Goal: Task Accomplishment & Management: Manage account settings

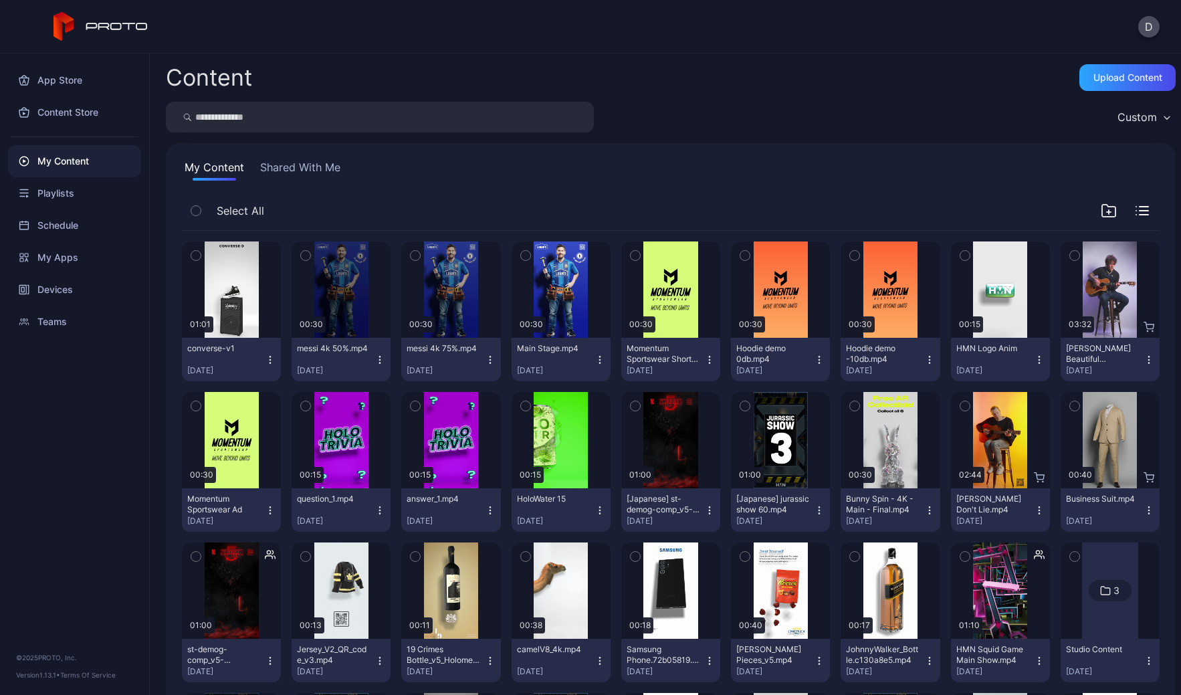
drag, startPoint x: 669, startPoint y: 165, endPoint x: 672, endPoint y: 158, distance: 7.5
click at [669, 164] on div "My Content Shared With Me" at bounding box center [671, 169] width 978 height 21
click at [609, 183] on div "My Content Shared With Me Select All Preview 01:01 converse-v1 [DATE] Preview 0…" at bounding box center [671, 576] width 1010 height 867
click at [1094, 79] on div "Upload Content" at bounding box center [1128, 77] width 69 height 11
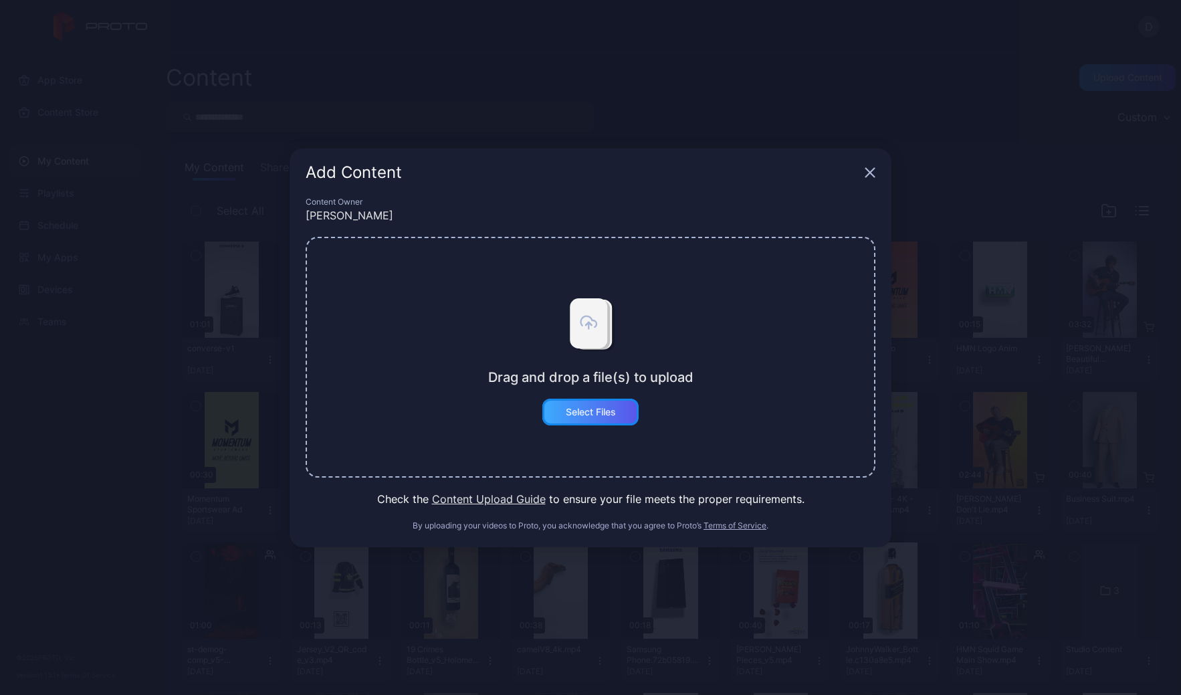
click at [609, 412] on div "Select Files" at bounding box center [591, 412] width 50 height 11
click at [867, 171] on icon "button" at bounding box center [870, 172] width 11 height 11
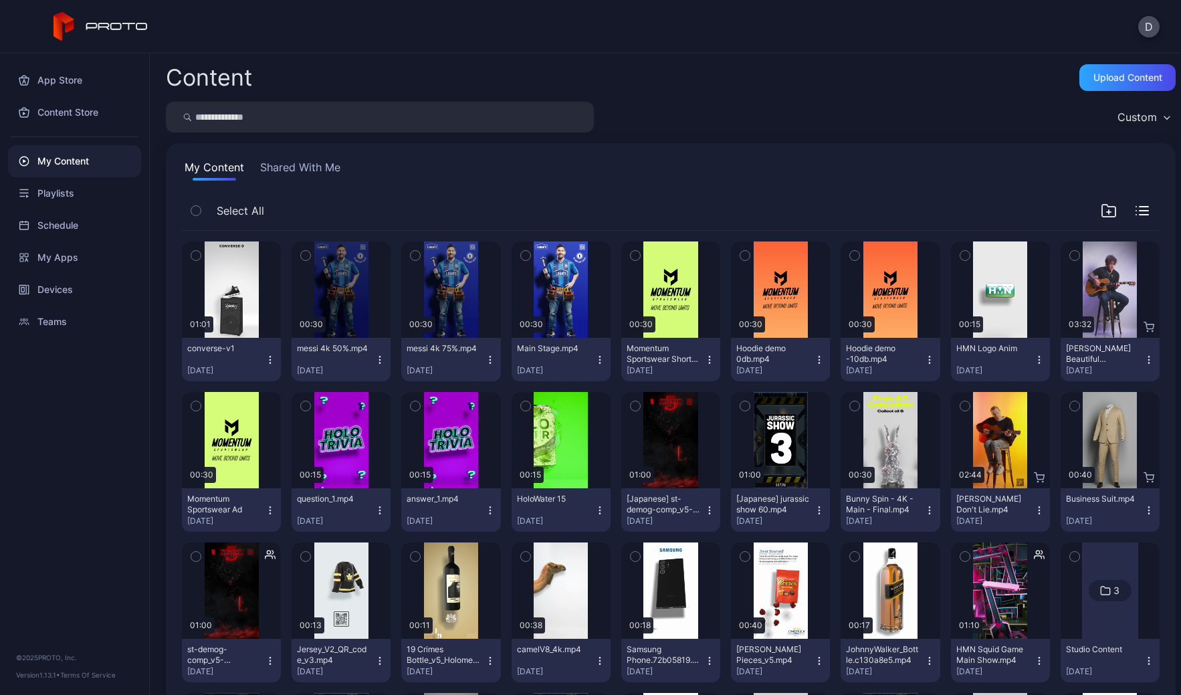
click at [705, 179] on div "My Content Shared With Me" at bounding box center [671, 169] width 978 height 21
click at [565, 185] on div "My Content Shared With Me Select All Preview 01:01 converse-v1 Sep 17, 2025 Pre…" at bounding box center [671, 576] width 1010 height 867
click at [84, 155] on div "My Content" at bounding box center [74, 161] width 133 height 32
click at [80, 191] on div "Playlists" at bounding box center [74, 193] width 133 height 32
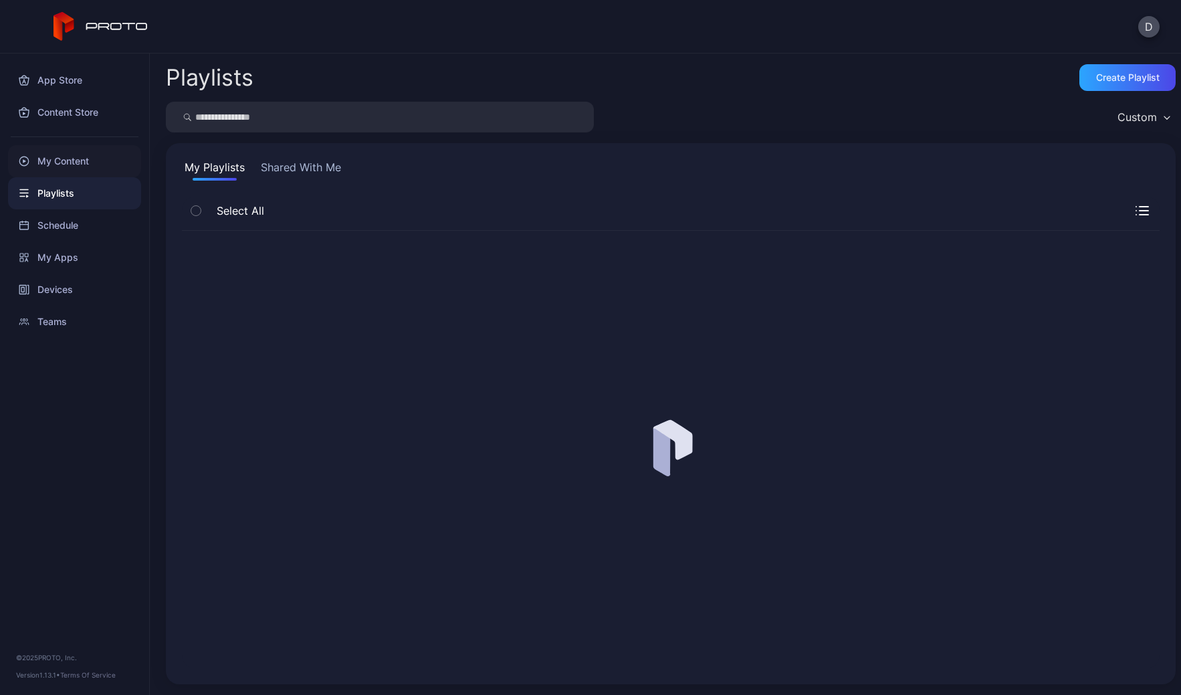
click at [88, 164] on div "My Content" at bounding box center [74, 161] width 133 height 32
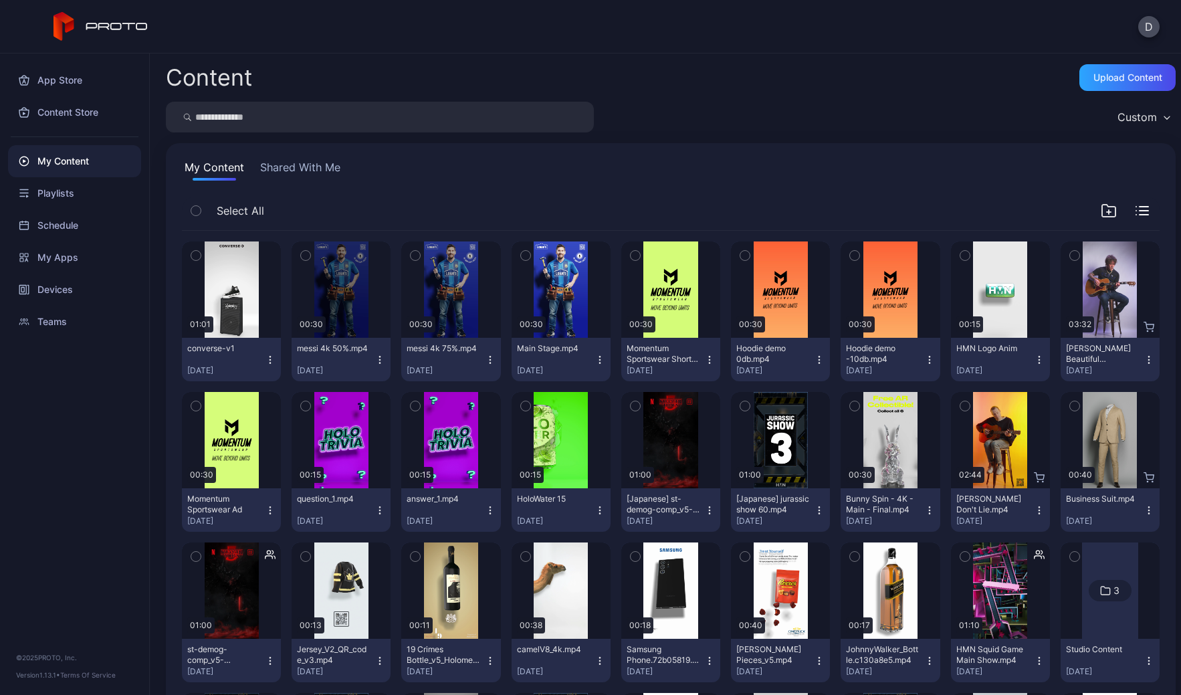
click at [73, 162] on div "My Content" at bounding box center [74, 161] width 133 height 32
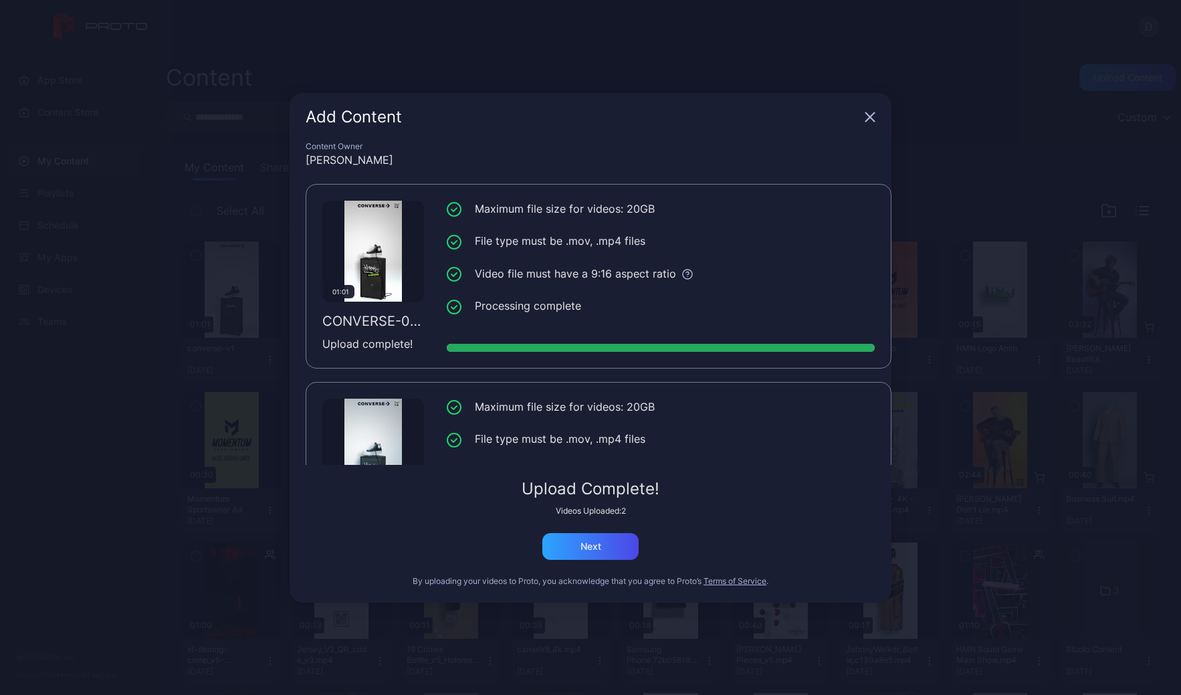
scroll to position [102, 0]
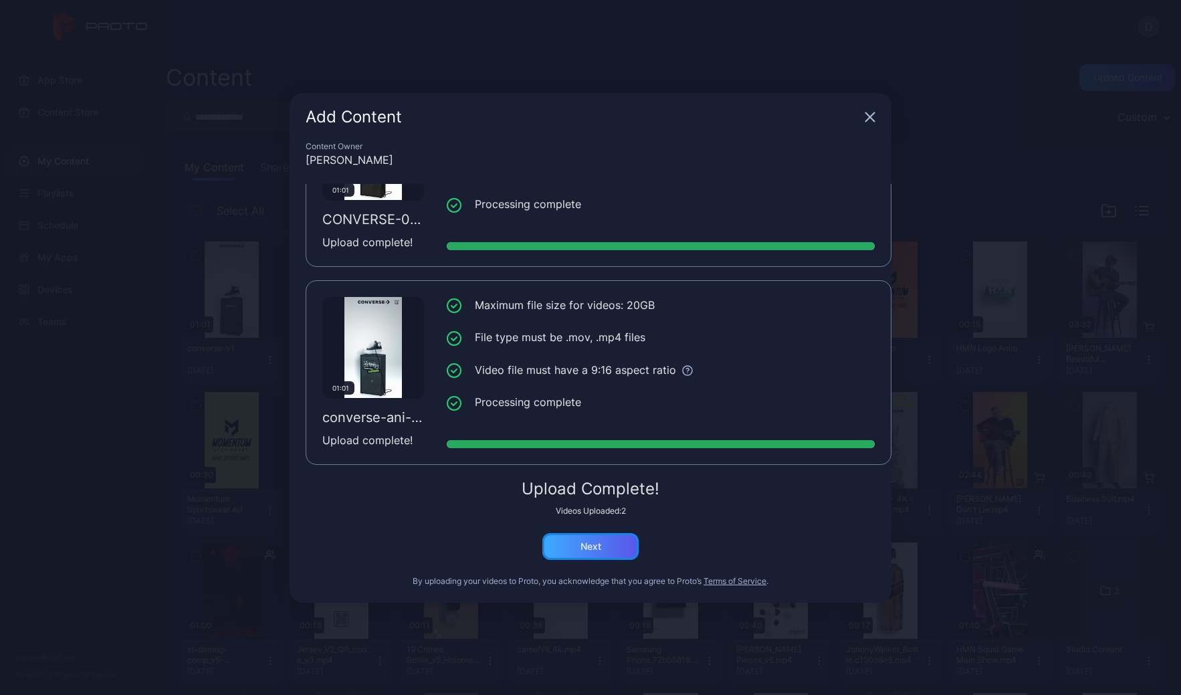
click at [620, 550] on div "Next" at bounding box center [590, 546] width 96 height 27
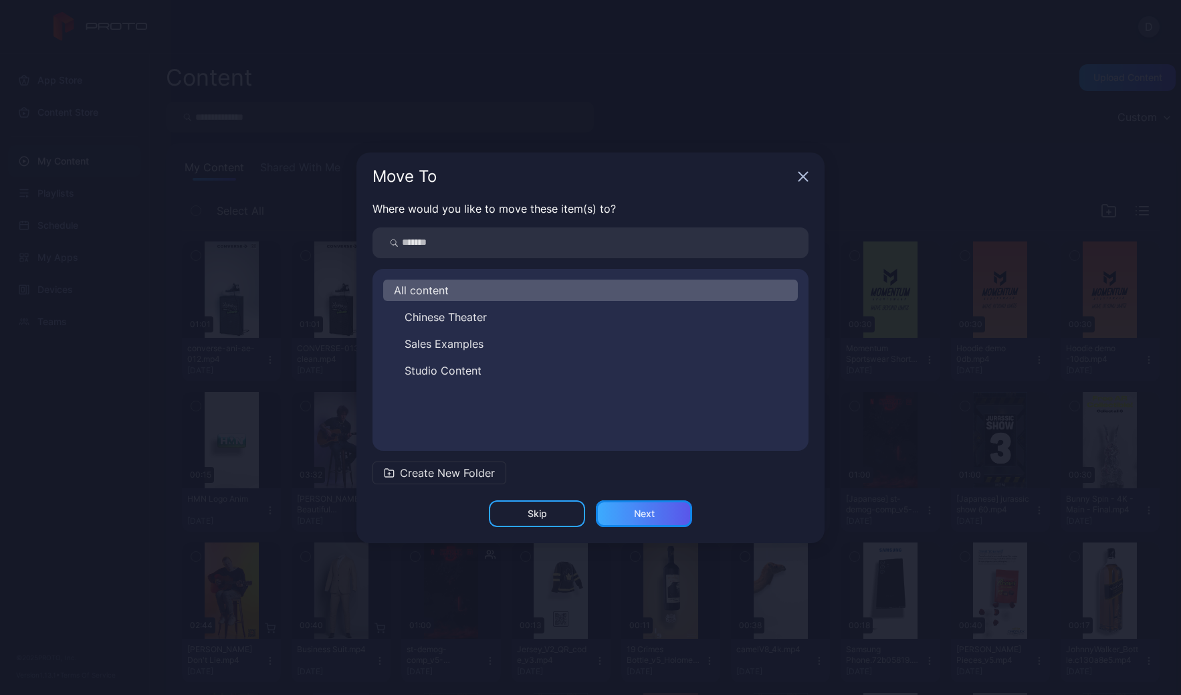
click at [637, 513] on div "Next" at bounding box center [644, 513] width 21 height 11
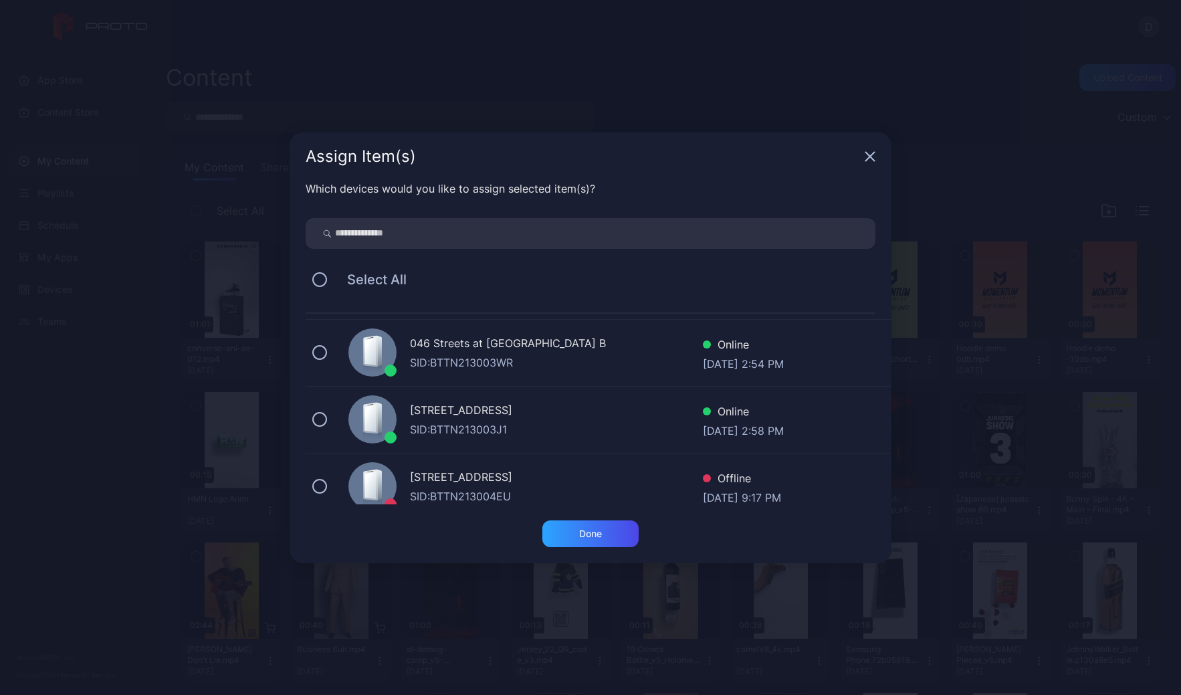
scroll to position [93, 0]
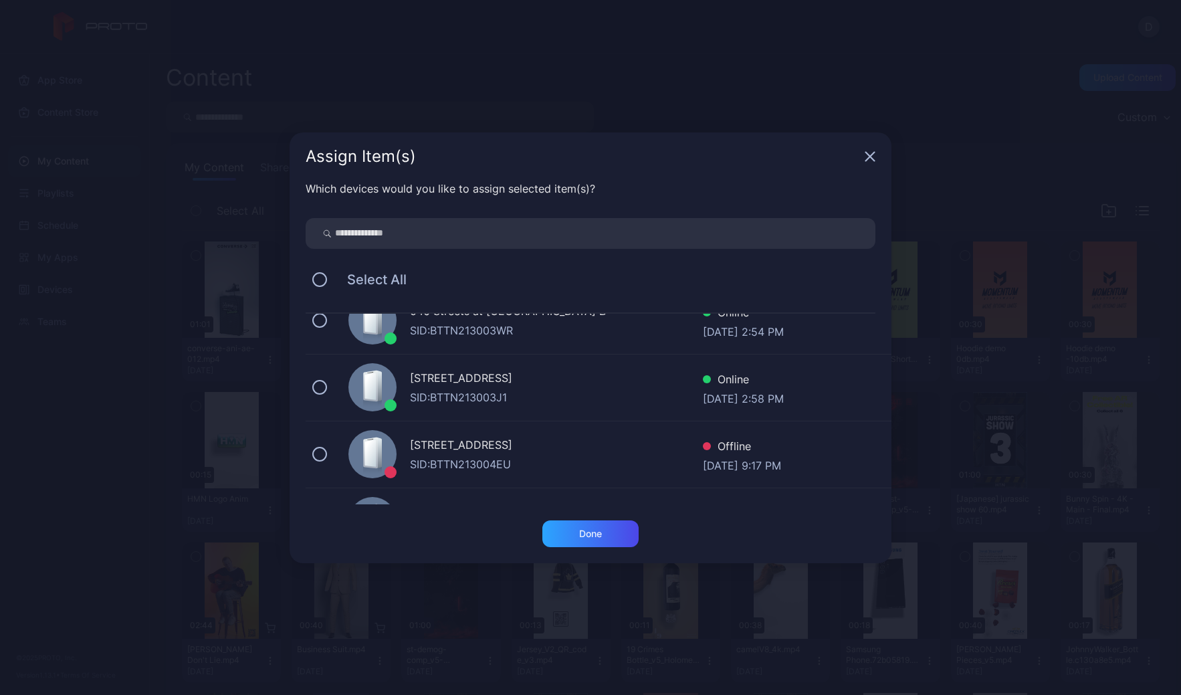
click at [382, 228] on input "search" at bounding box center [591, 233] width 570 height 31
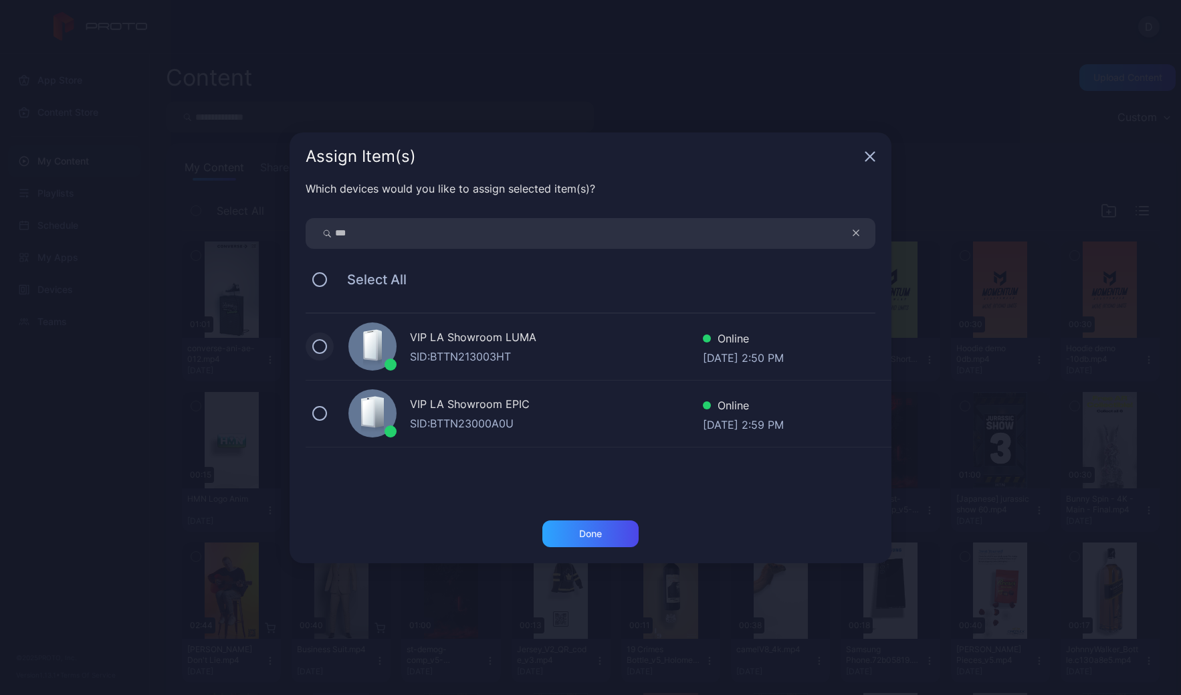
click at [322, 349] on button at bounding box center [319, 346] width 15 height 15
click at [369, 239] on input "***" at bounding box center [591, 233] width 570 height 31
type input "****"
click at [589, 532] on div "Done" at bounding box center [590, 533] width 23 height 11
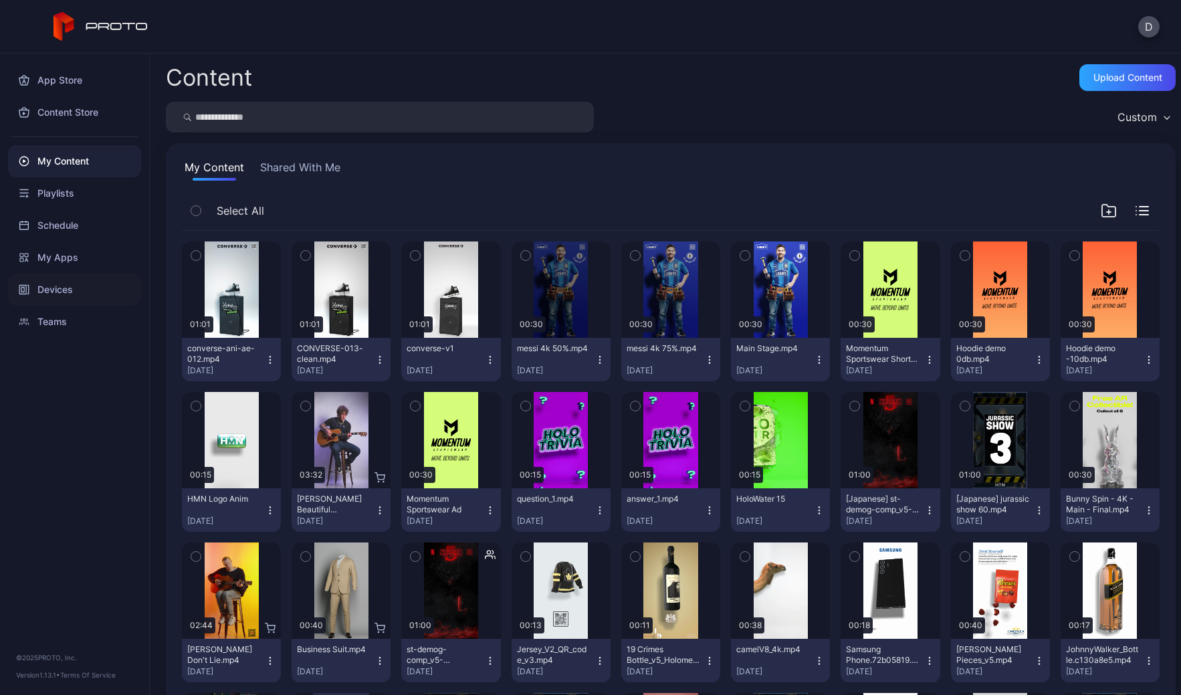
click at [90, 290] on div "Devices" at bounding box center [74, 290] width 133 height 32
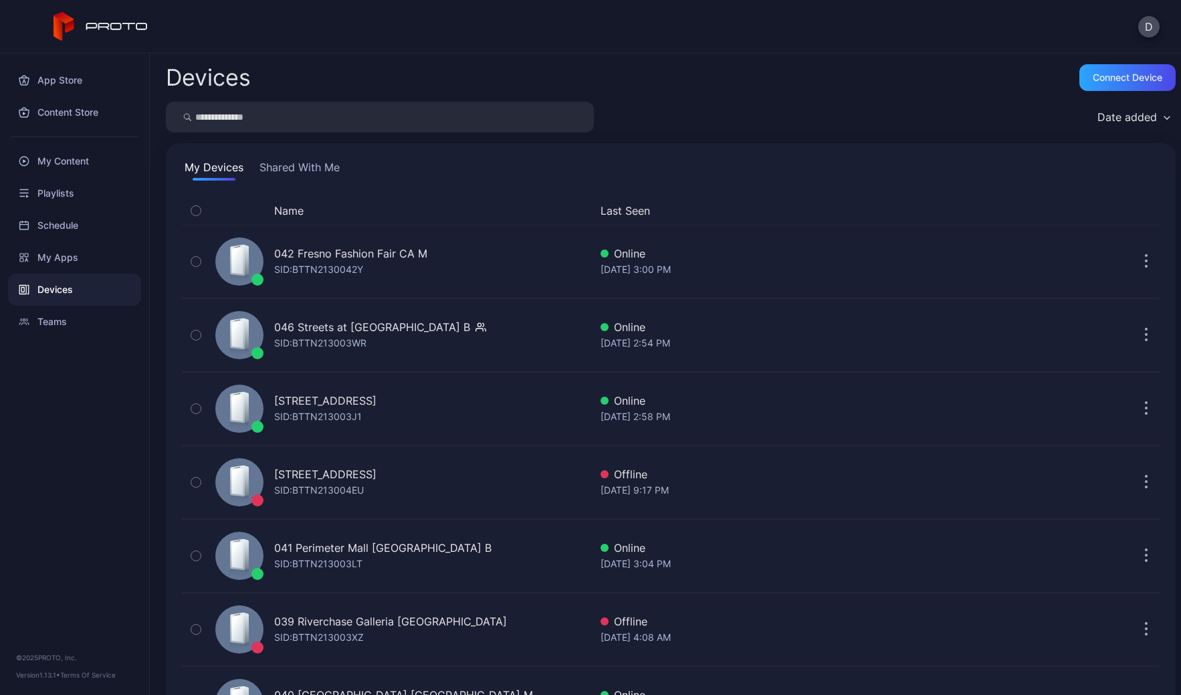
click at [312, 164] on button "Shared With Me" at bounding box center [300, 169] width 86 height 21
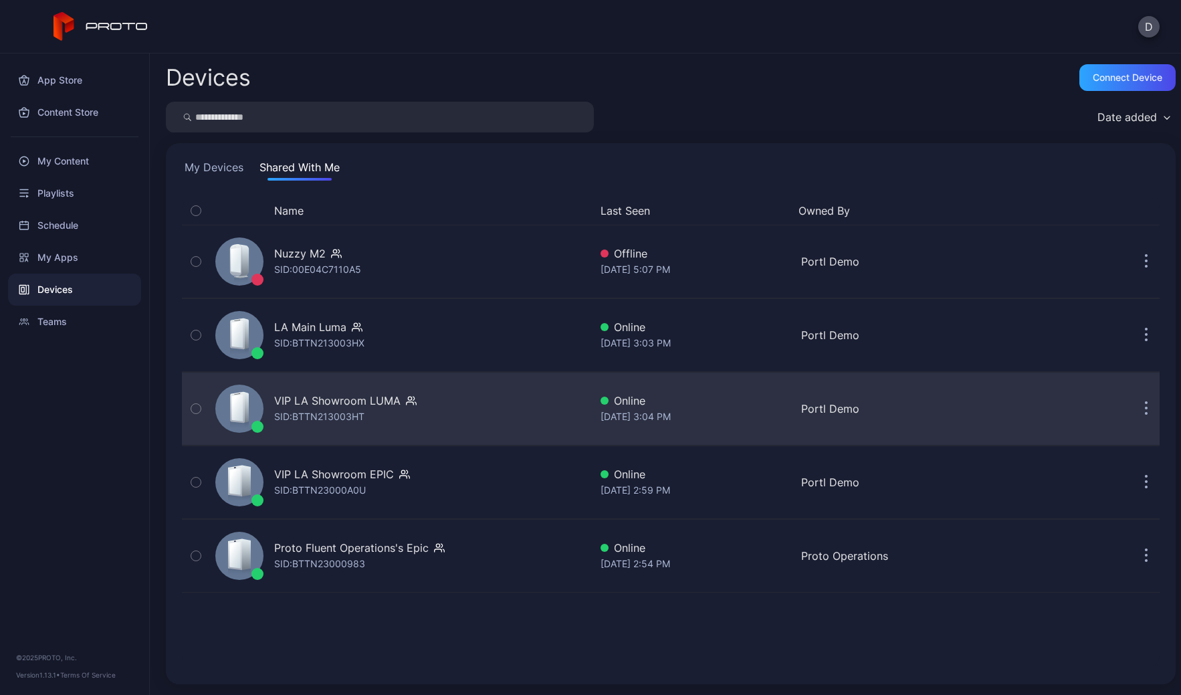
click at [478, 411] on div "VIP LA Showroom LUMA SID: BTTN213003HT" at bounding box center [400, 408] width 380 height 67
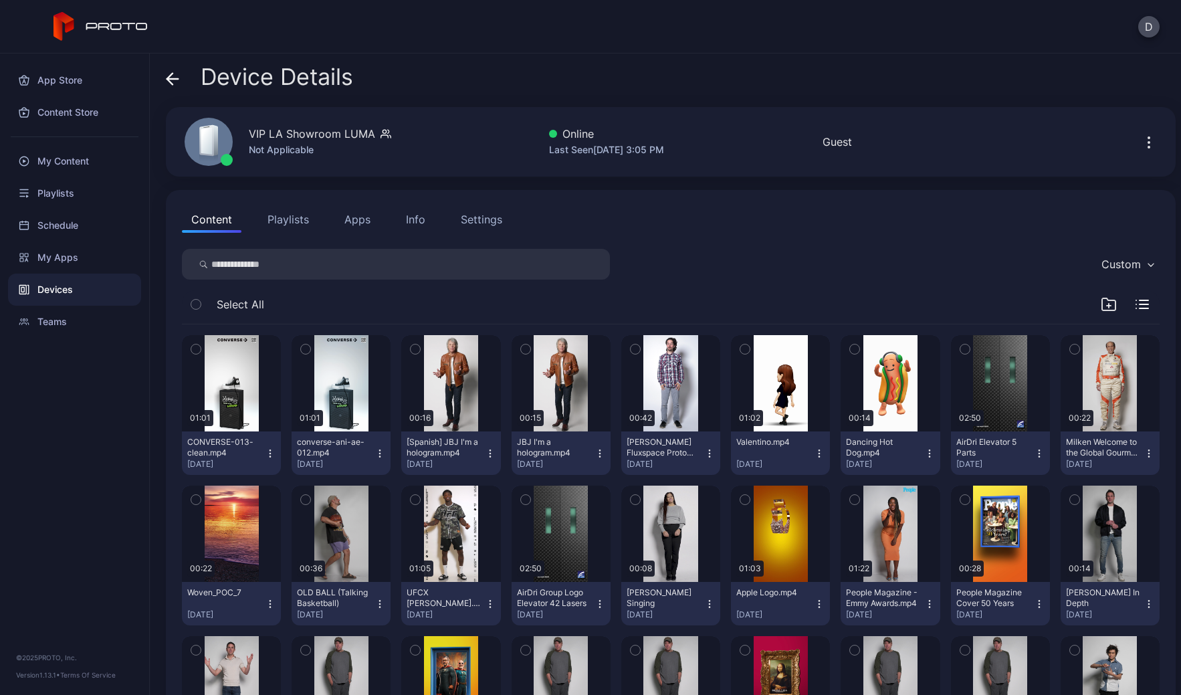
click at [362, 216] on button "Apps" at bounding box center [357, 219] width 45 height 27
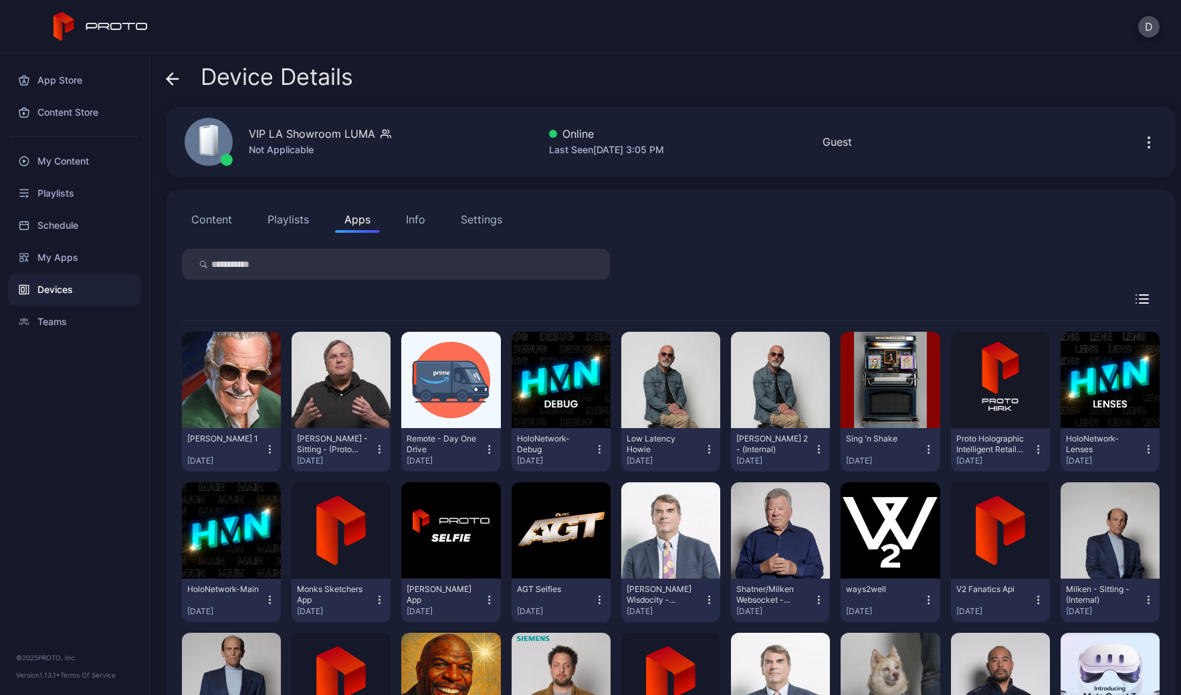
click at [211, 217] on button "Content" at bounding box center [212, 219] width 60 height 27
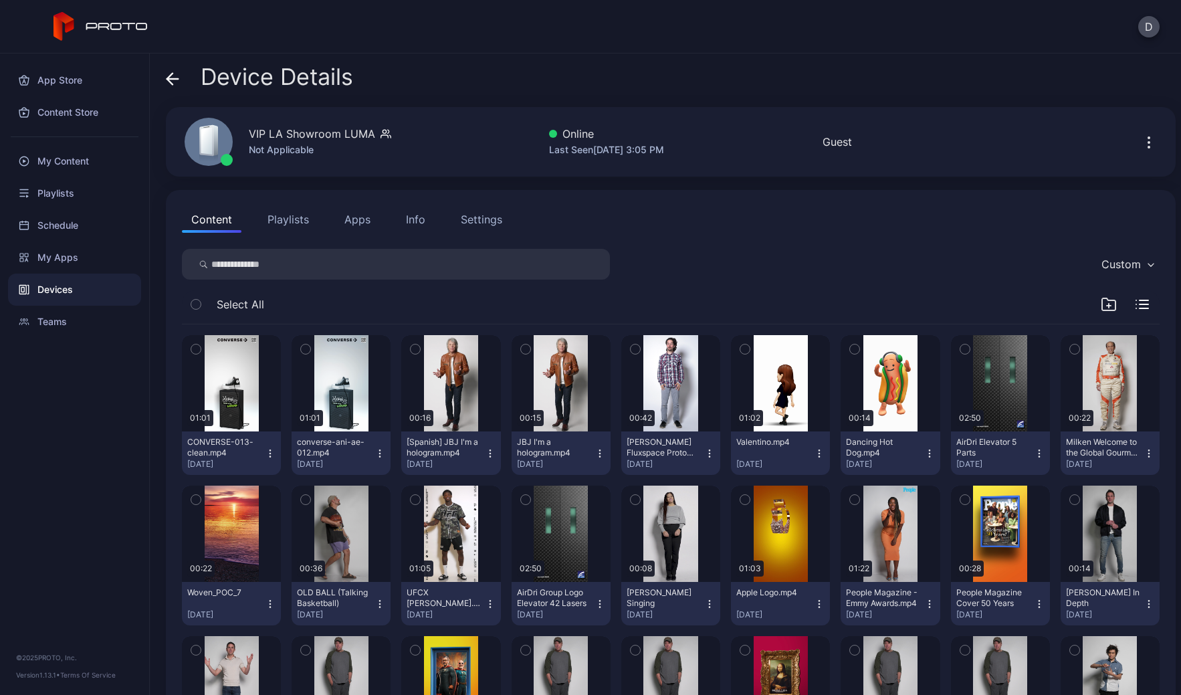
click at [62, 156] on div "My Content" at bounding box center [74, 161] width 133 height 32
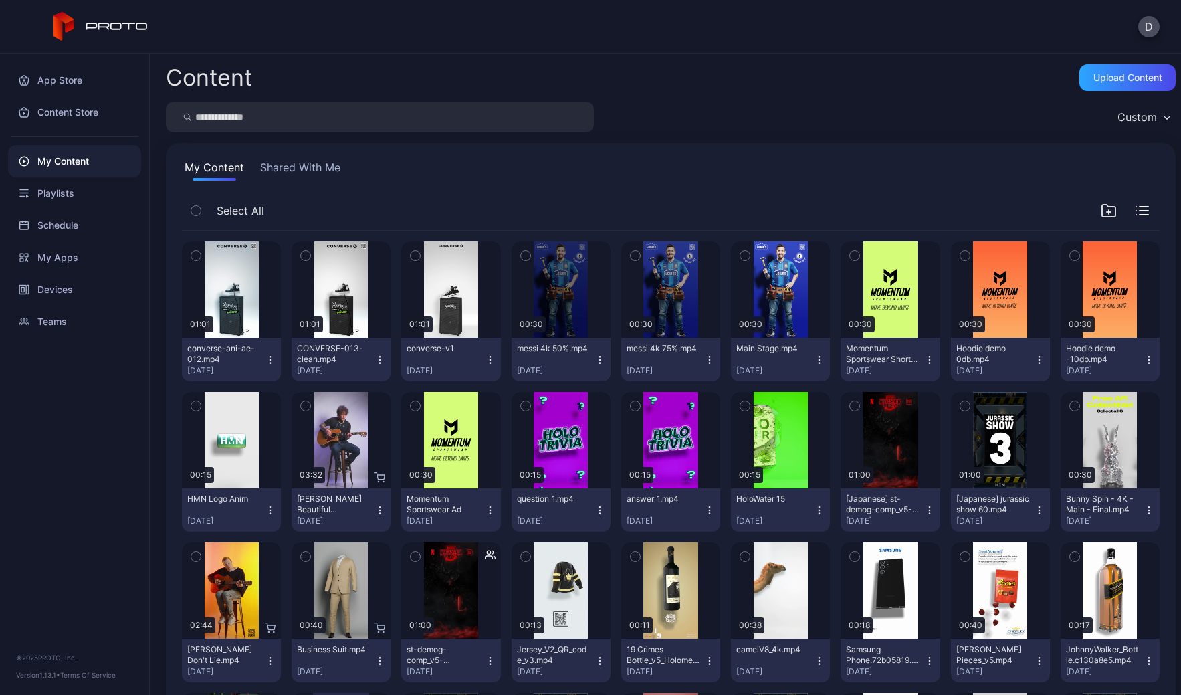
click at [286, 171] on button "Shared With Me" at bounding box center [301, 169] width 86 height 21
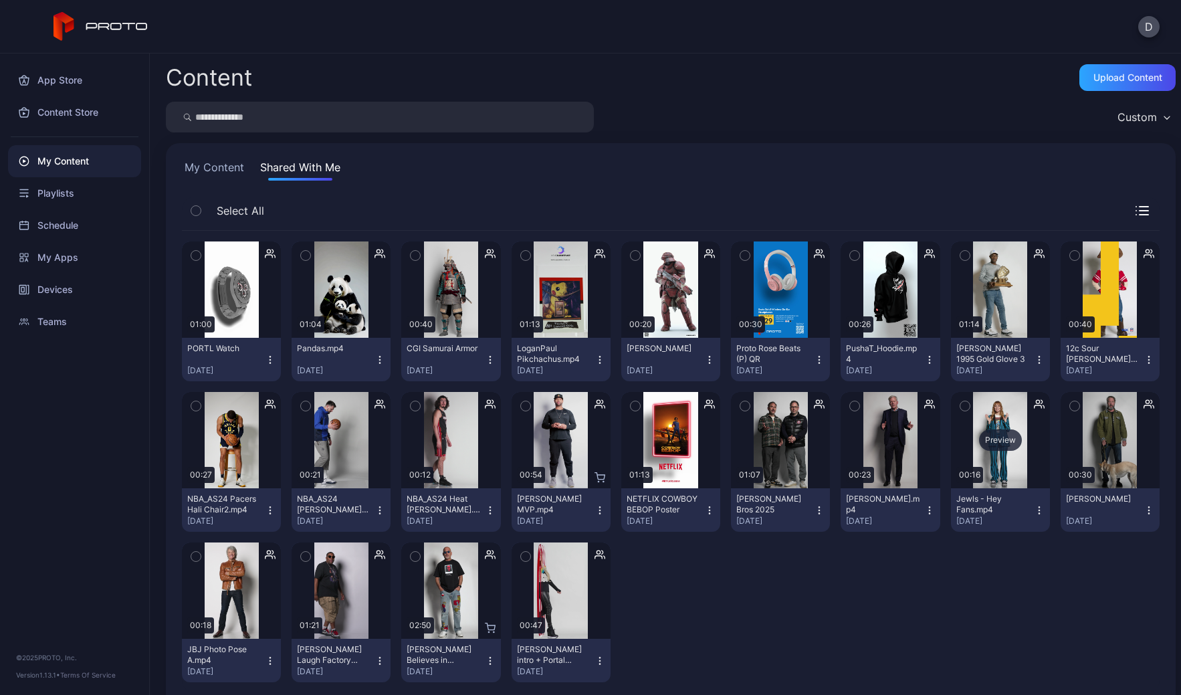
click at [991, 435] on div "Preview" at bounding box center [1000, 439] width 43 height 21
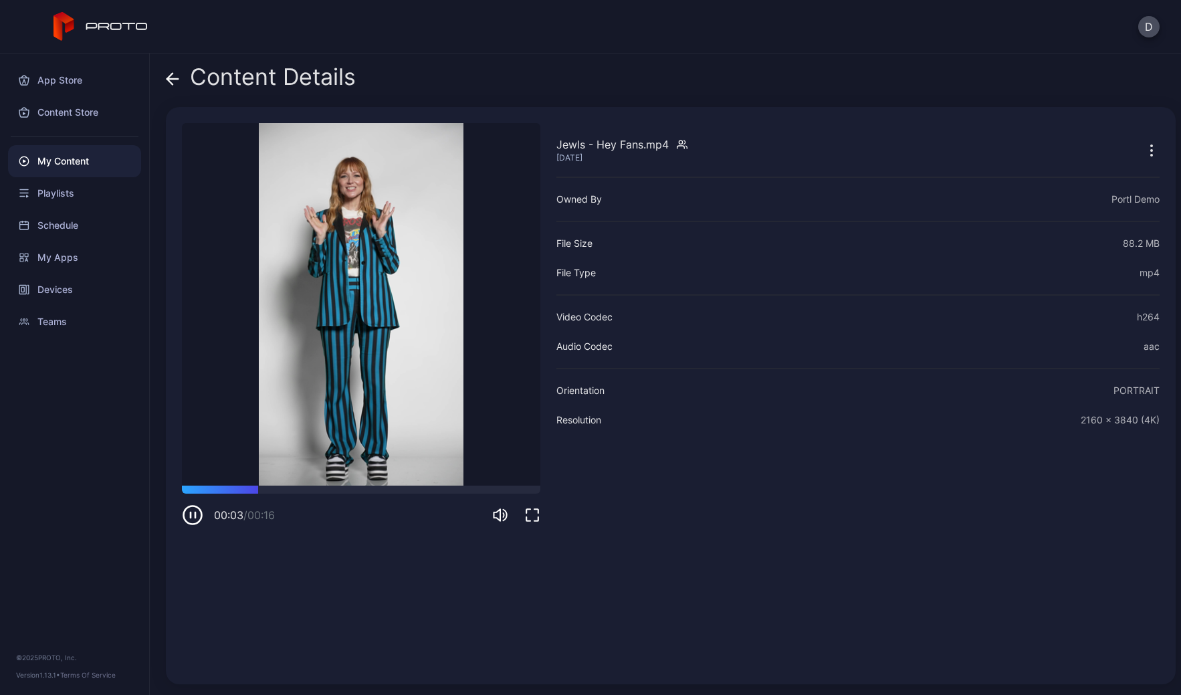
click at [173, 79] on icon at bounding box center [172, 79] width 11 height 0
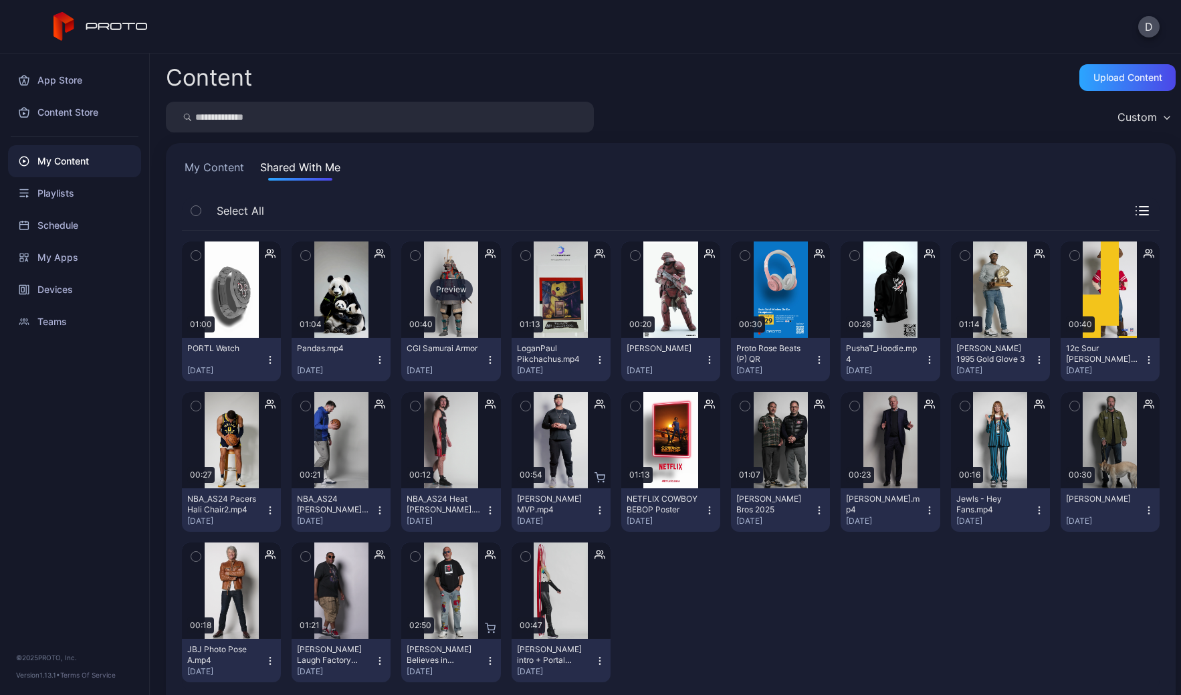
click at [448, 286] on div "Preview" at bounding box center [451, 289] width 43 height 21
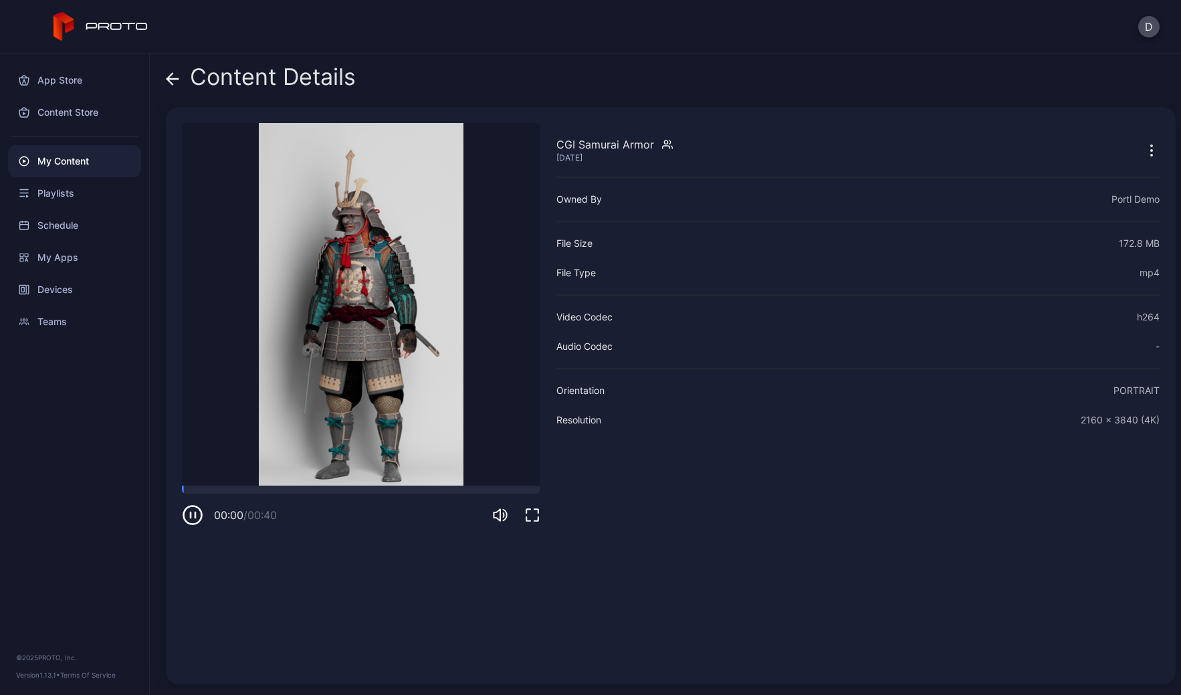
click at [173, 76] on icon at bounding box center [172, 78] width 13 height 13
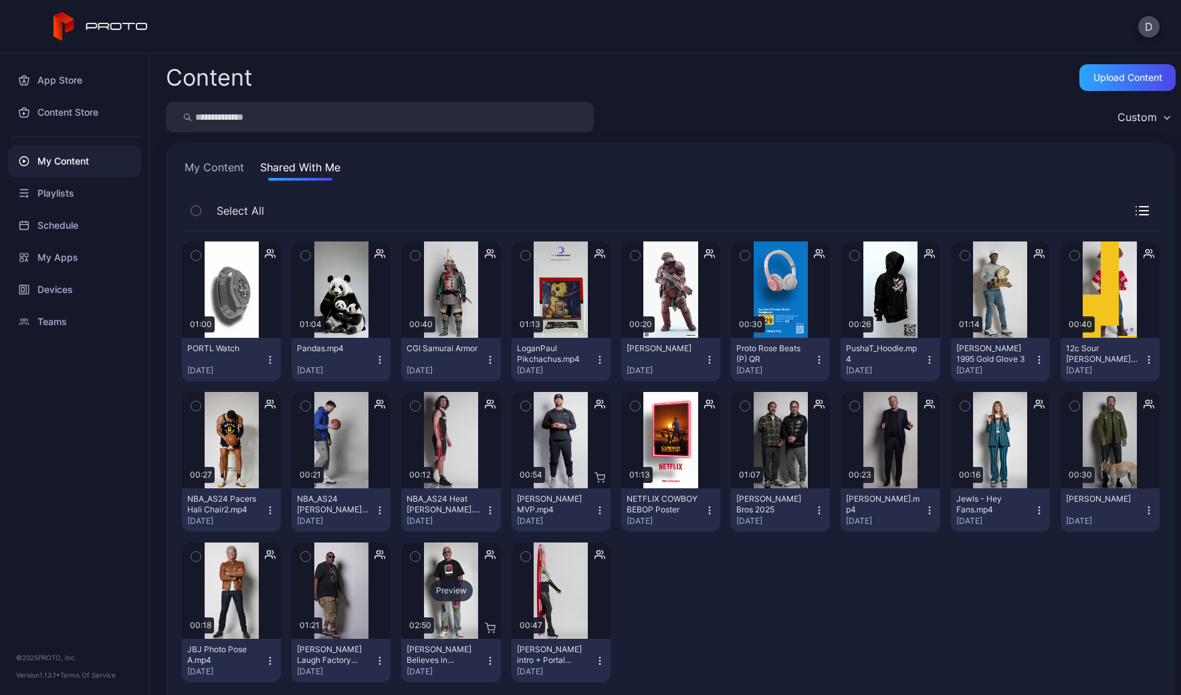
click at [456, 591] on div "Preview" at bounding box center [451, 590] width 43 height 21
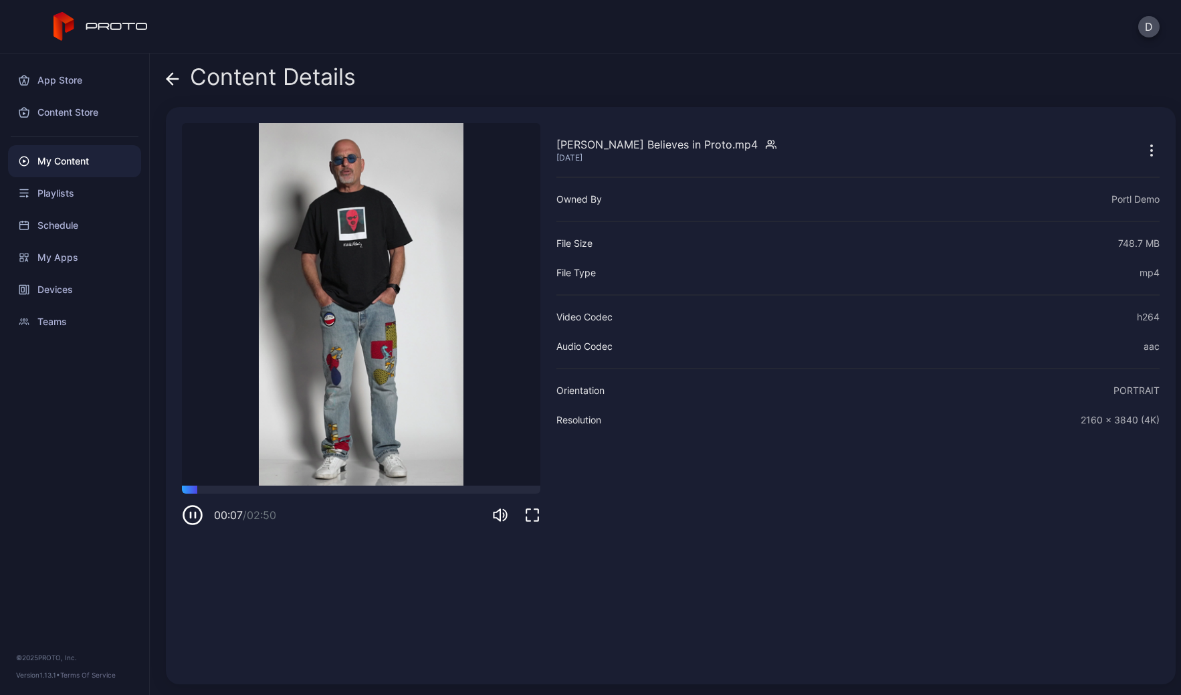
click at [171, 80] on icon at bounding box center [172, 78] width 13 height 13
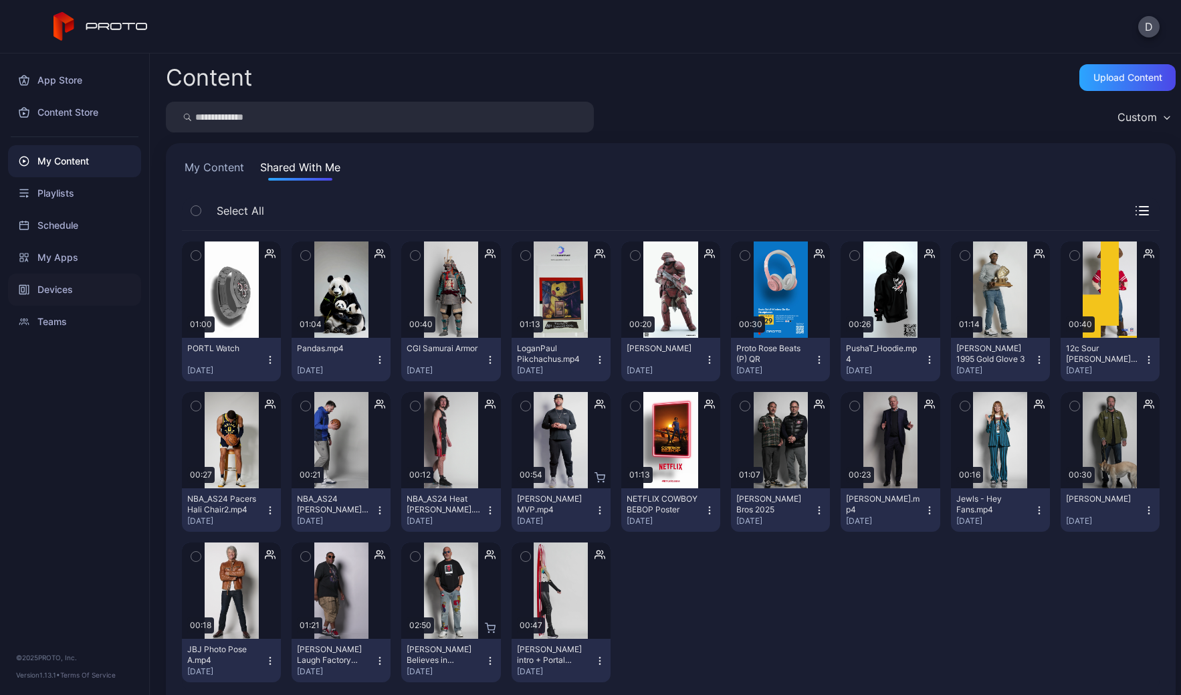
click at [88, 294] on div "Devices" at bounding box center [74, 290] width 133 height 32
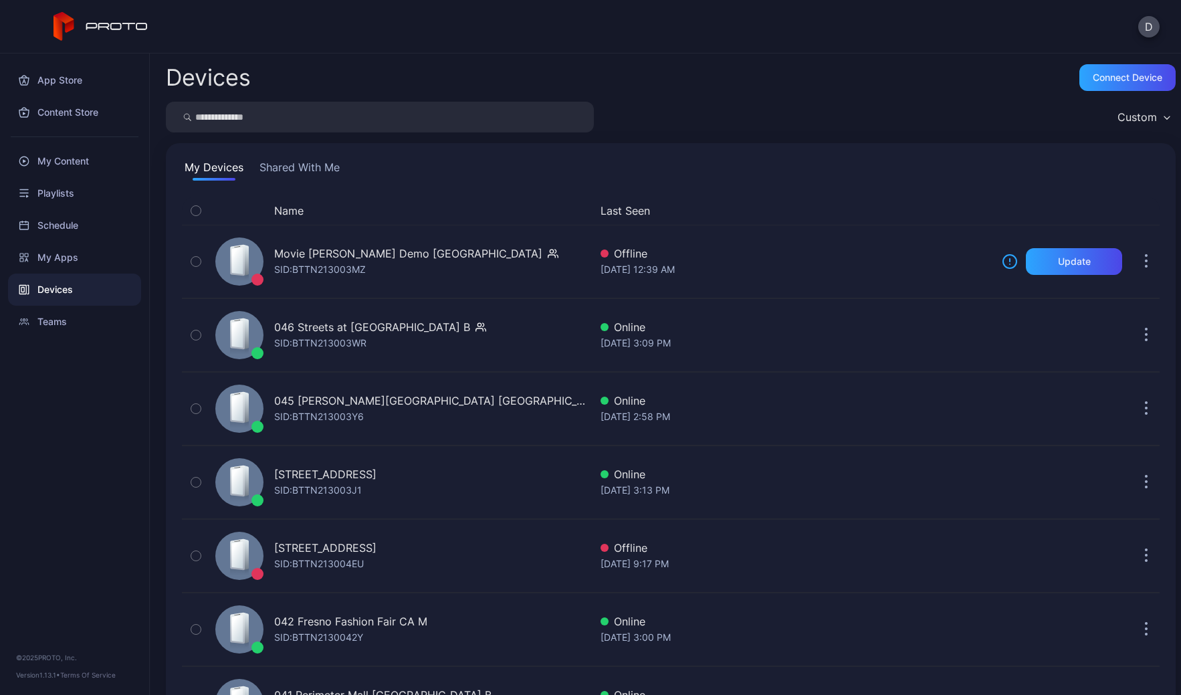
click at [294, 169] on button "Shared With Me" at bounding box center [300, 169] width 86 height 21
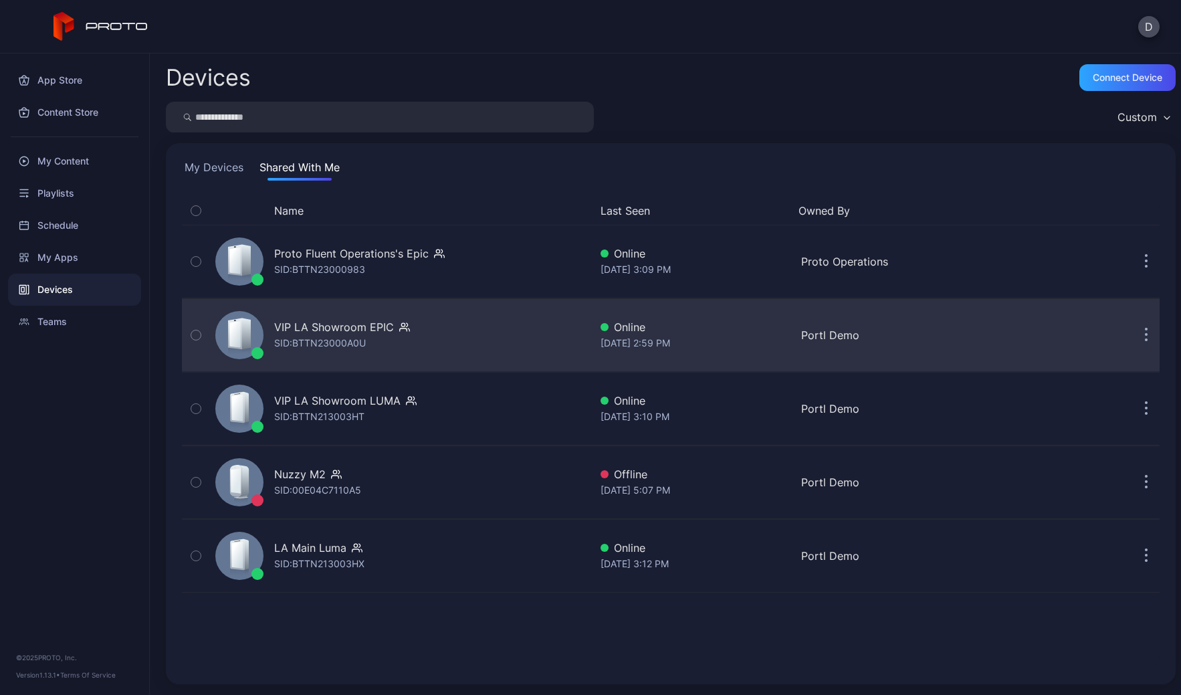
click at [464, 345] on div "VIP LA Showroom EPIC SID: BTTN23000A0U" at bounding box center [400, 335] width 380 height 67
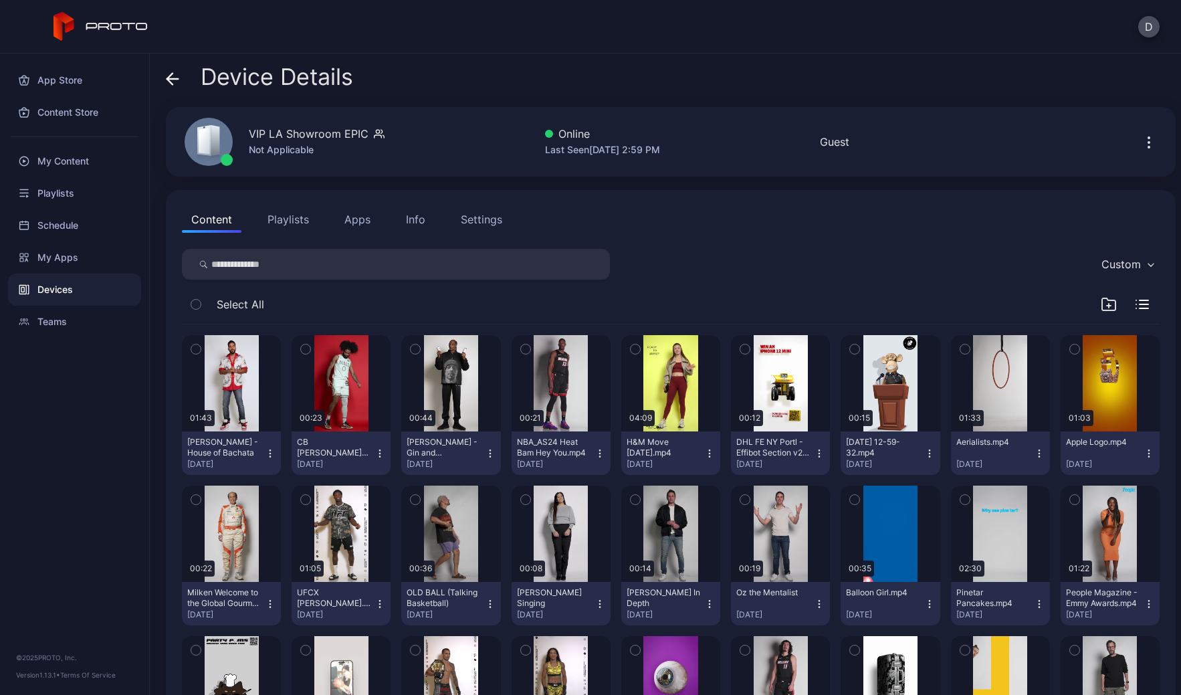
click at [595, 453] on icon "button" at bounding box center [600, 453] width 11 height 11
click at [562, 550] on button "Move To" at bounding box center [555, 545] width 114 height 43
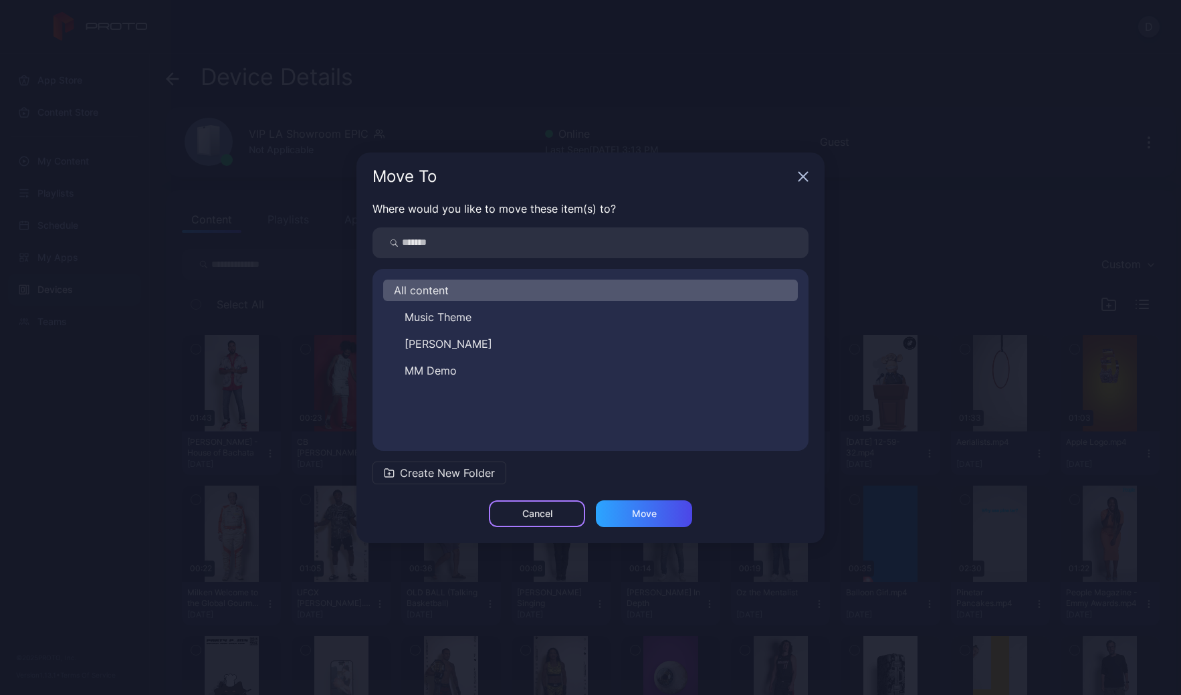
click at [552, 514] on div "Cancel" at bounding box center [537, 513] width 30 height 11
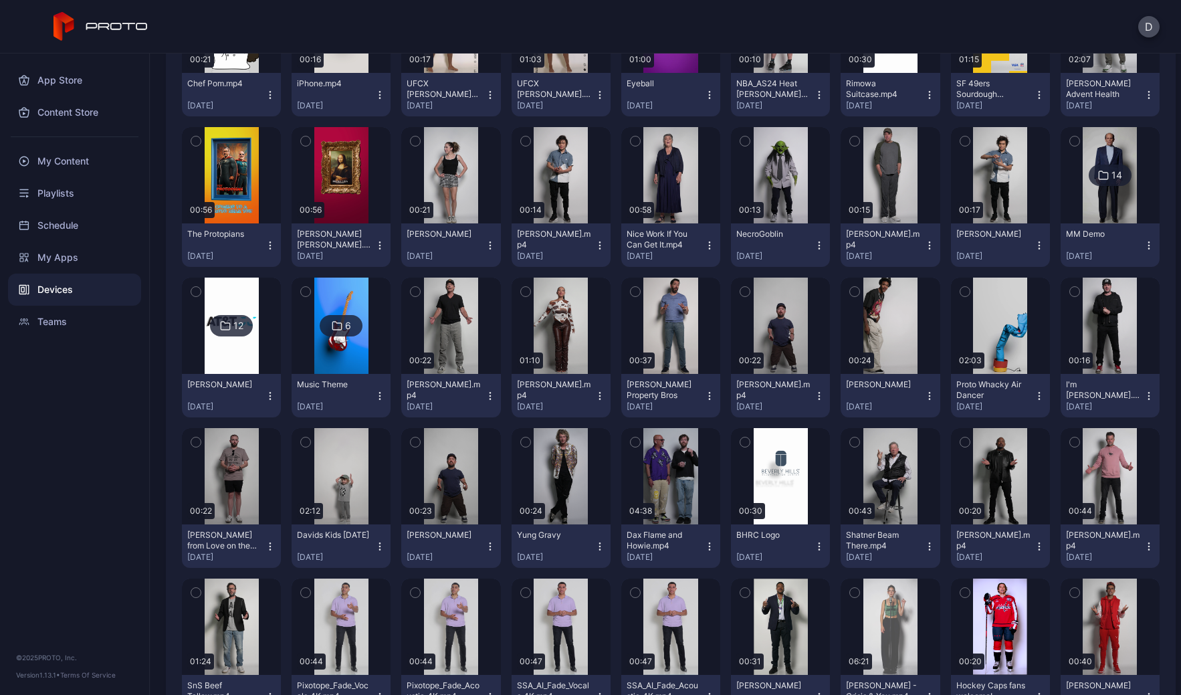
scroll to position [728, 0]
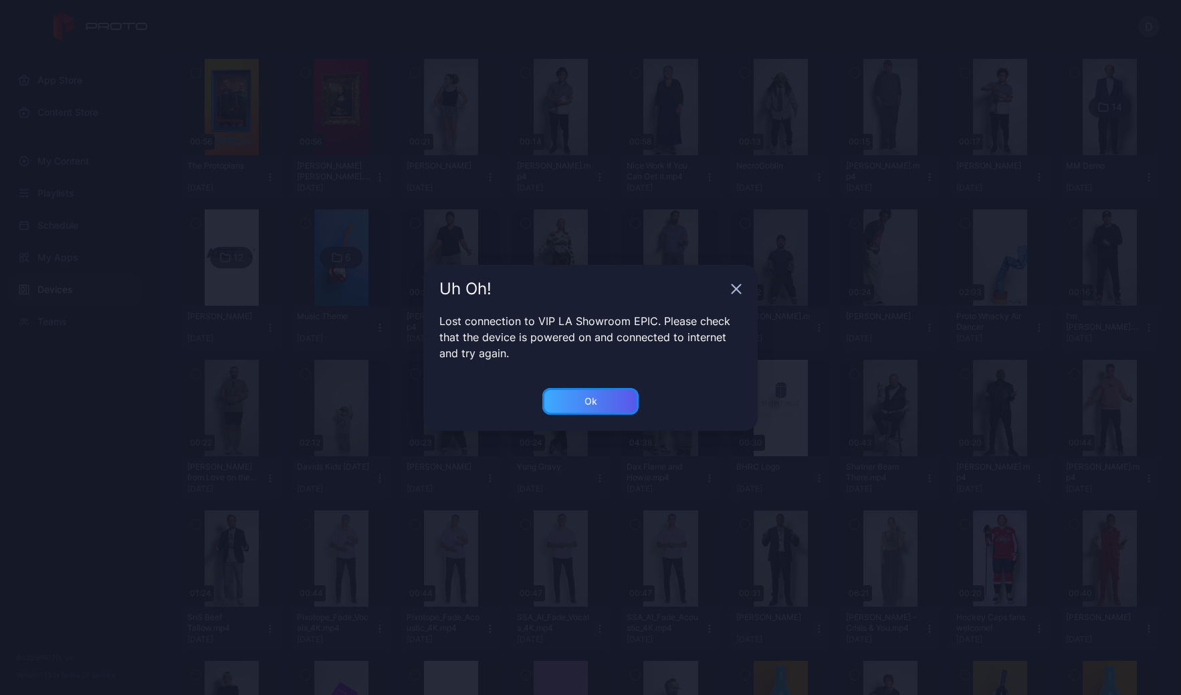
click at [575, 397] on div "Ok" at bounding box center [590, 401] width 96 height 27
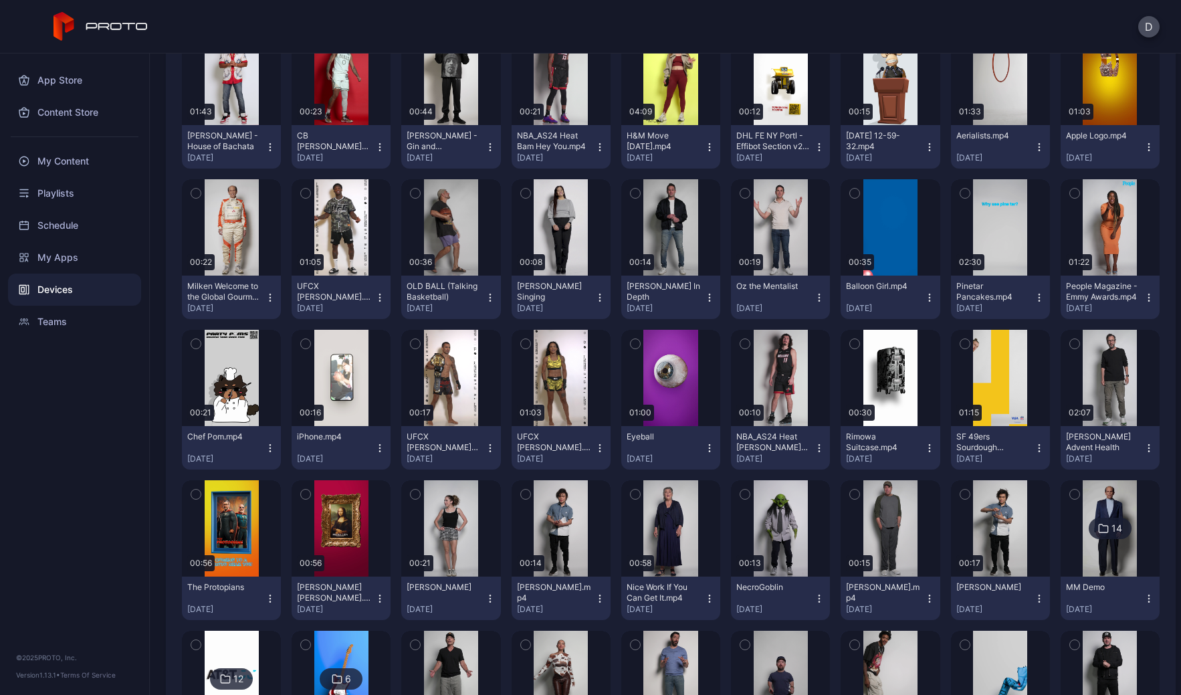
scroll to position [0, 0]
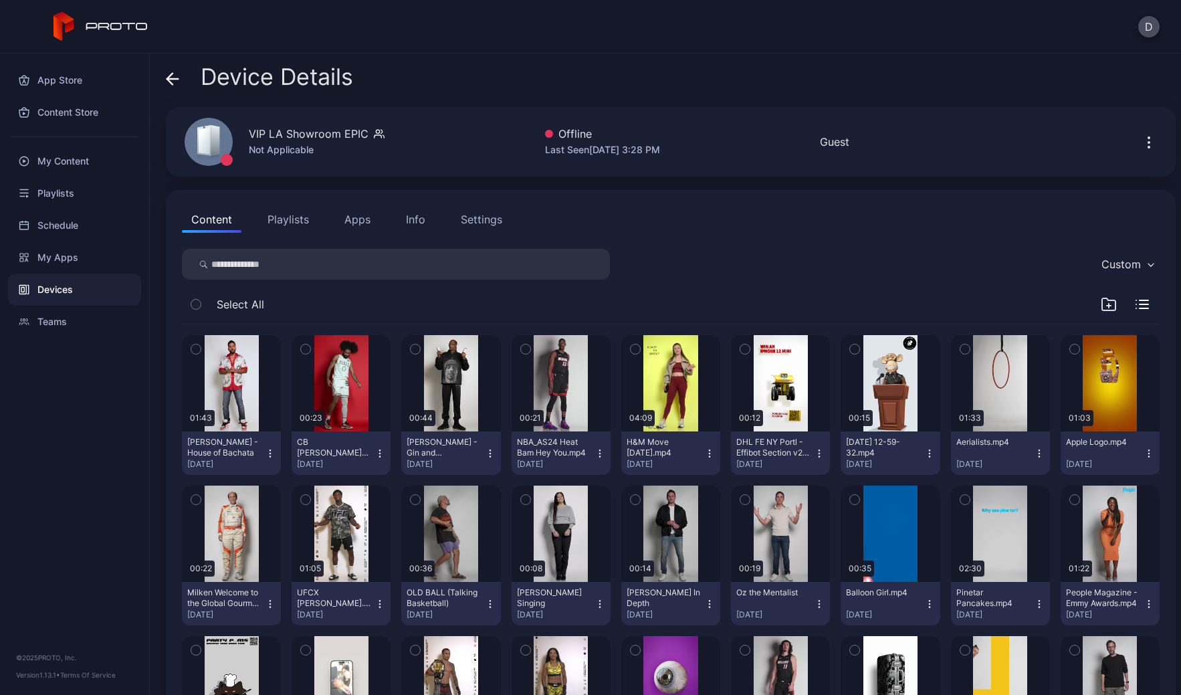
click at [289, 220] on button "Playlists" at bounding box center [288, 219] width 60 height 27
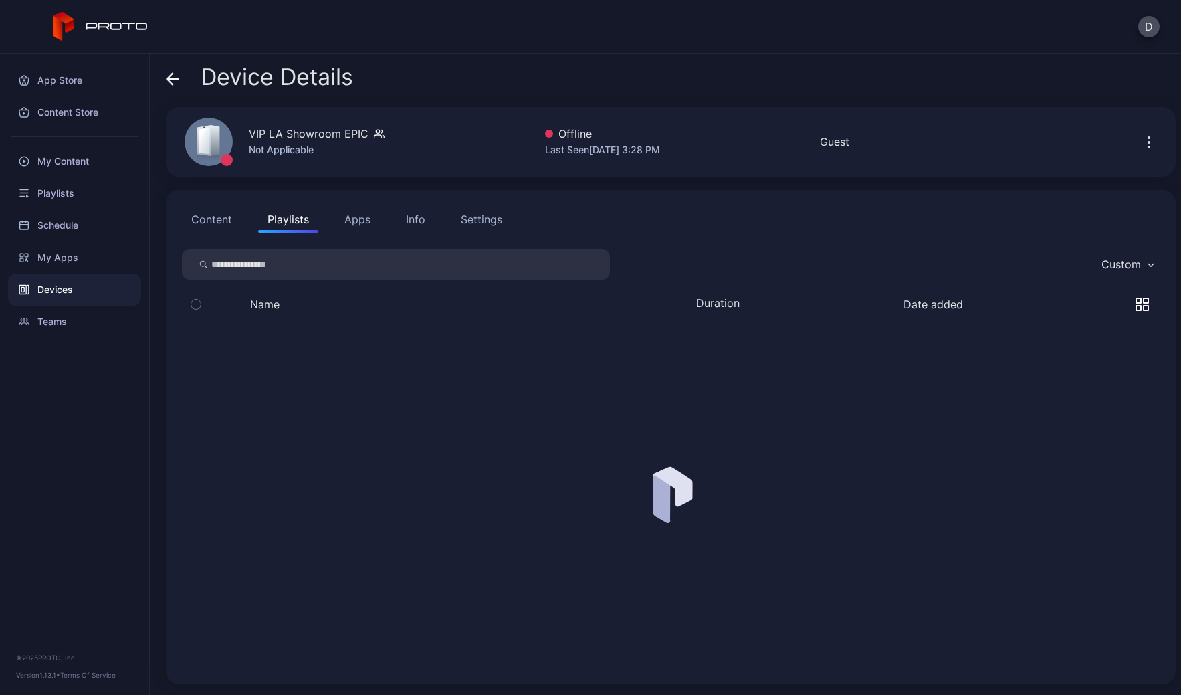
click at [212, 217] on button "Content" at bounding box center [212, 219] width 60 height 27
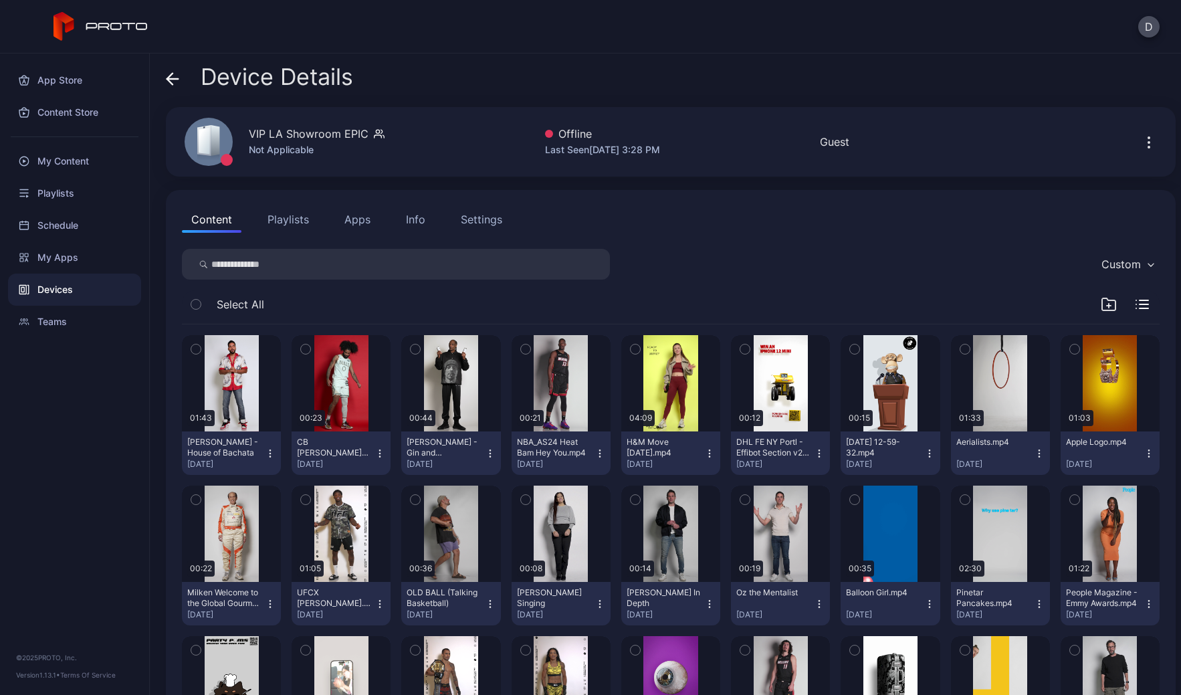
click at [573, 2] on div "D" at bounding box center [590, 27] width 1181 height 54
click at [178, 79] on icon at bounding box center [172, 79] width 11 height 0
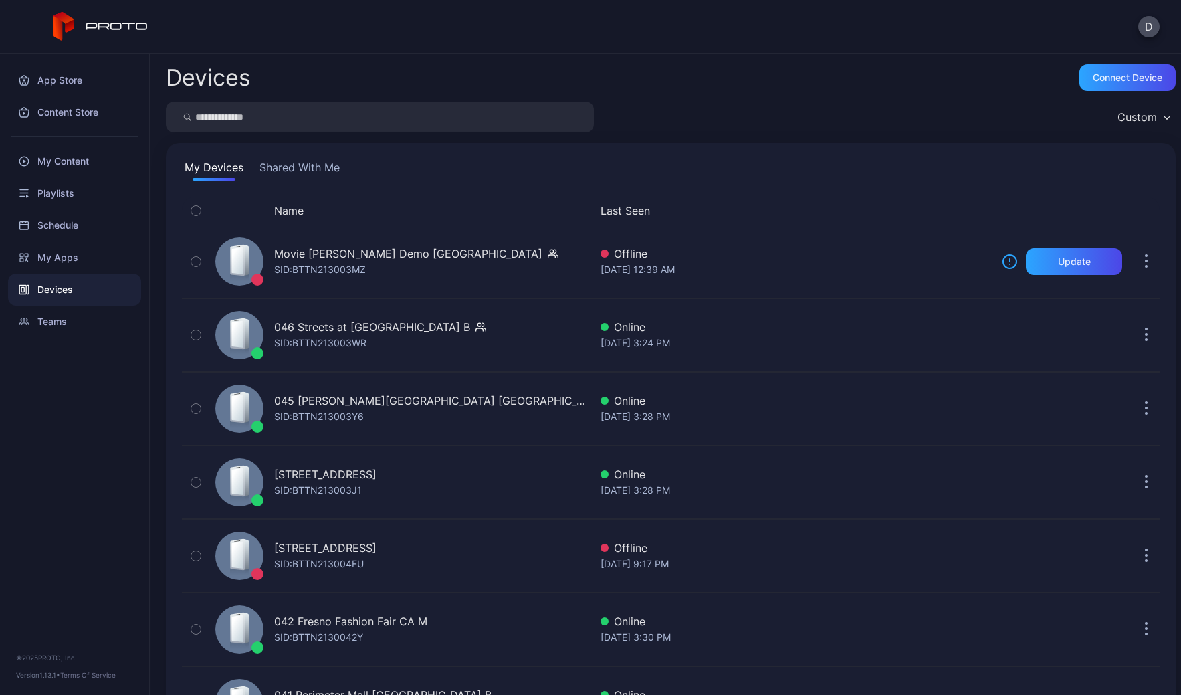
click at [308, 165] on button "Shared With Me" at bounding box center [300, 169] width 86 height 21
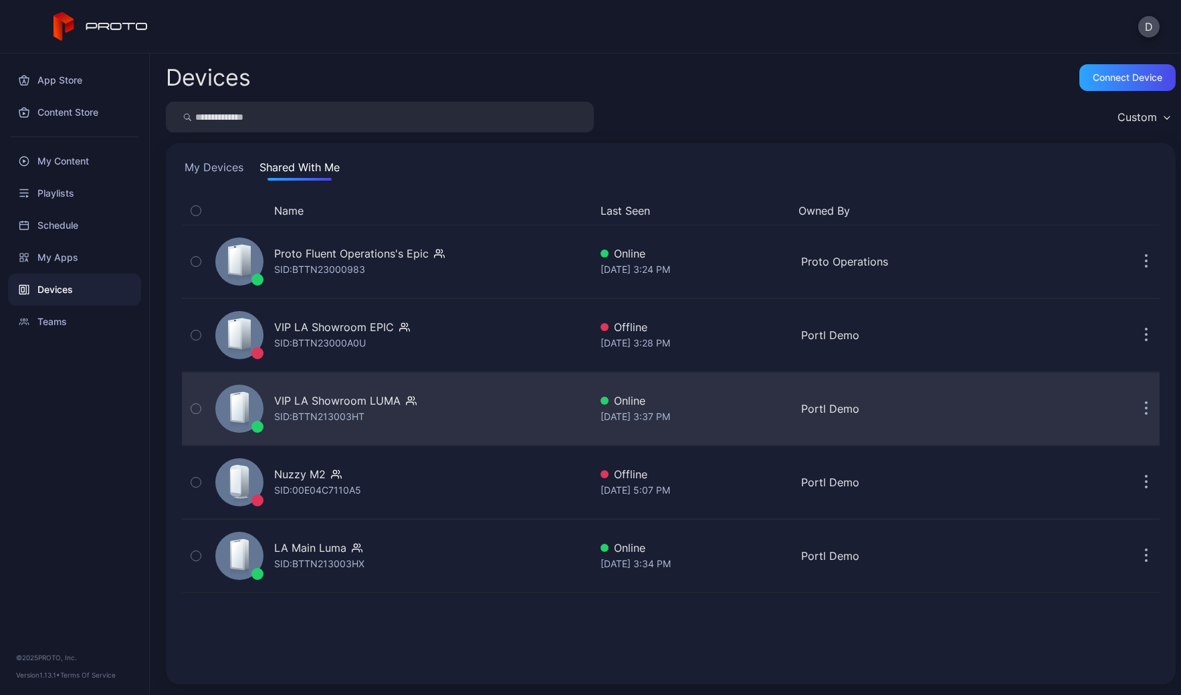
click at [480, 415] on div "VIP LA Showroom [PERSON_NAME]: BTTN213003HT" at bounding box center [400, 408] width 380 height 67
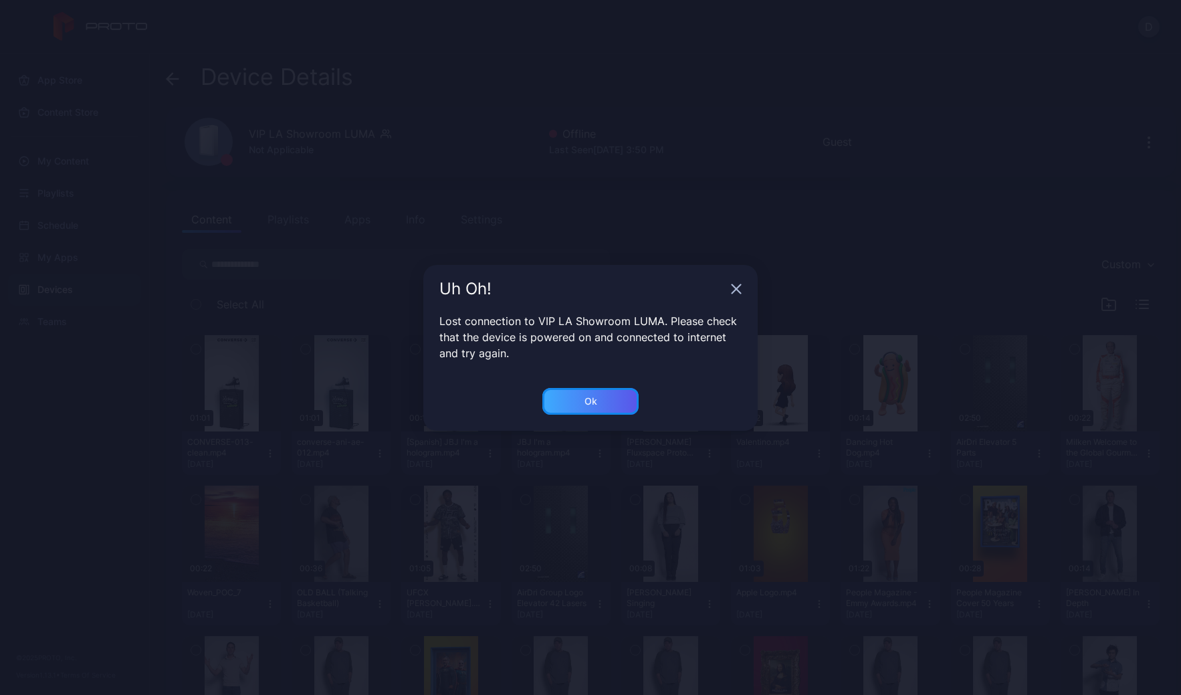
click at [593, 399] on div "Ok" at bounding box center [591, 401] width 13 height 11
click at [602, 401] on div "Ok" at bounding box center [590, 401] width 96 height 27
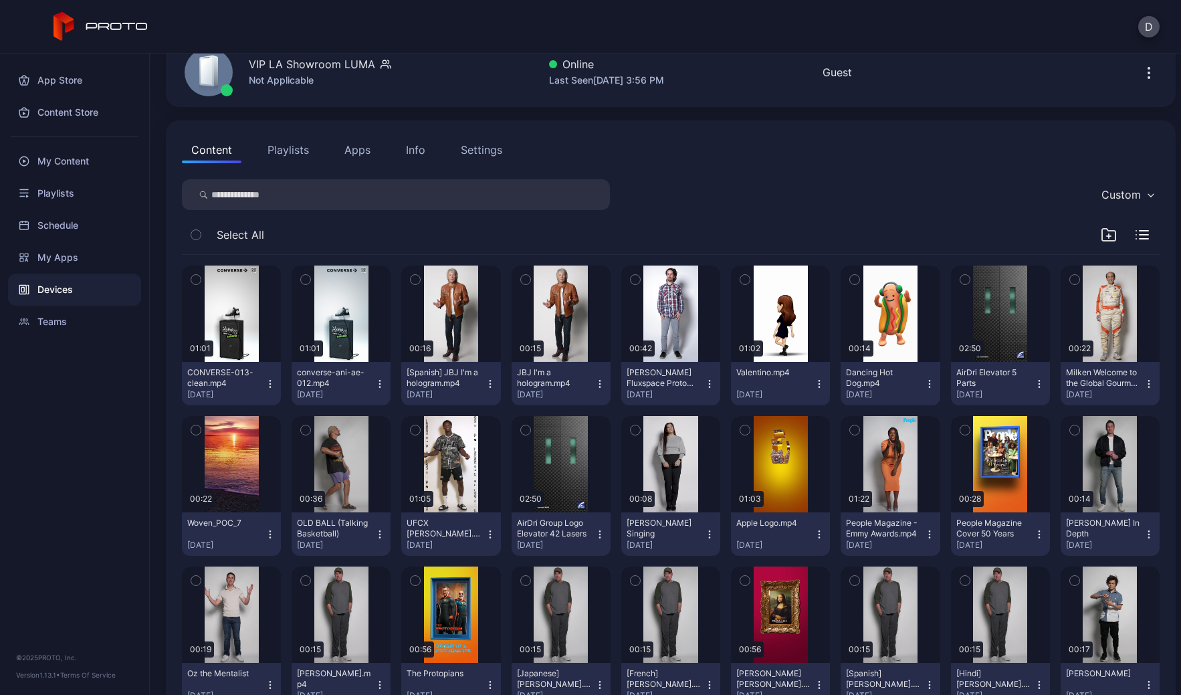
scroll to position [176, 0]
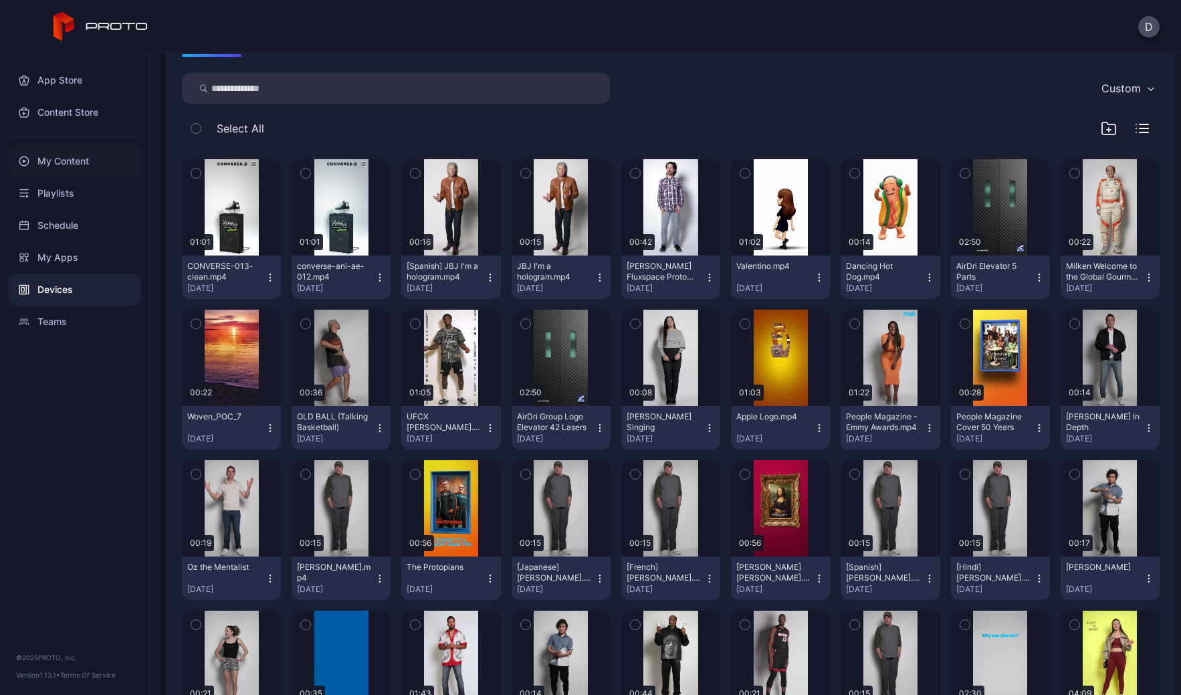
click at [68, 163] on div "My Content" at bounding box center [74, 161] width 133 height 32
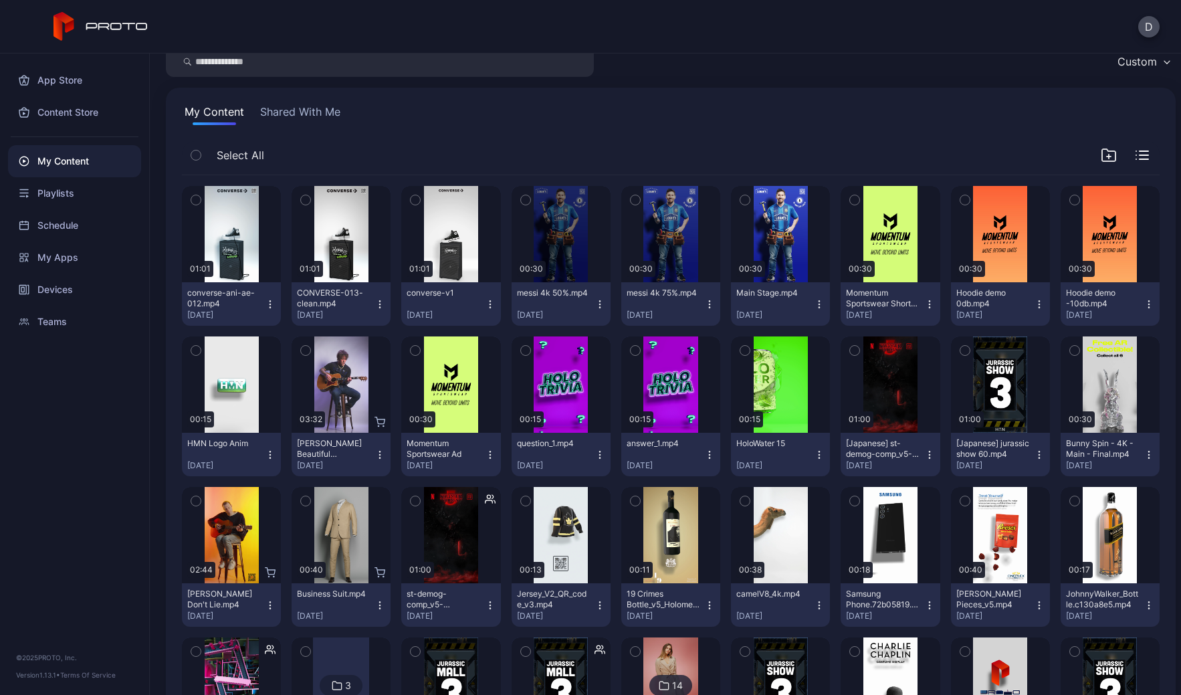
scroll to position [38, 0]
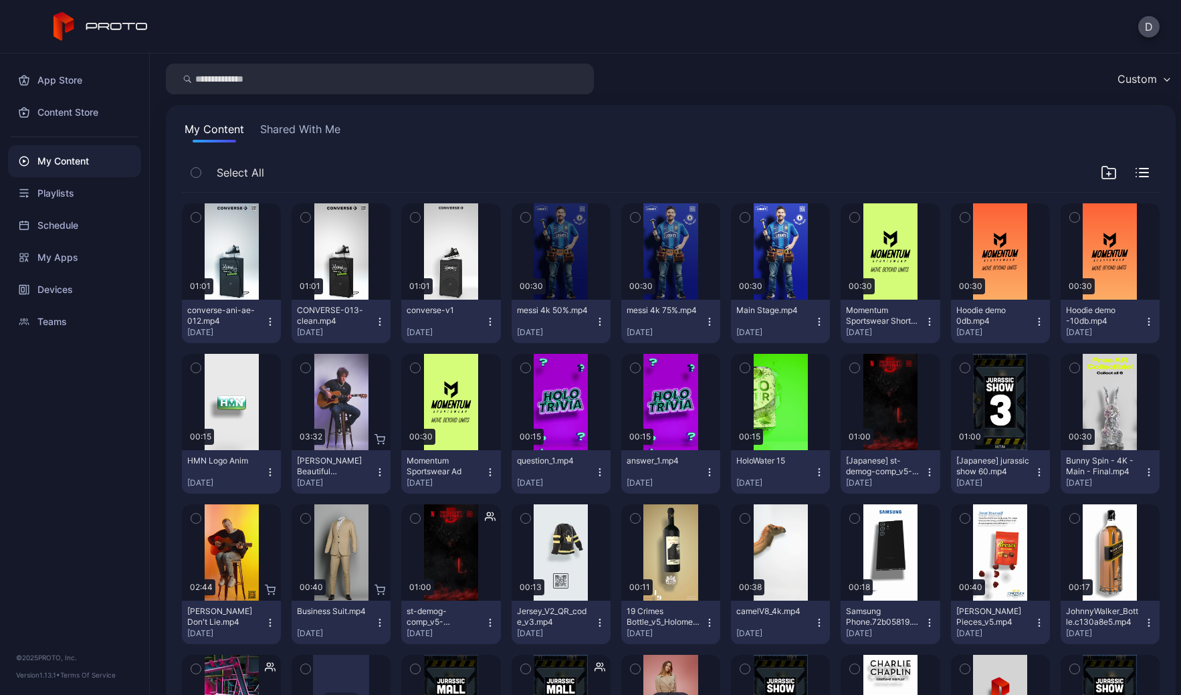
click at [302, 126] on button "Shared With Me" at bounding box center [301, 131] width 86 height 21
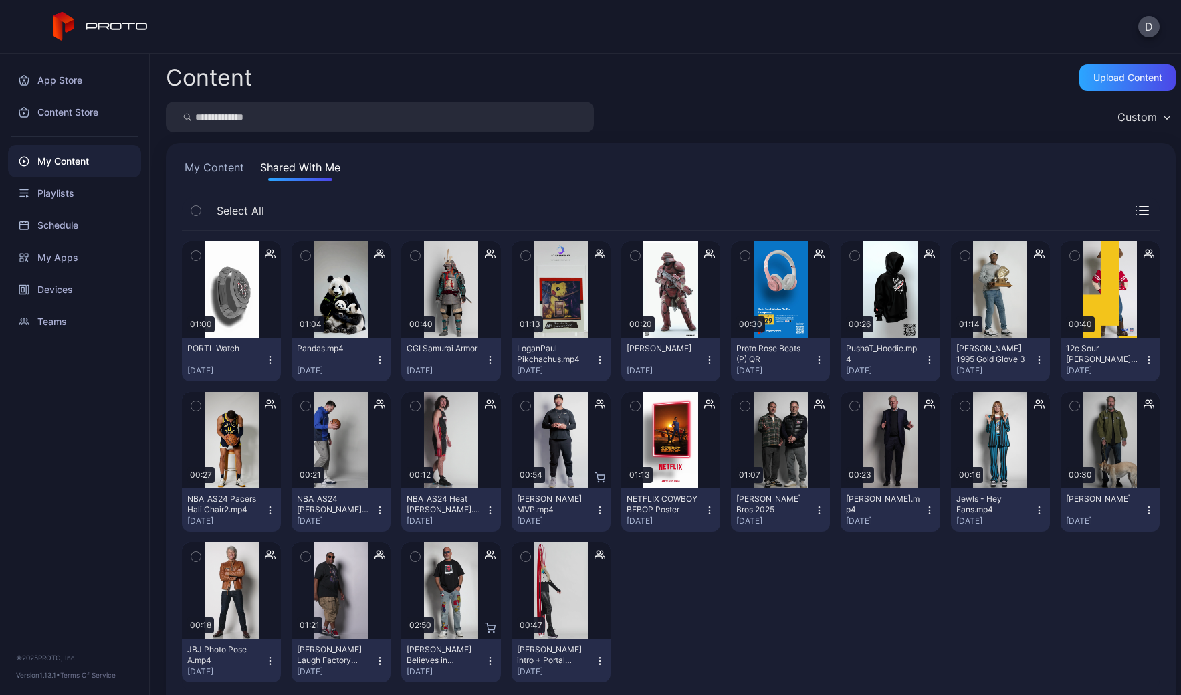
scroll to position [25, 0]
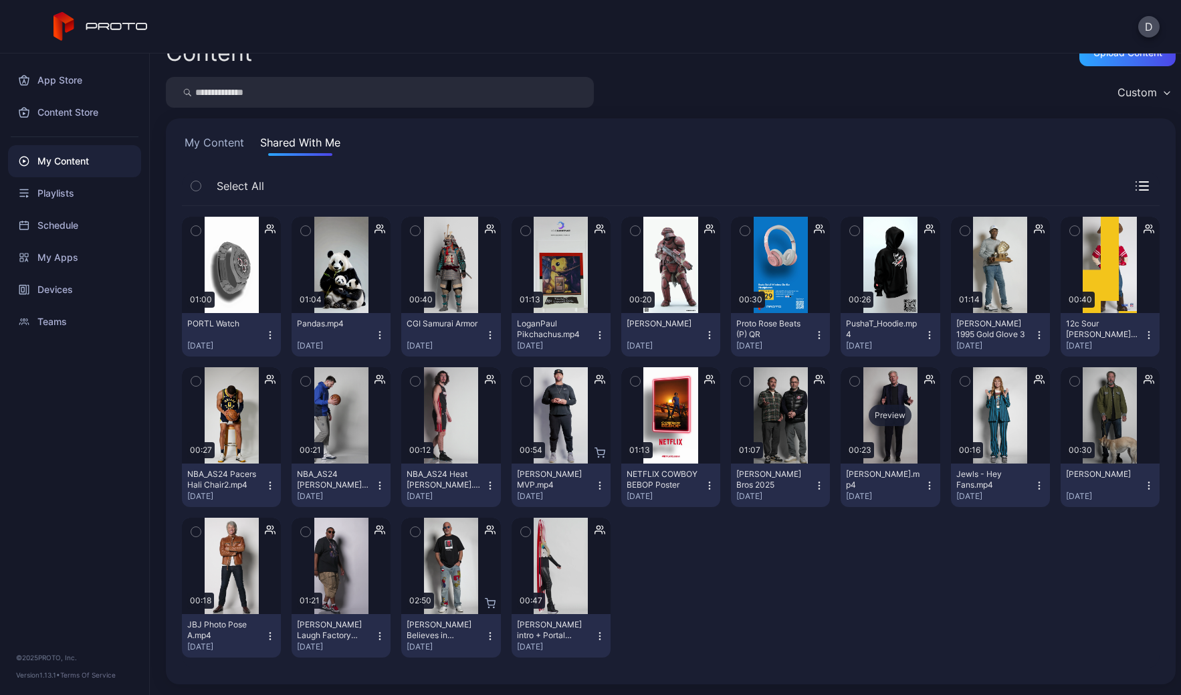
click at [880, 414] on div "Preview" at bounding box center [890, 415] width 43 height 21
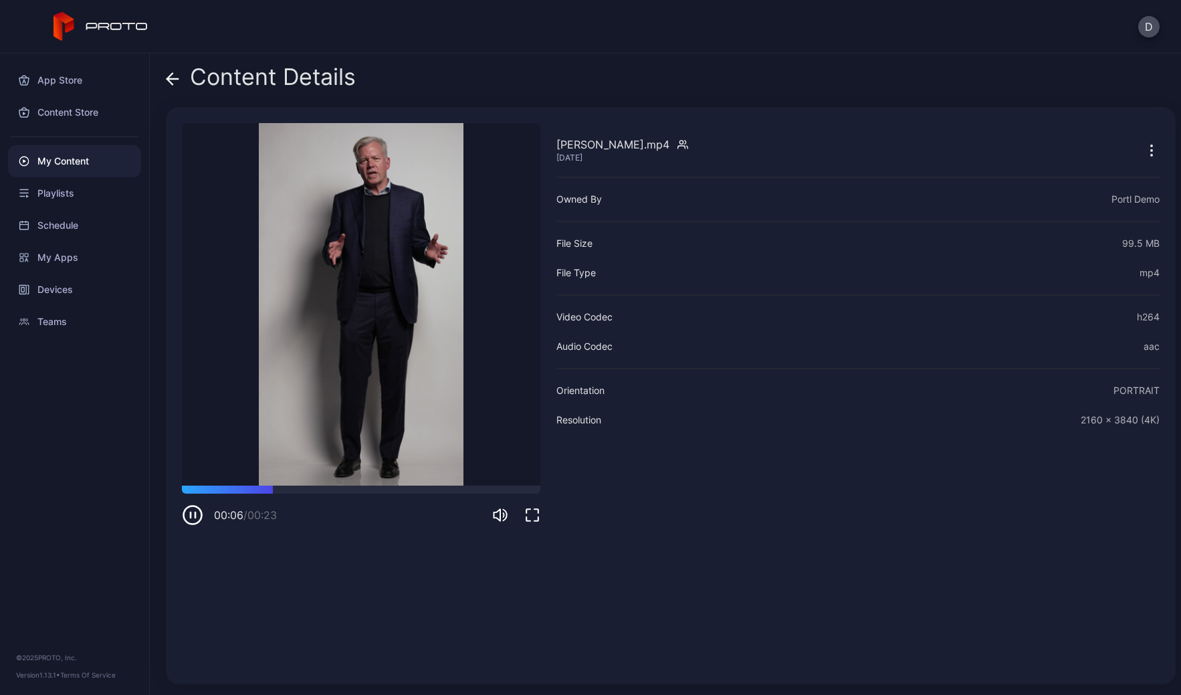
click at [191, 514] on icon "button" at bounding box center [192, 514] width 21 height 21
click at [171, 74] on icon at bounding box center [169, 78] width 5 height 11
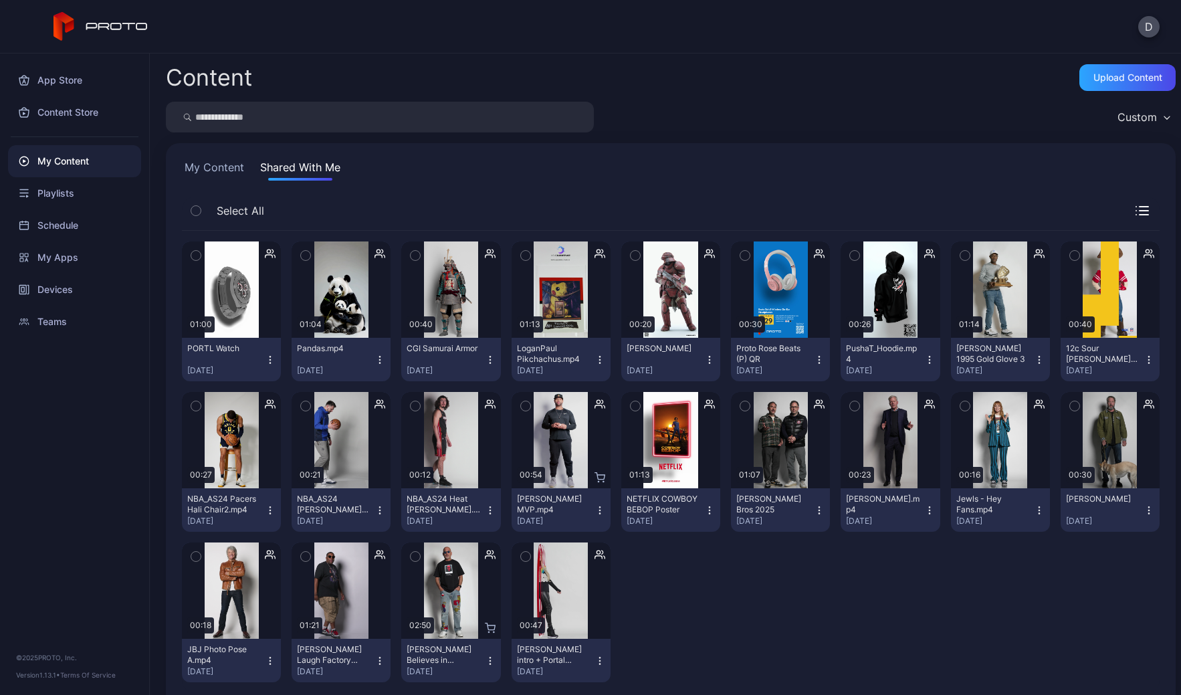
scroll to position [25, 0]
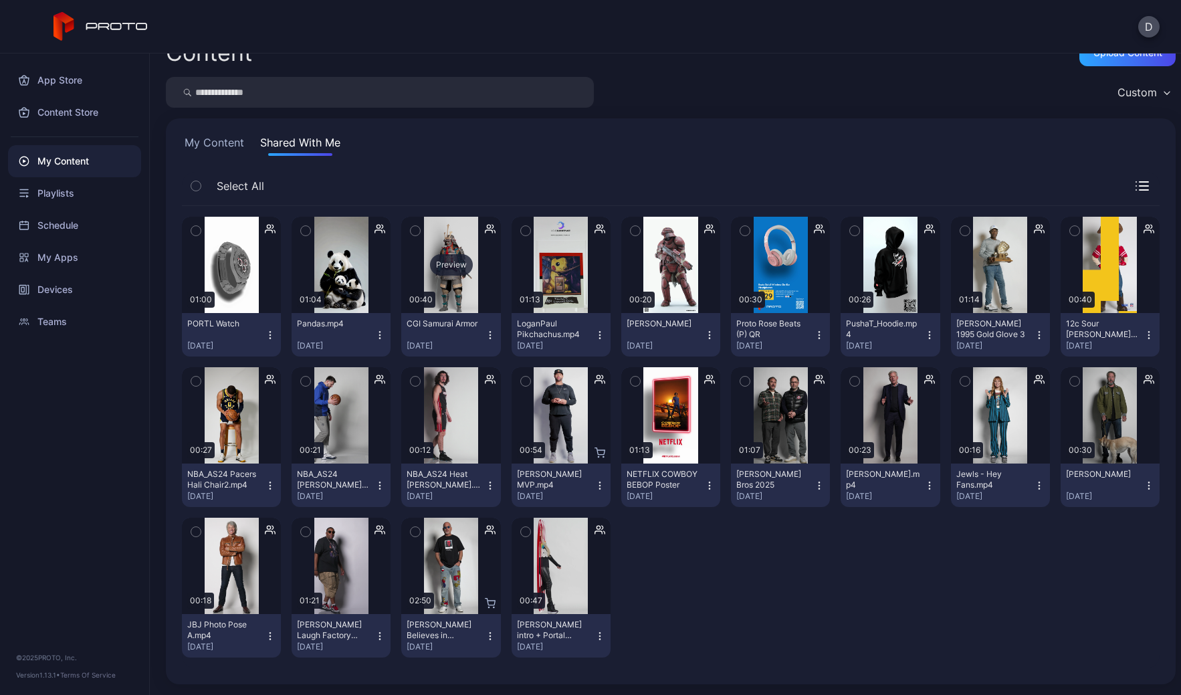
click at [459, 268] on div "Preview" at bounding box center [451, 264] width 43 height 21
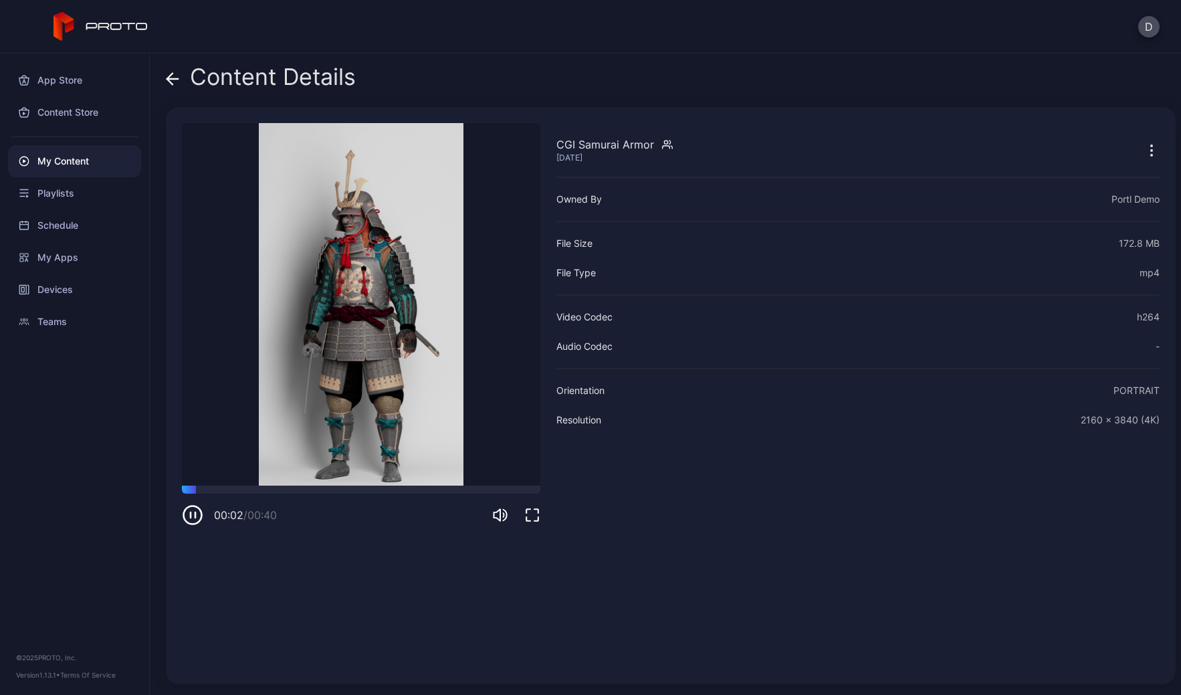
click at [195, 517] on icon "button" at bounding box center [195, 514] width 0 height 5
click at [175, 76] on icon at bounding box center [172, 78] width 13 height 13
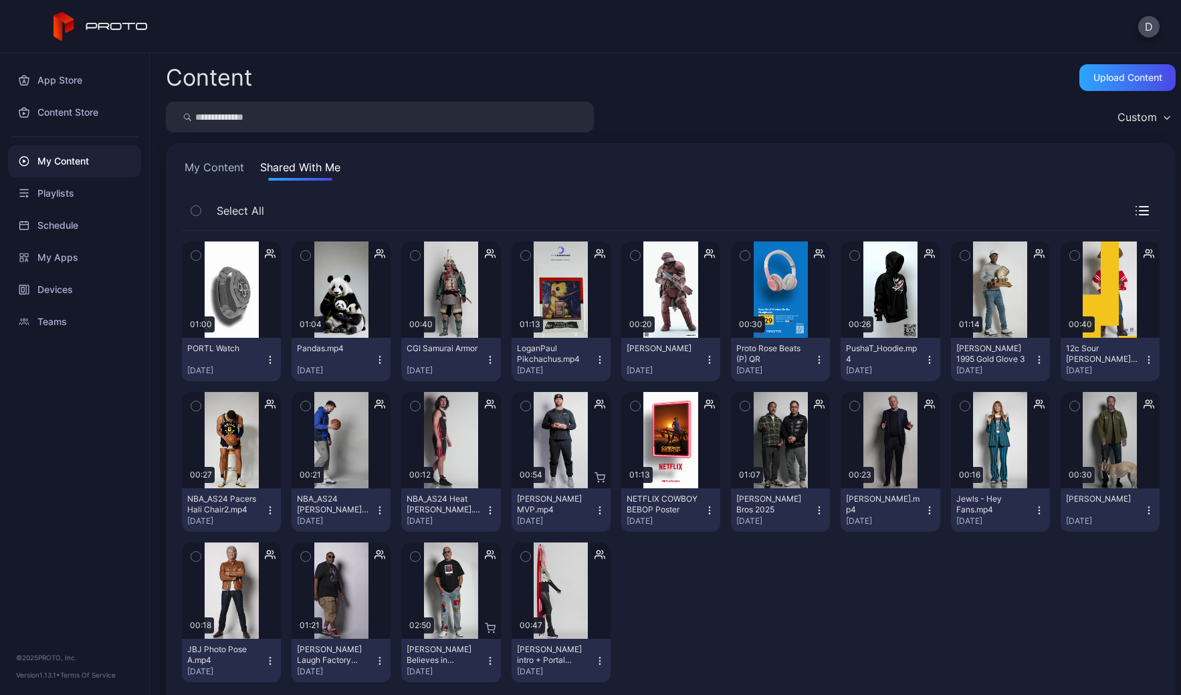
scroll to position [25, 0]
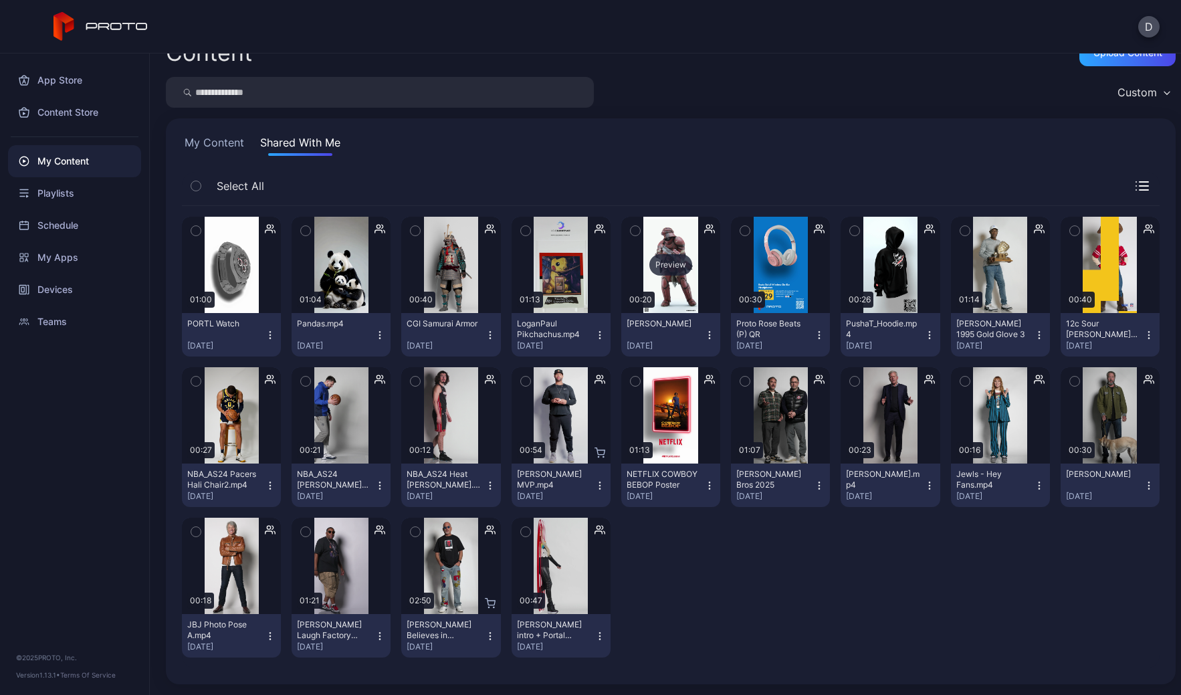
click at [662, 268] on div "Preview" at bounding box center [670, 264] width 43 height 21
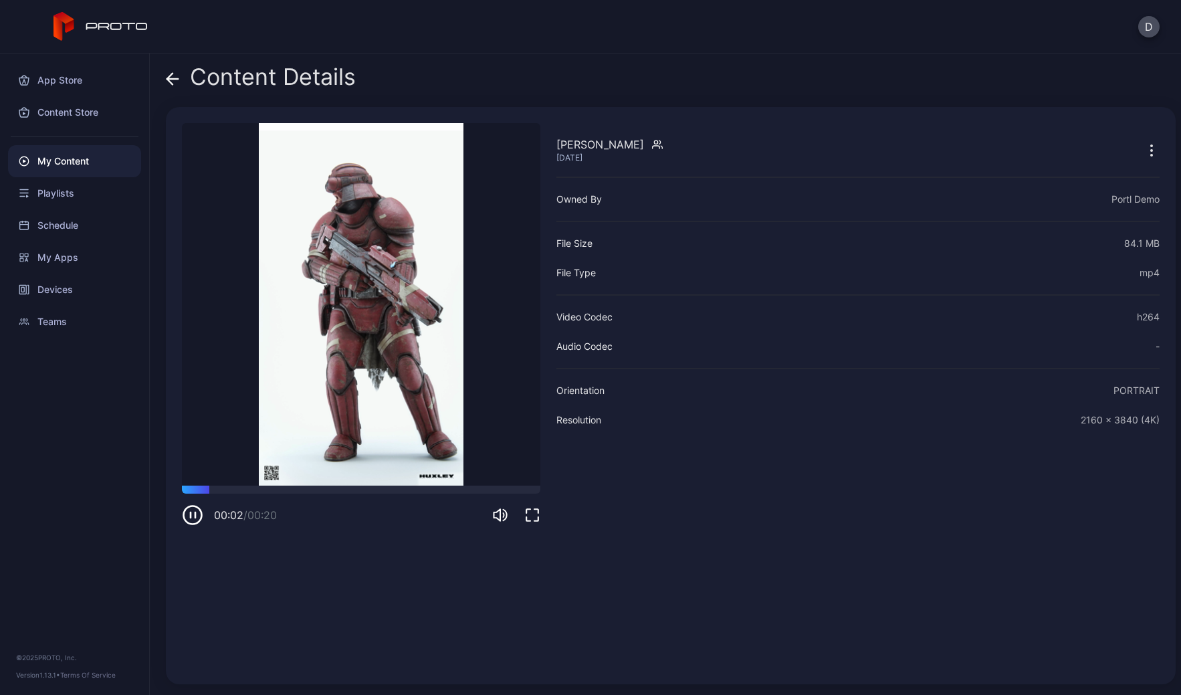
click at [177, 79] on icon at bounding box center [172, 79] width 11 height 0
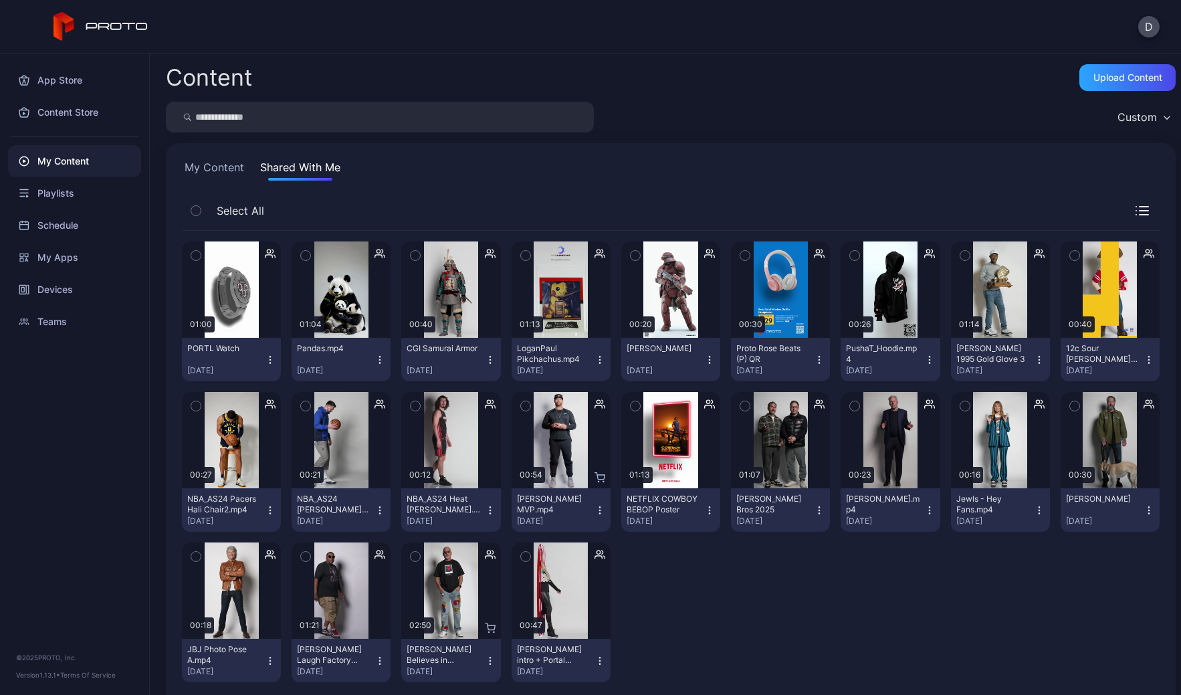
scroll to position [25, 0]
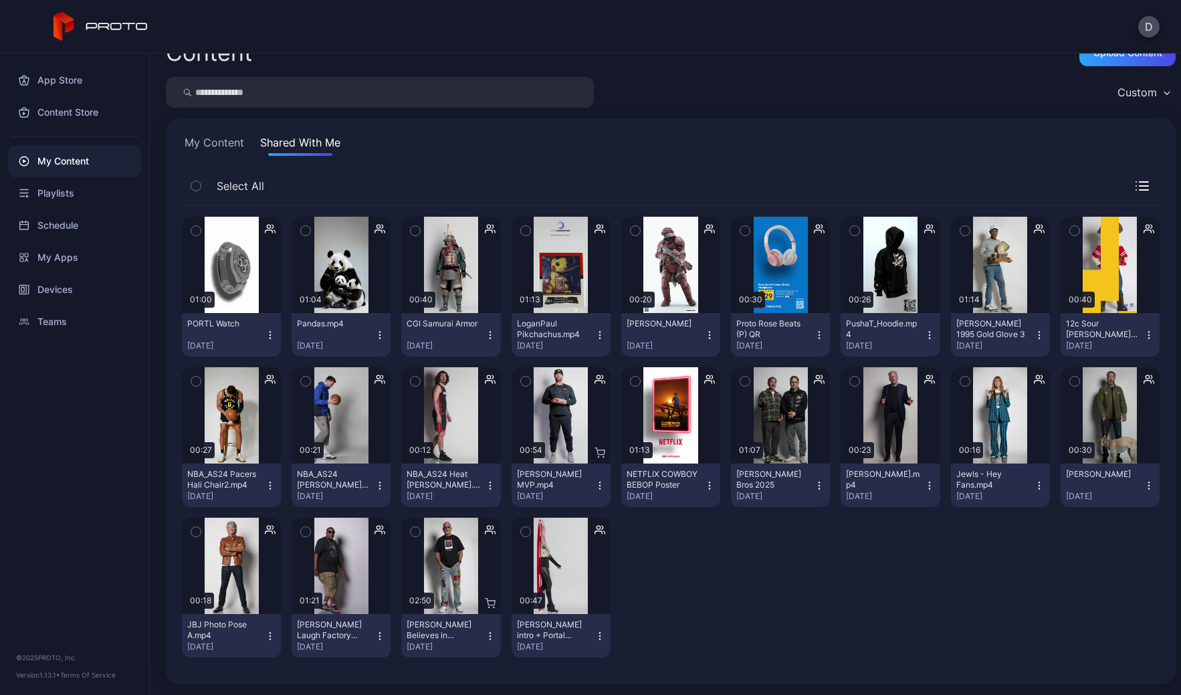
click at [222, 138] on button "My Content" at bounding box center [214, 144] width 65 height 21
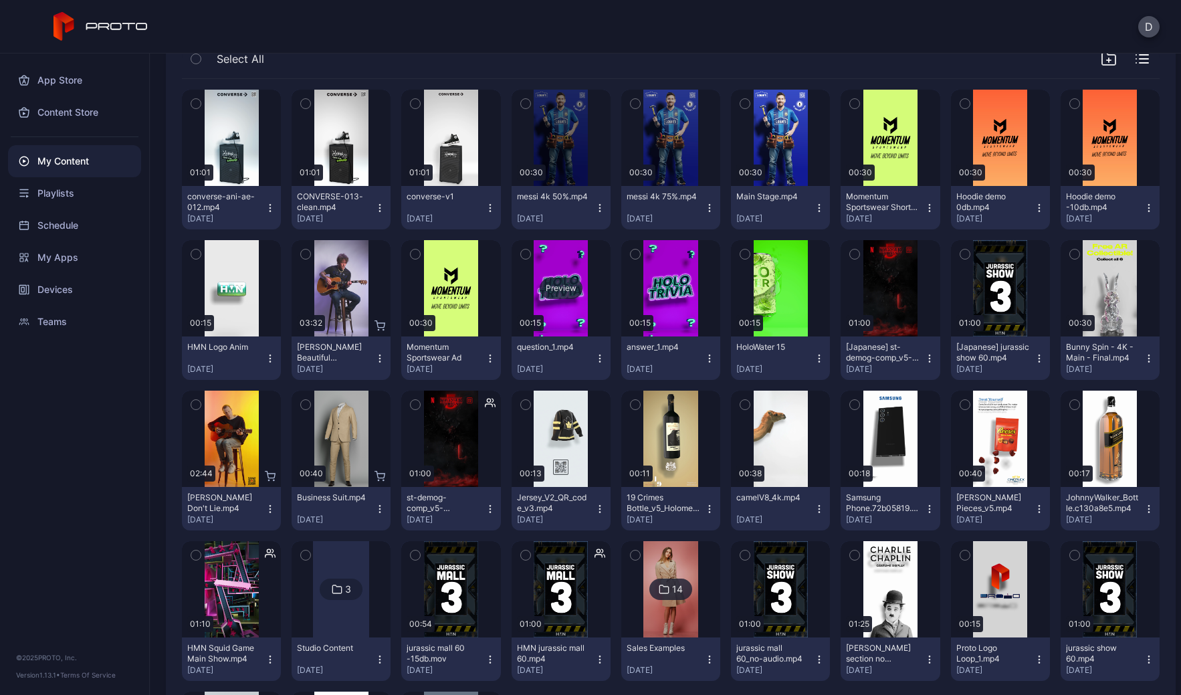
scroll to position [289, 0]
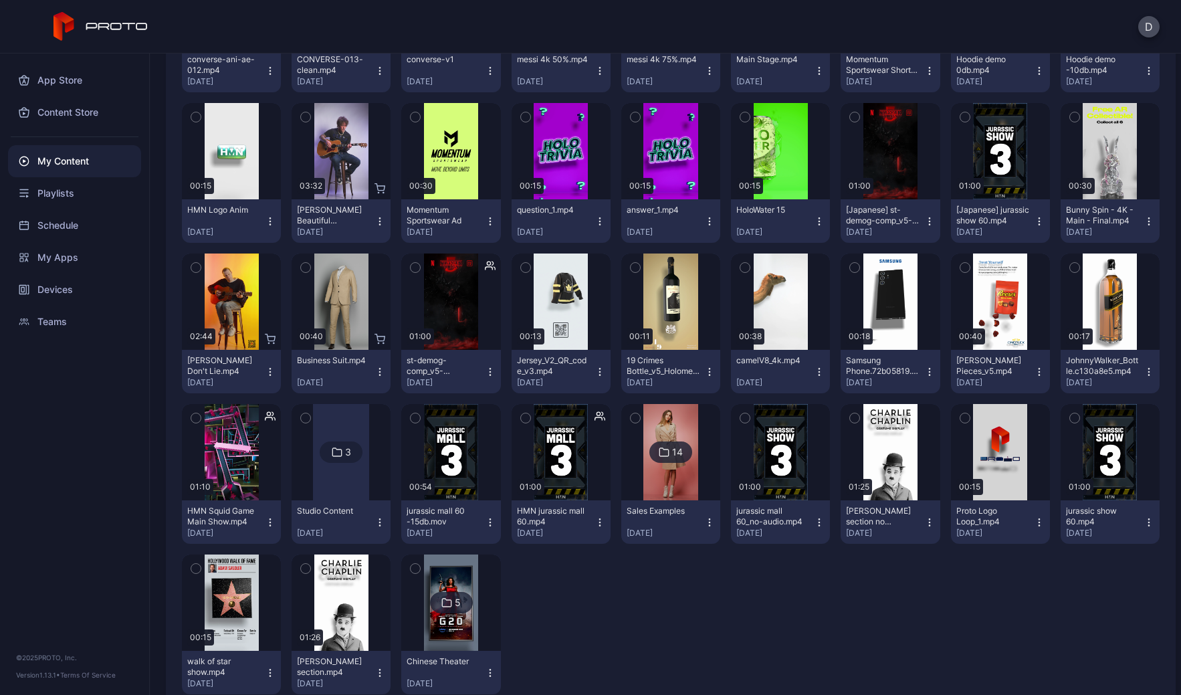
click at [662, 473] on img at bounding box center [670, 452] width 54 height 96
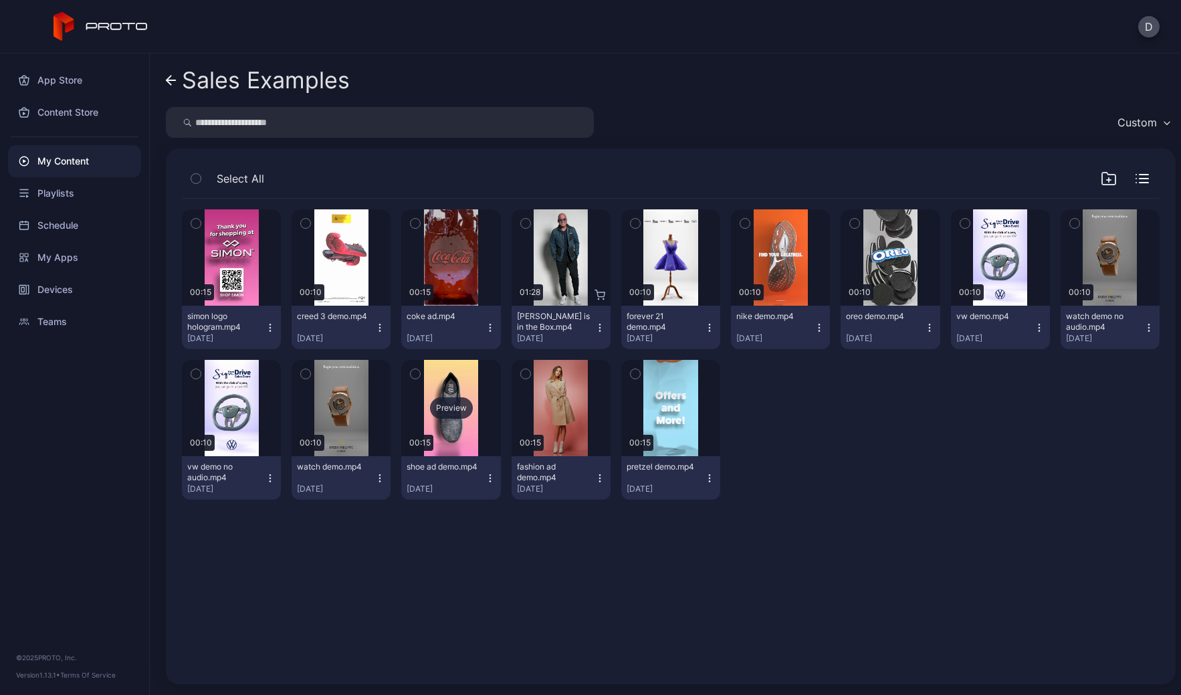
click at [455, 408] on div "Preview" at bounding box center [451, 407] width 43 height 21
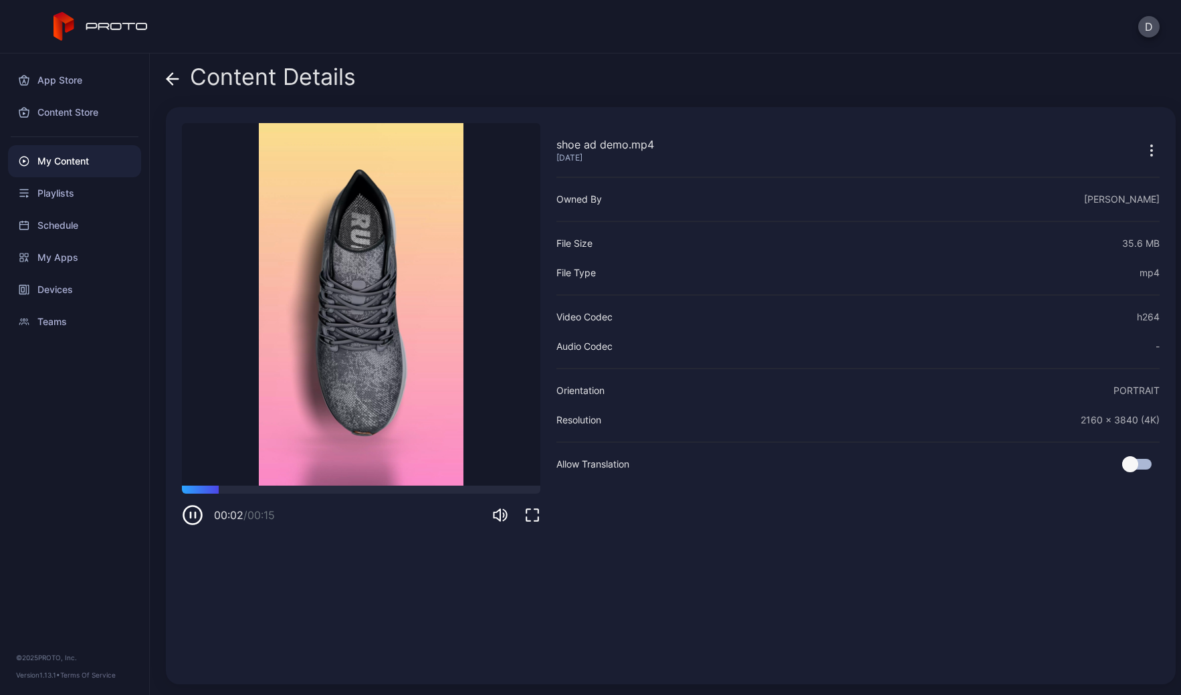
click at [193, 515] on icon "button" at bounding box center [192, 514] width 21 height 21
drag, startPoint x: 231, startPoint y: 489, endPoint x: 332, endPoint y: 491, distance: 101.0
click at [332, 491] on div at bounding box center [361, 490] width 359 height 8
click at [70, 164] on div "My Content" at bounding box center [74, 161] width 133 height 32
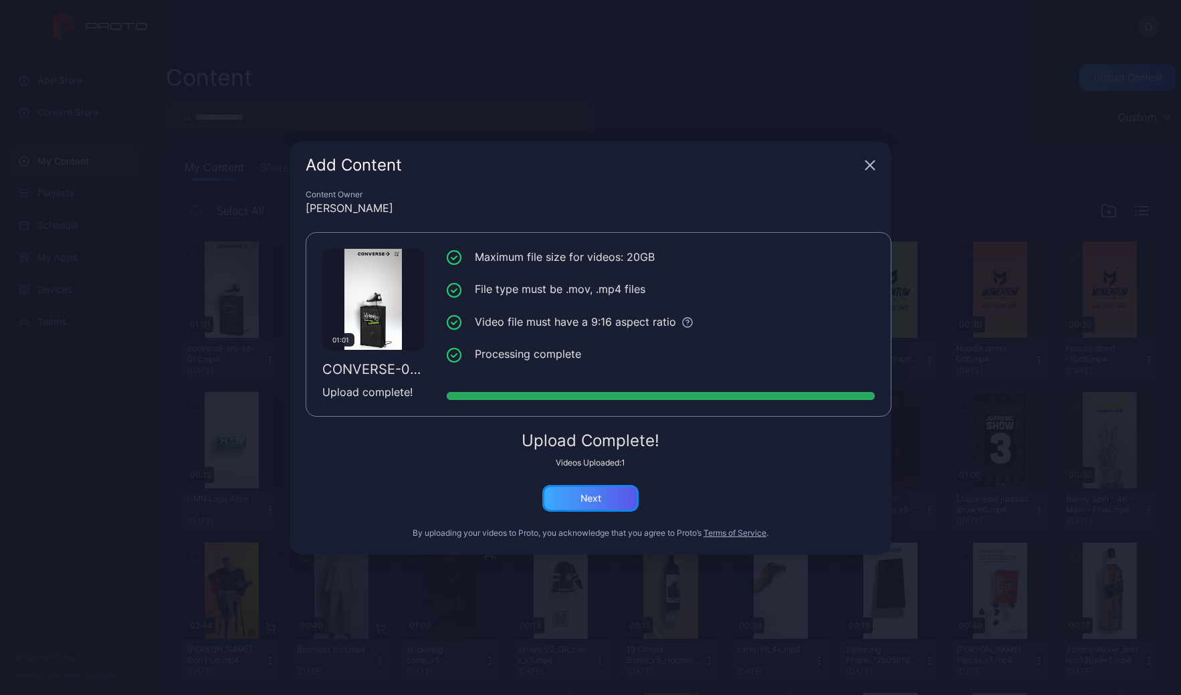
click at [595, 500] on div "Next" at bounding box center [591, 498] width 21 height 11
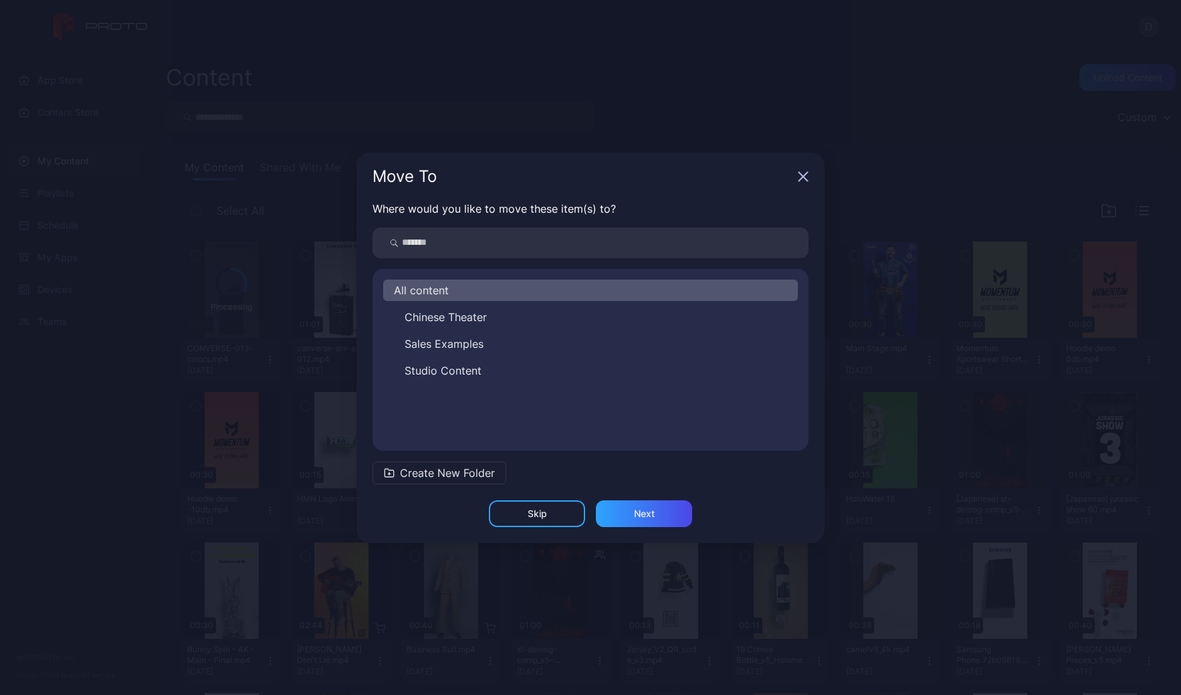
click at [474, 475] on span "Create New Folder" at bounding box center [447, 473] width 95 height 16
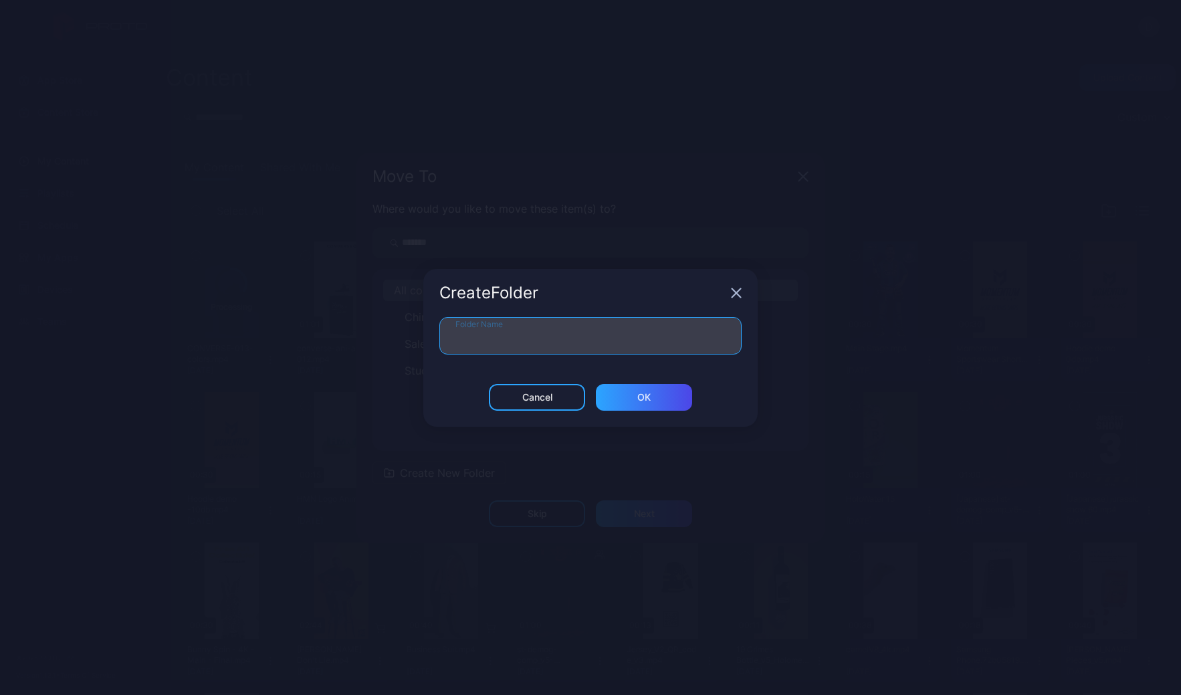
click at [498, 339] on input "Folder Name" at bounding box center [590, 335] width 302 height 37
type input "**********"
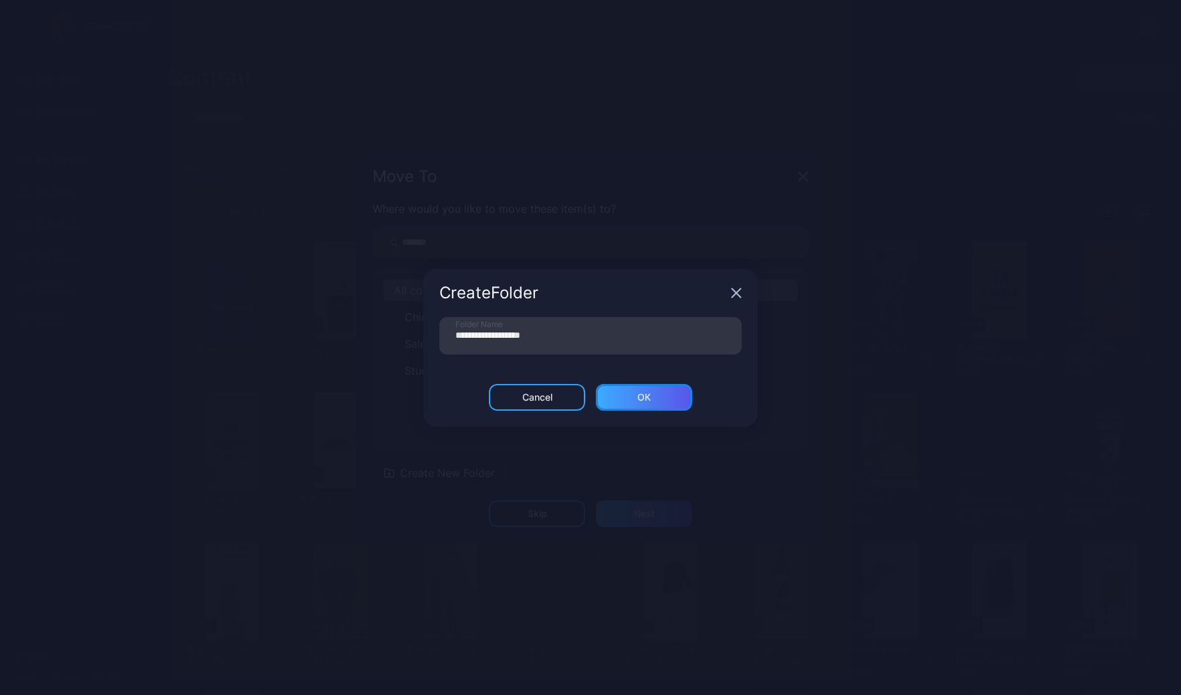
click at [667, 393] on div "ОК" at bounding box center [644, 397] width 96 height 27
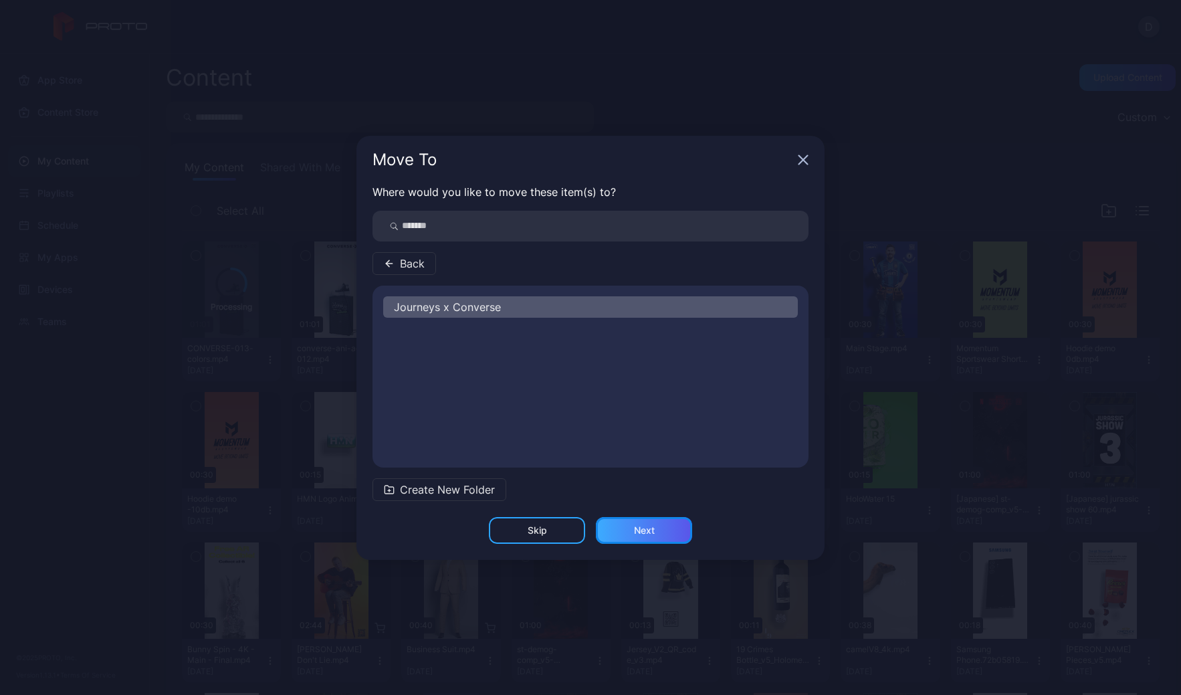
click at [648, 533] on div "Next" at bounding box center [644, 530] width 21 height 11
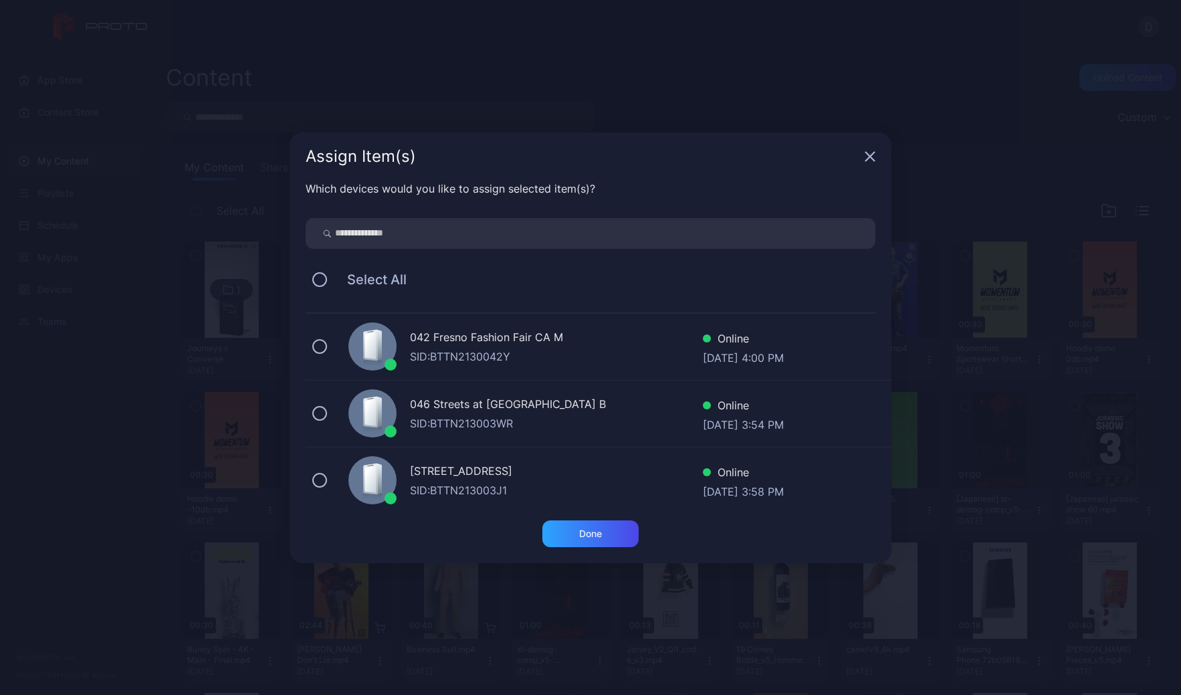
click at [407, 237] on input "search" at bounding box center [591, 233] width 570 height 31
type input "***"
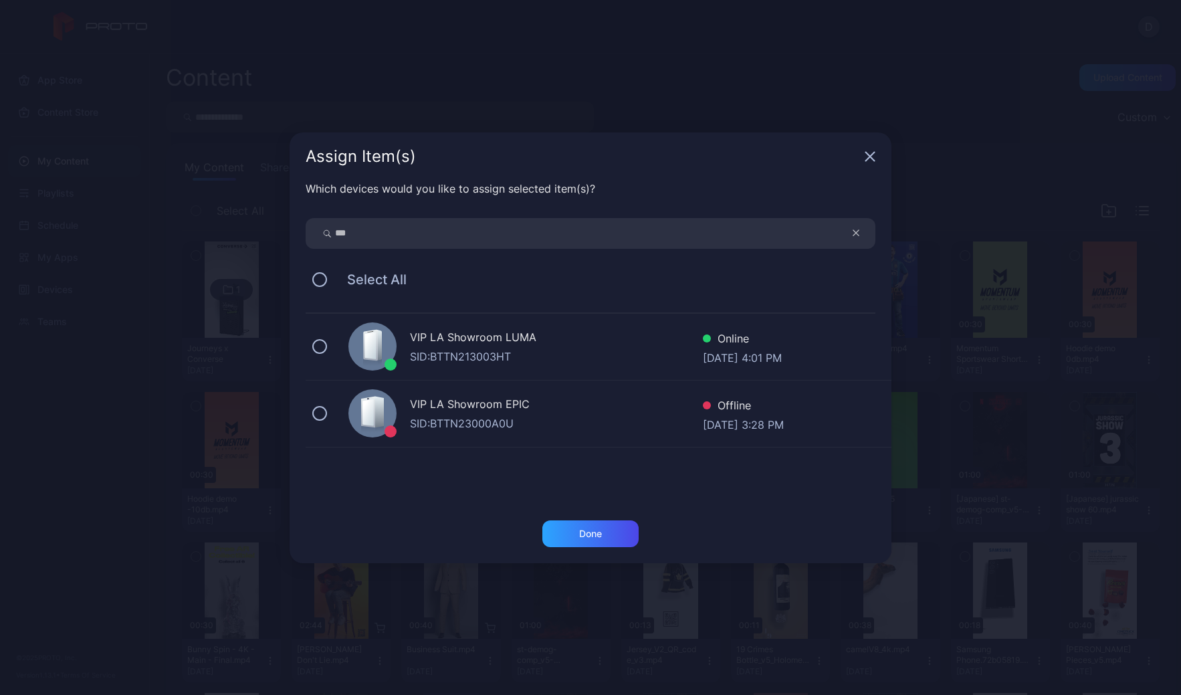
click at [565, 346] on div "VIP LA Showroom LUMA" at bounding box center [556, 338] width 293 height 19
click at [598, 533] on div "Done" at bounding box center [590, 533] width 23 height 11
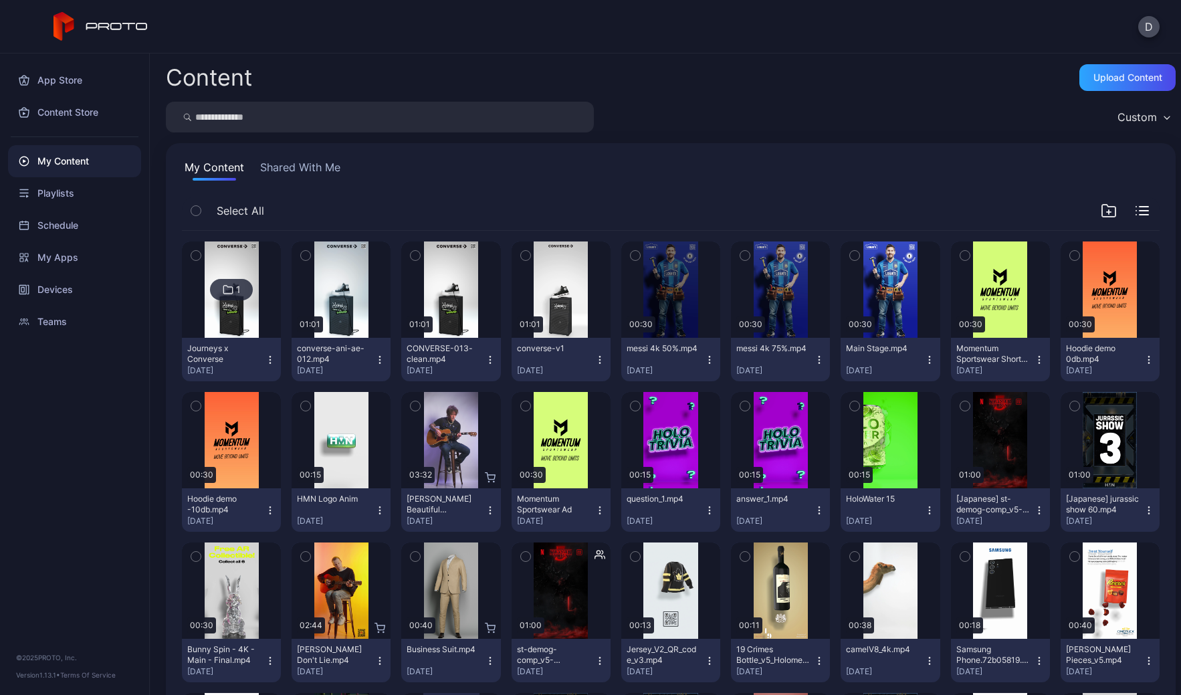
click at [306, 254] on icon "button" at bounding box center [305, 255] width 9 height 15
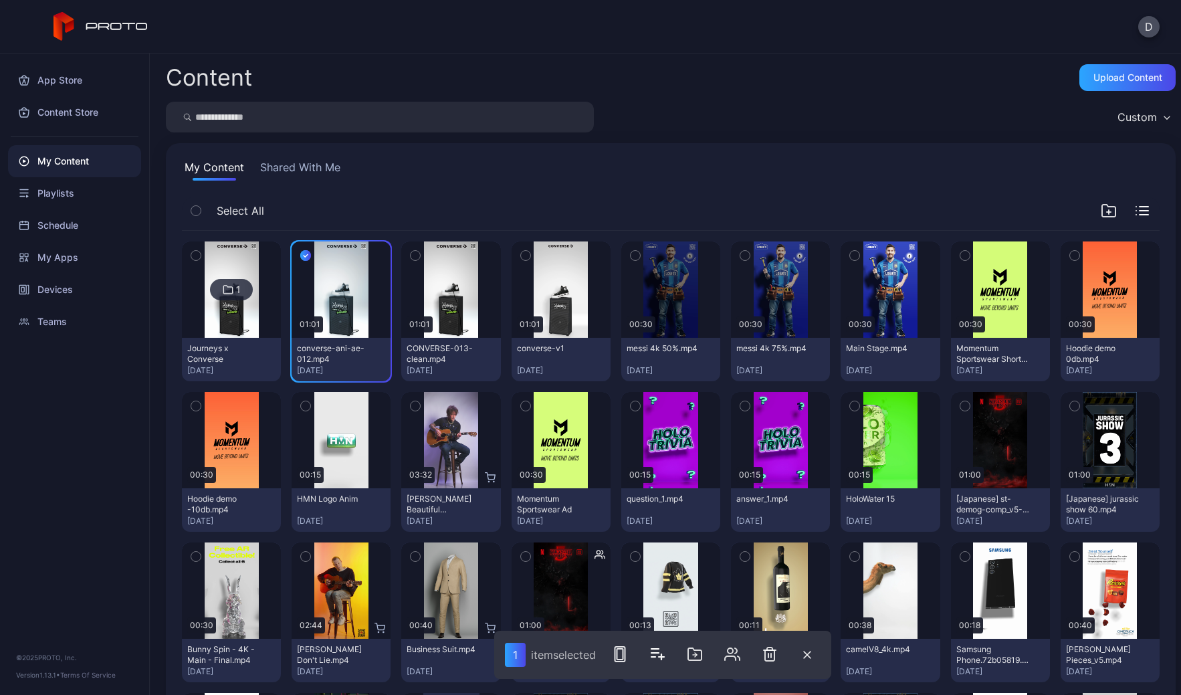
click at [414, 255] on icon "button" at bounding box center [415, 256] width 3 height 2
click at [524, 256] on icon "button" at bounding box center [525, 256] width 3 height 2
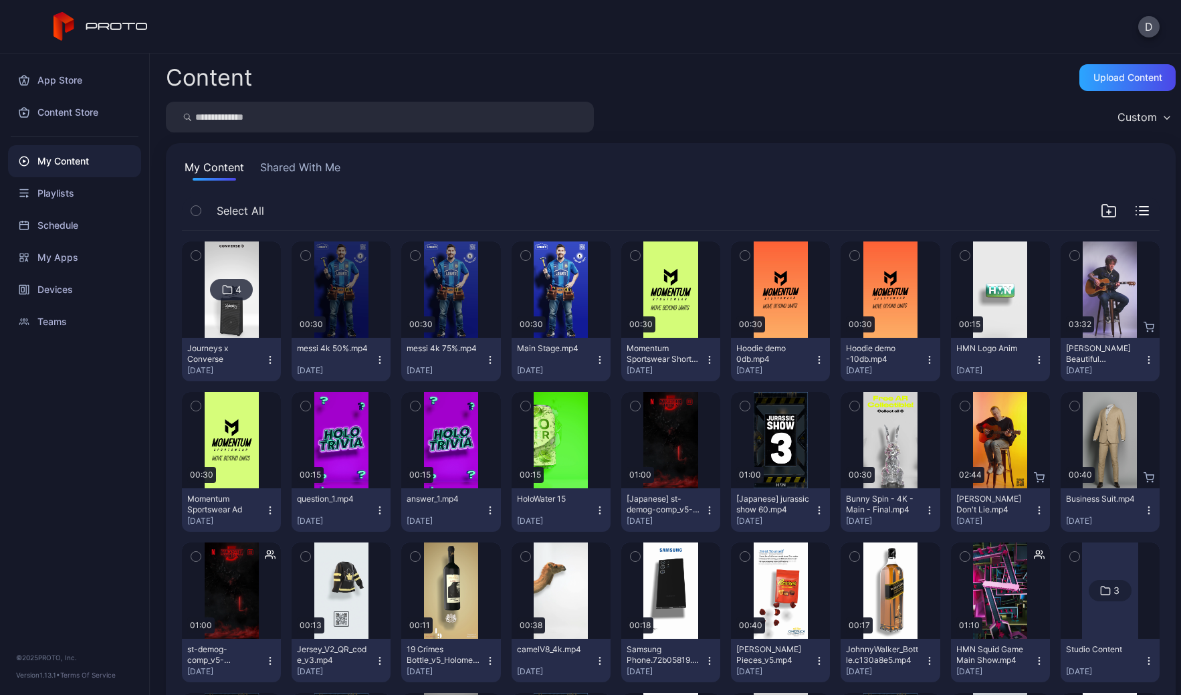
click at [229, 264] on img at bounding box center [232, 289] width 54 height 96
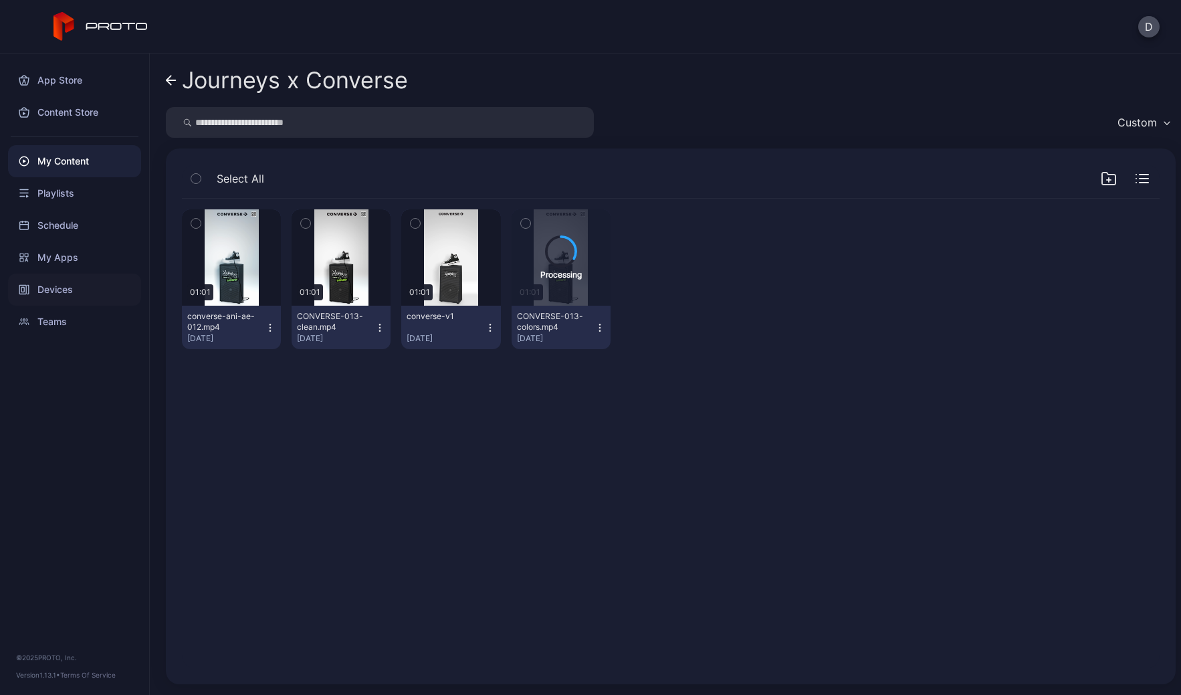
click at [60, 286] on div "Devices" at bounding box center [74, 290] width 133 height 32
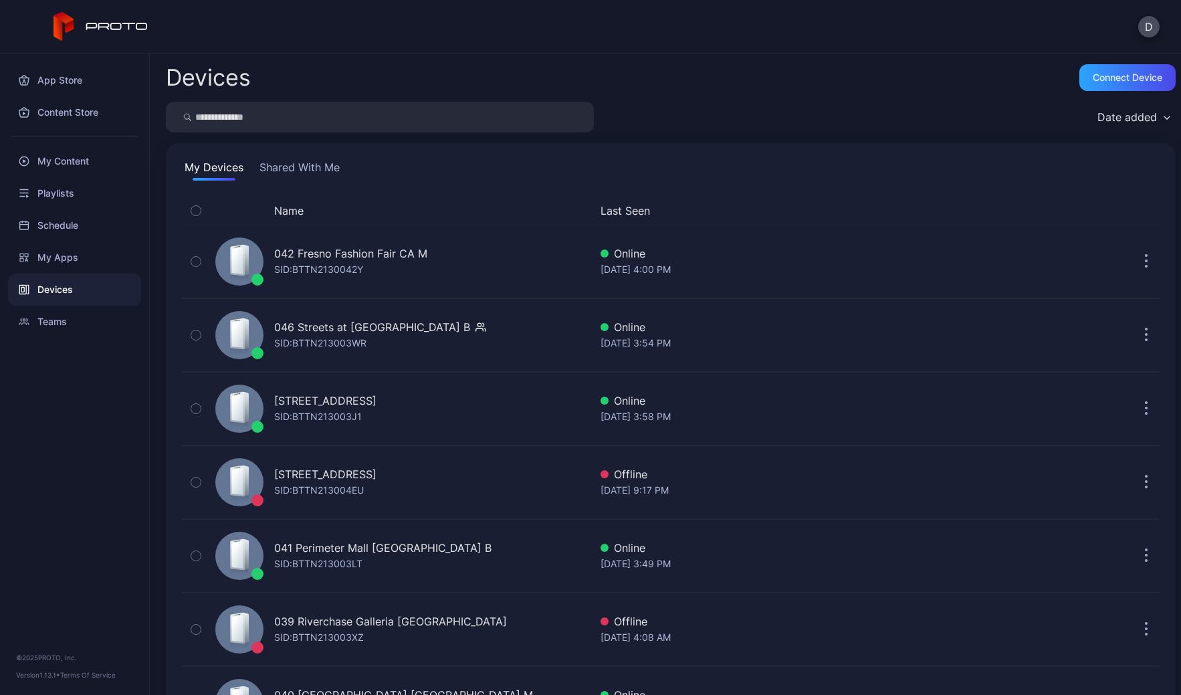
click at [299, 169] on button "Shared With Me" at bounding box center [300, 169] width 86 height 21
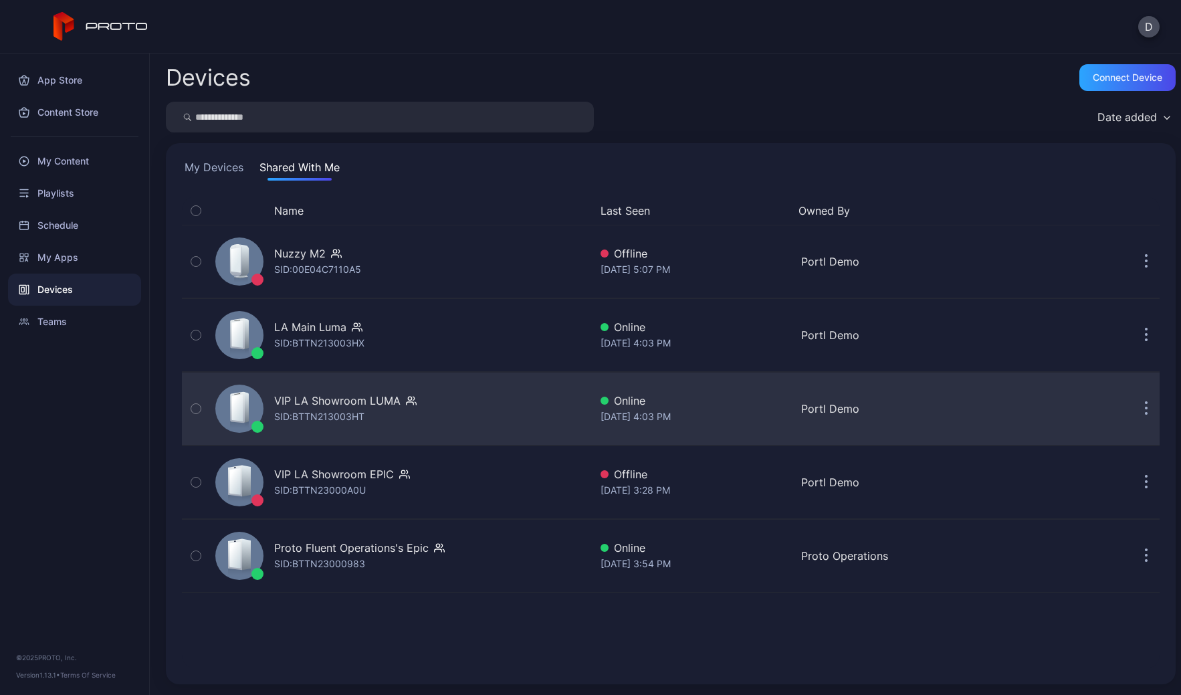
click at [459, 410] on div "VIP LA Showroom [PERSON_NAME]: BTTN213003HT" at bounding box center [400, 408] width 380 height 67
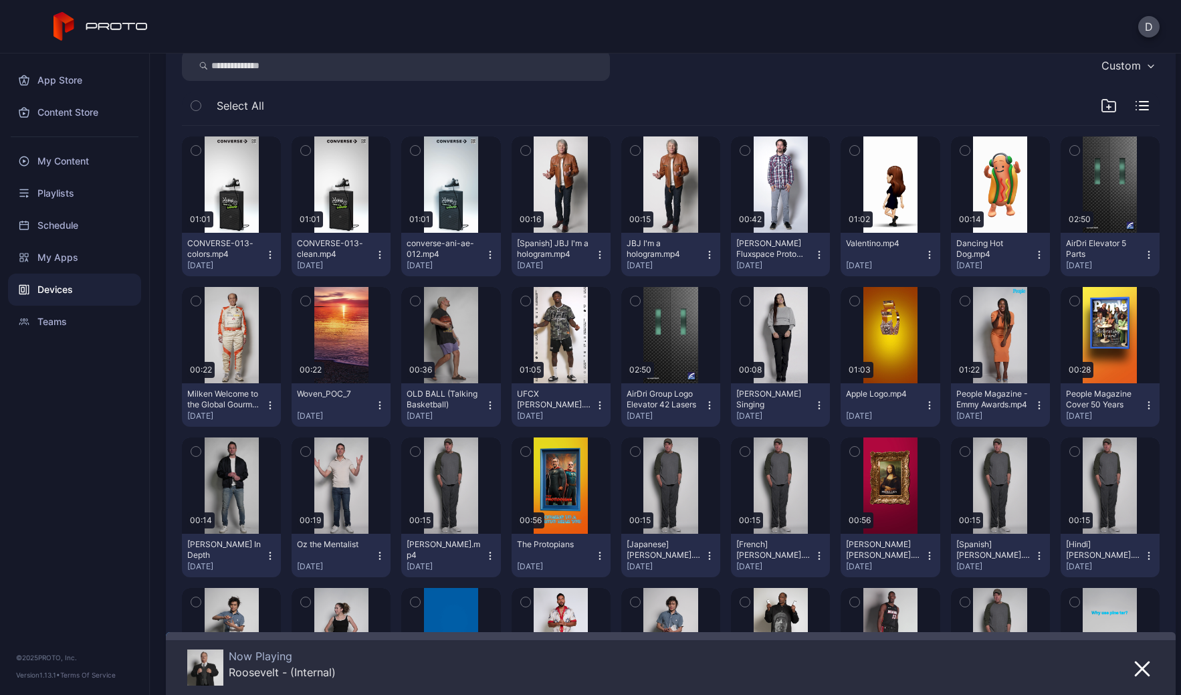
scroll to position [217, 0]
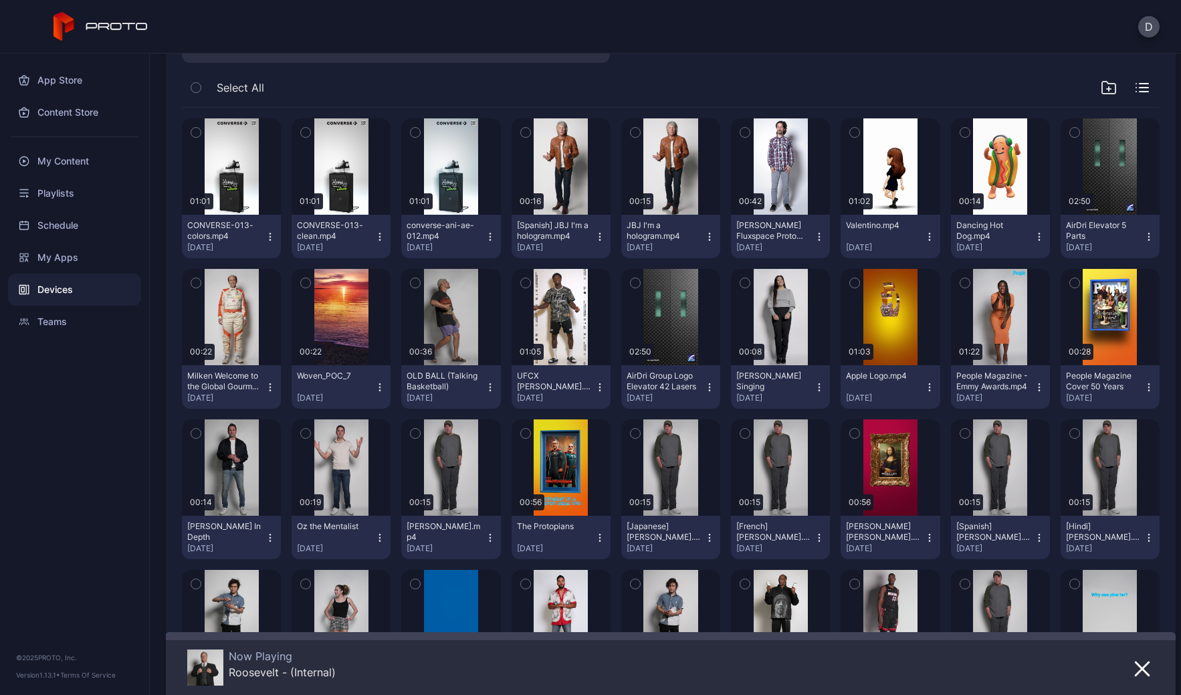
click at [58, 290] on div "Devices" at bounding box center [74, 290] width 133 height 32
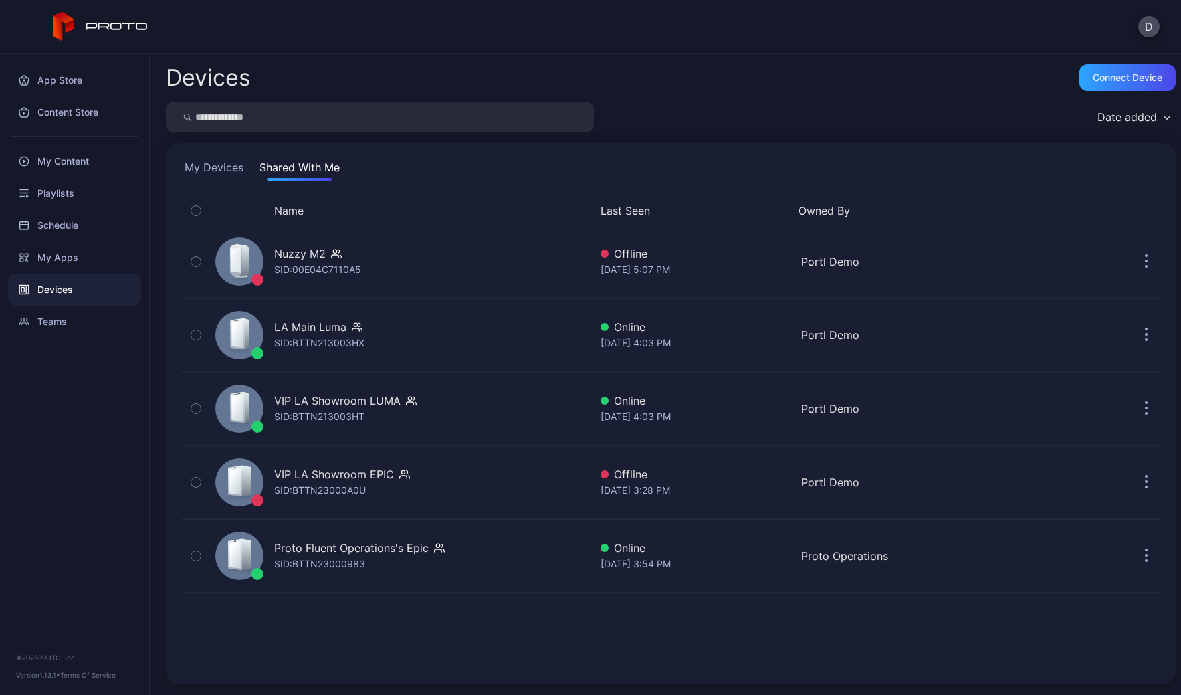
click at [230, 175] on button "My Devices" at bounding box center [214, 169] width 64 height 21
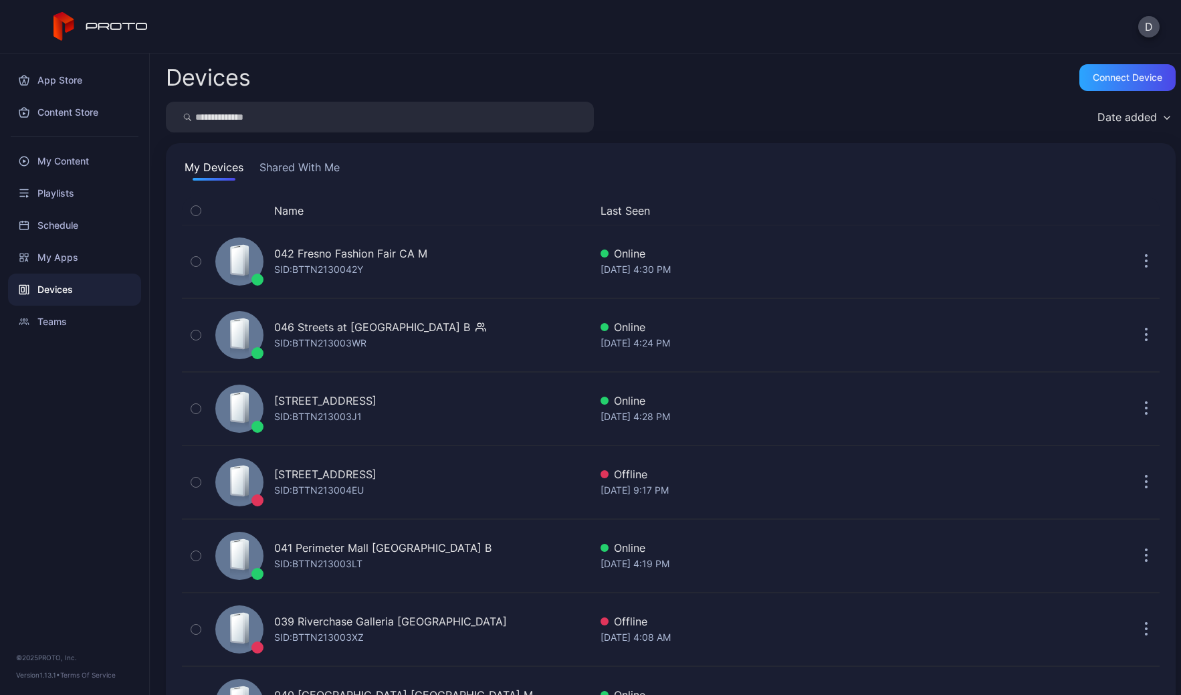
click at [1129, 123] on div "Date added" at bounding box center [1128, 116] width 60 height 13
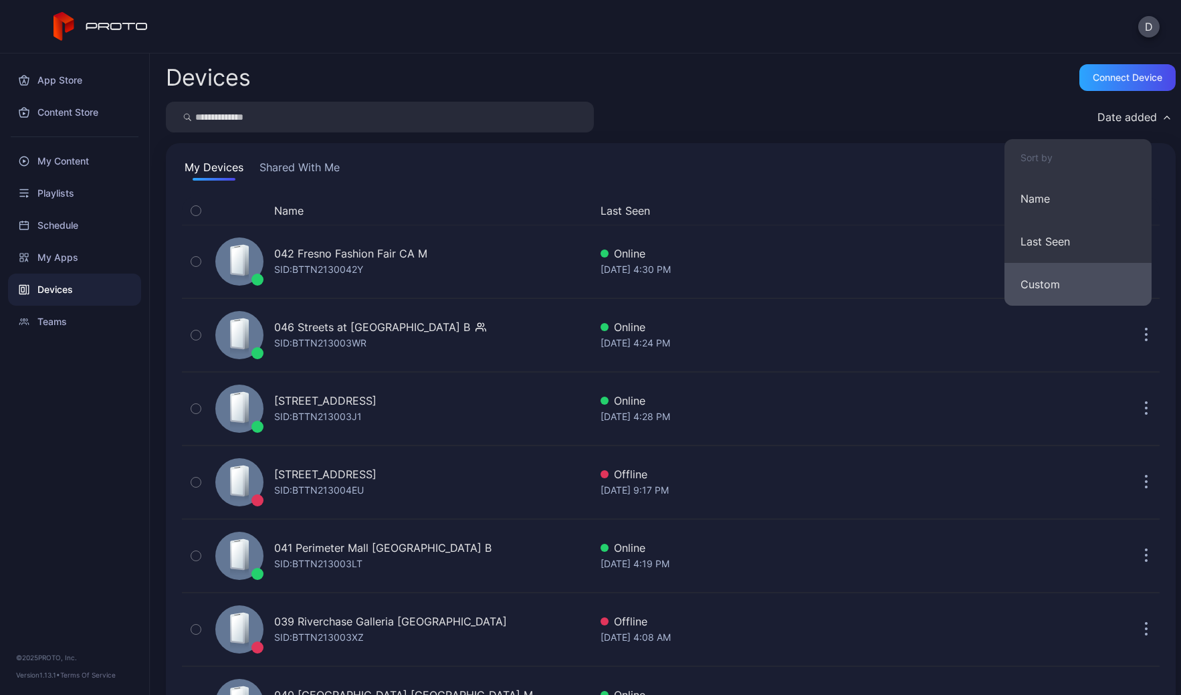
click at [1065, 276] on button "Custom" at bounding box center [1078, 284] width 147 height 43
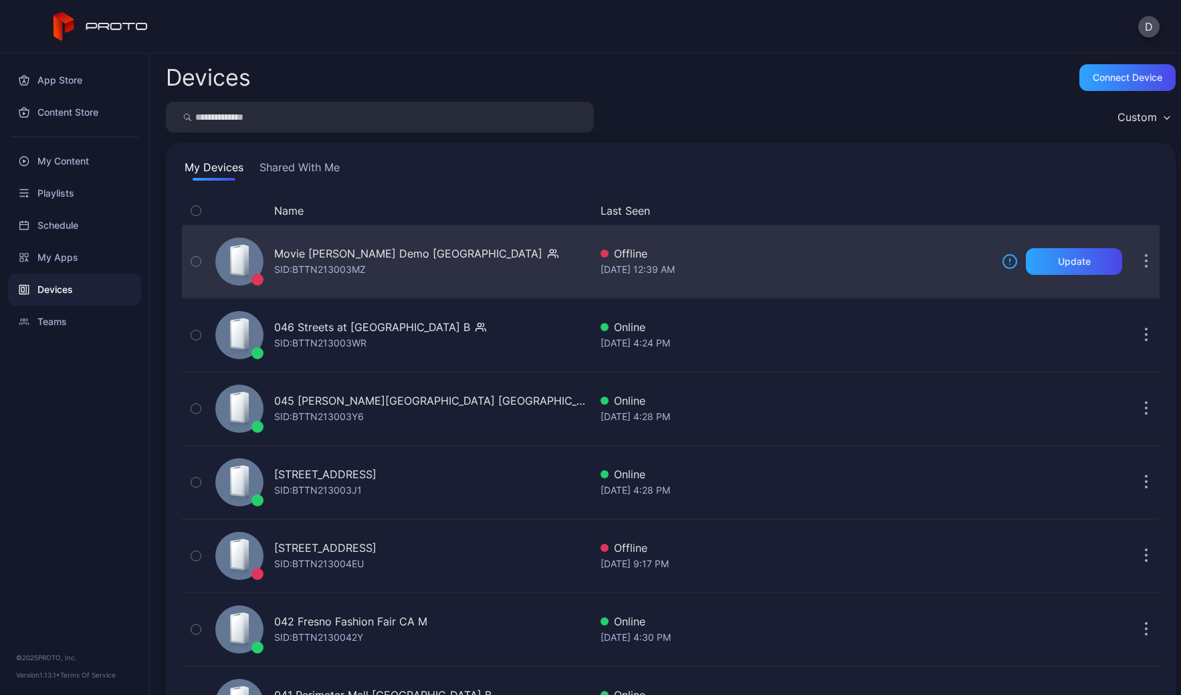
click at [550, 253] on icon "button" at bounding box center [551, 250] width 3 height 3
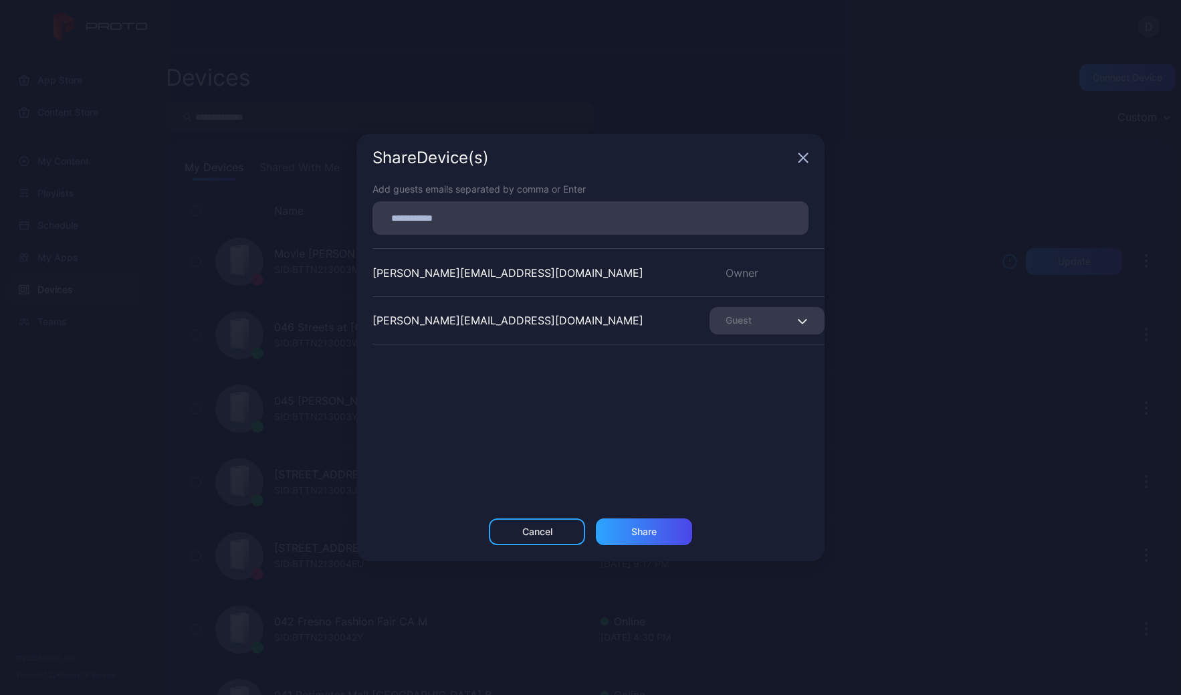
click at [771, 319] on div "Guest" at bounding box center [767, 320] width 115 height 27
click at [616, 397] on div "[PERSON_NAME][EMAIL_ADDRESS][DOMAIN_NAME] Owner [DOMAIN_NAME][EMAIL_ADDRESS][DO…" at bounding box center [599, 348] width 452 height 201
click at [806, 150] on div "Share Device (s)" at bounding box center [591, 158] width 468 height 48
click at [814, 157] on div "Share Device (s)" at bounding box center [591, 158] width 468 height 48
click at [806, 158] on icon "button" at bounding box center [803, 158] width 11 height 11
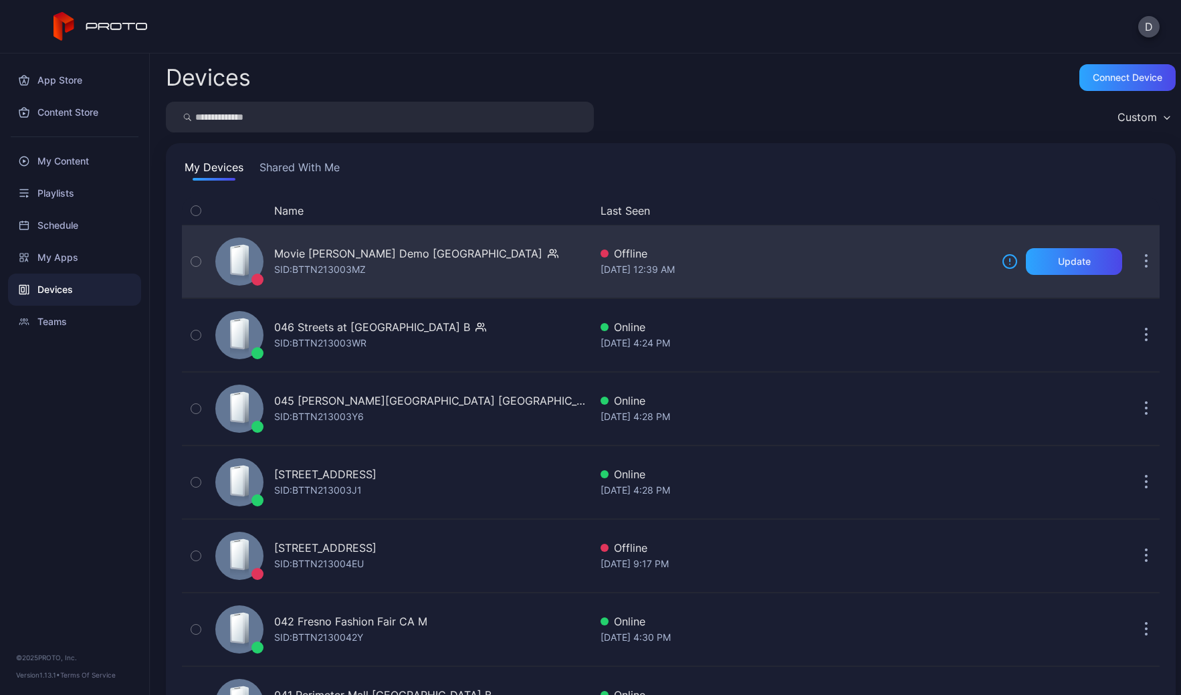
click at [465, 269] on div "Movie [PERSON_NAME] Demo [GEOGRAPHIC_DATA] SID: BTTN213003MZ" at bounding box center [400, 261] width 380 height 67
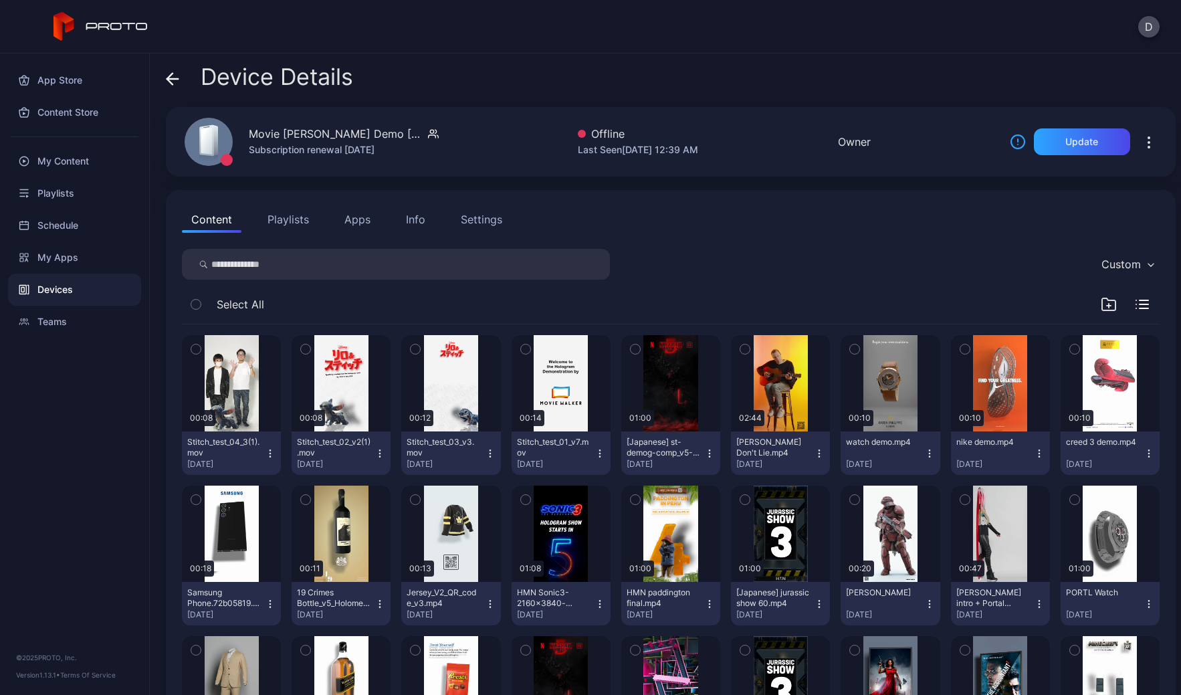
click at [196, 348] on icon "button" at bounding box center [195, 349] width 9 height 15
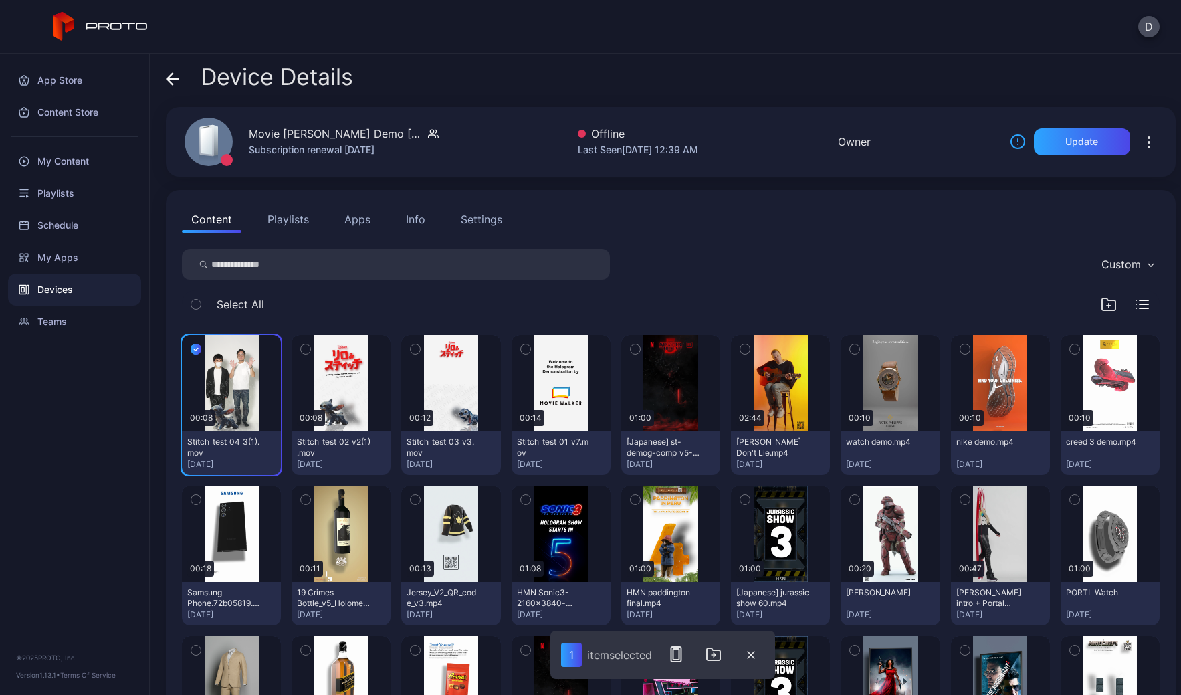
scroll to position [129, 0]
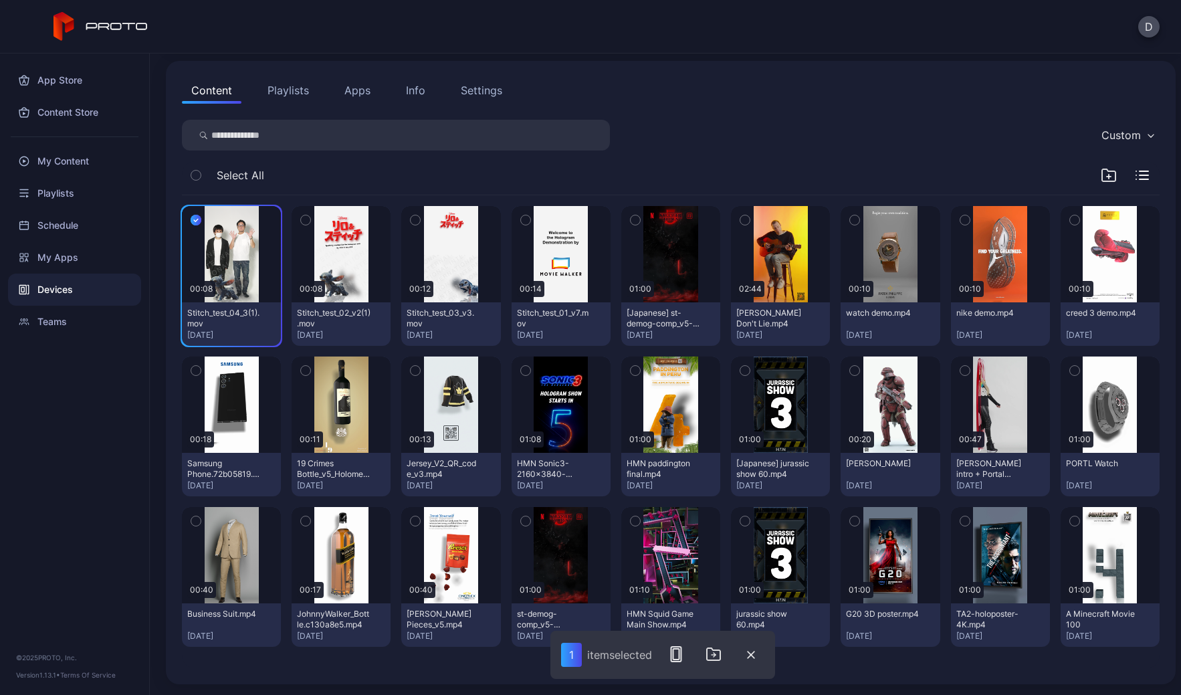
click at [752, 157] on div "Custom Select All 00:08 Stitch_test_04_3(1).mov [DATE] 00:08 Stitch_test_02_v2(…" at bounding box center [671, 394] width 978 height 548
click at [302, 220] on icon "button" at bounding box center [305, 220] width 9 height 15
click at [413, 221] on icon "button" at bounding box center [415, 220] width 9 height 15
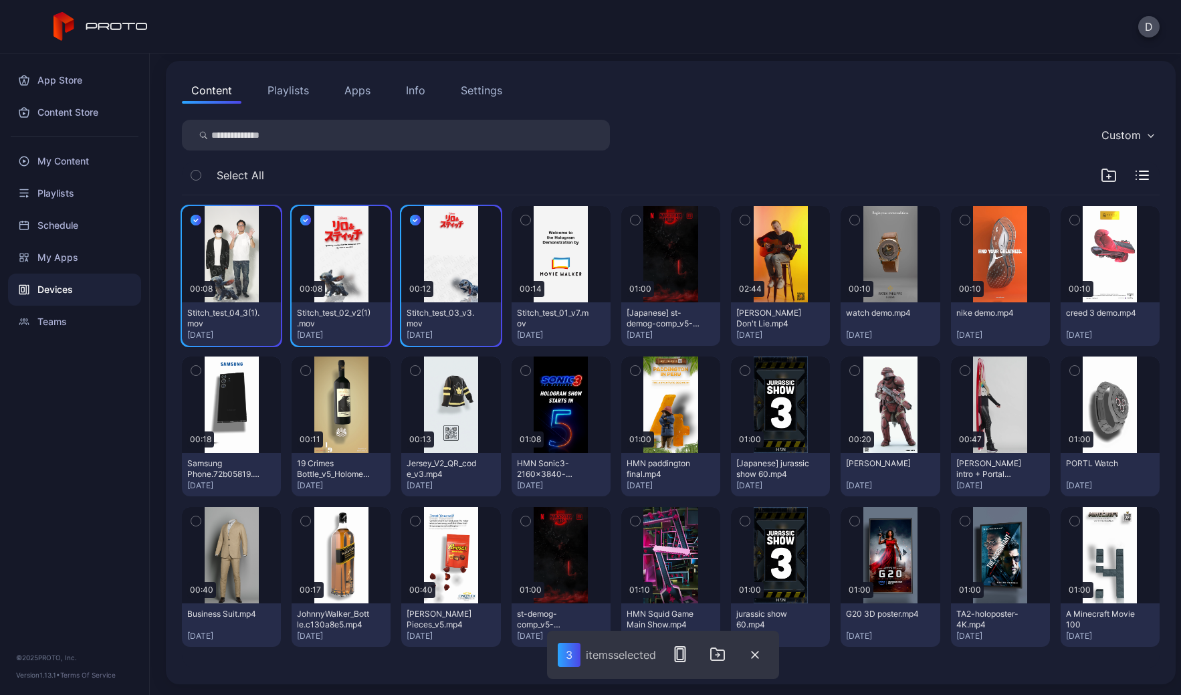
click at [521, 221] on icon "button" at bounding box center [525, 220] width 9 height 15
click at [682, 655] on icon "button" at bounding box center [680, 654] width 16 height 16
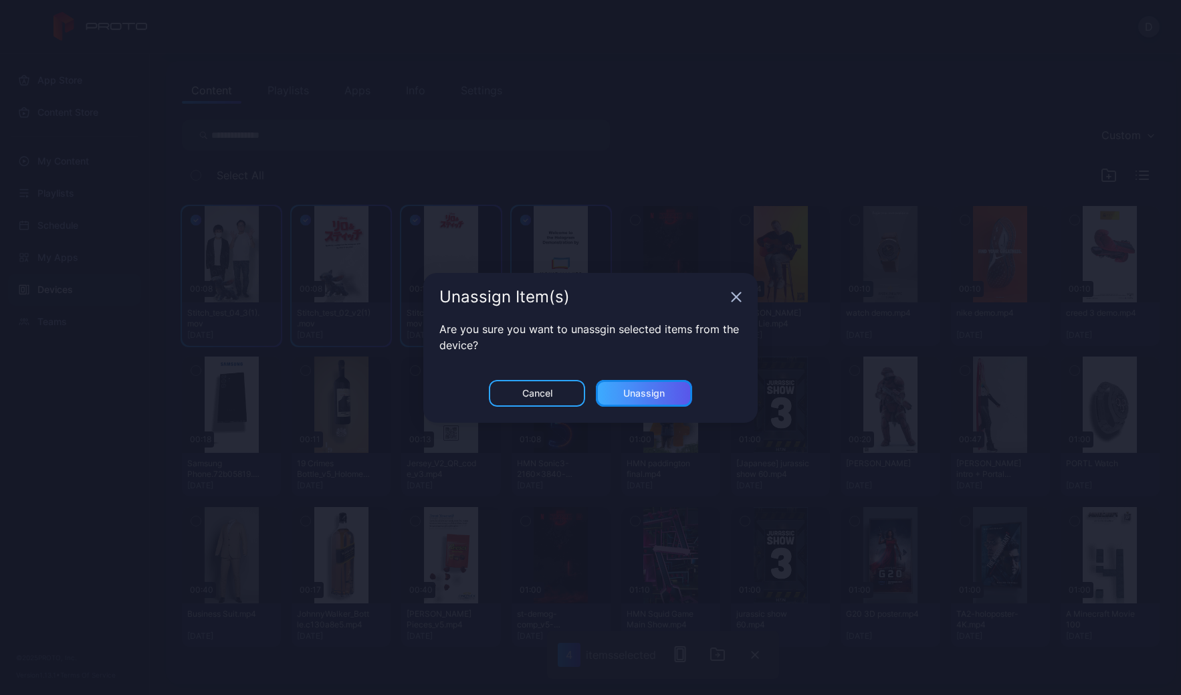
click at [653, 390] on div "Unassign" at bounding box center [643, 393] width 41 height 11
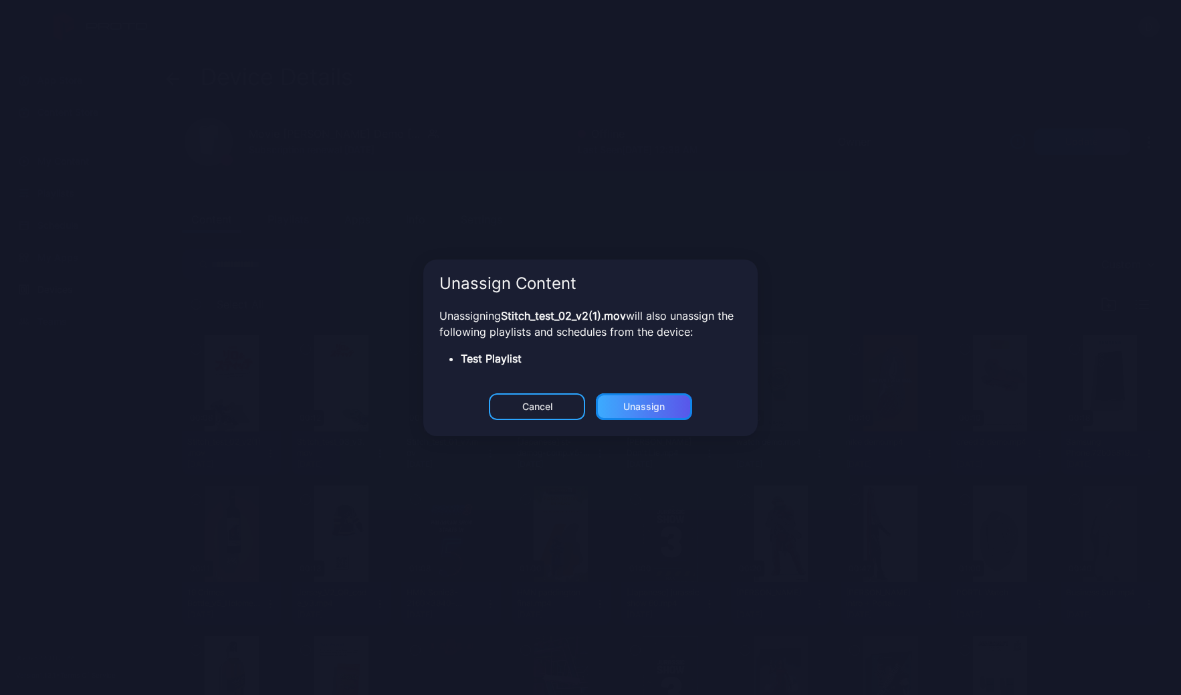
click at [649, 408] on div "Unassign" at bounding box center [643, 406] width 41 height 11
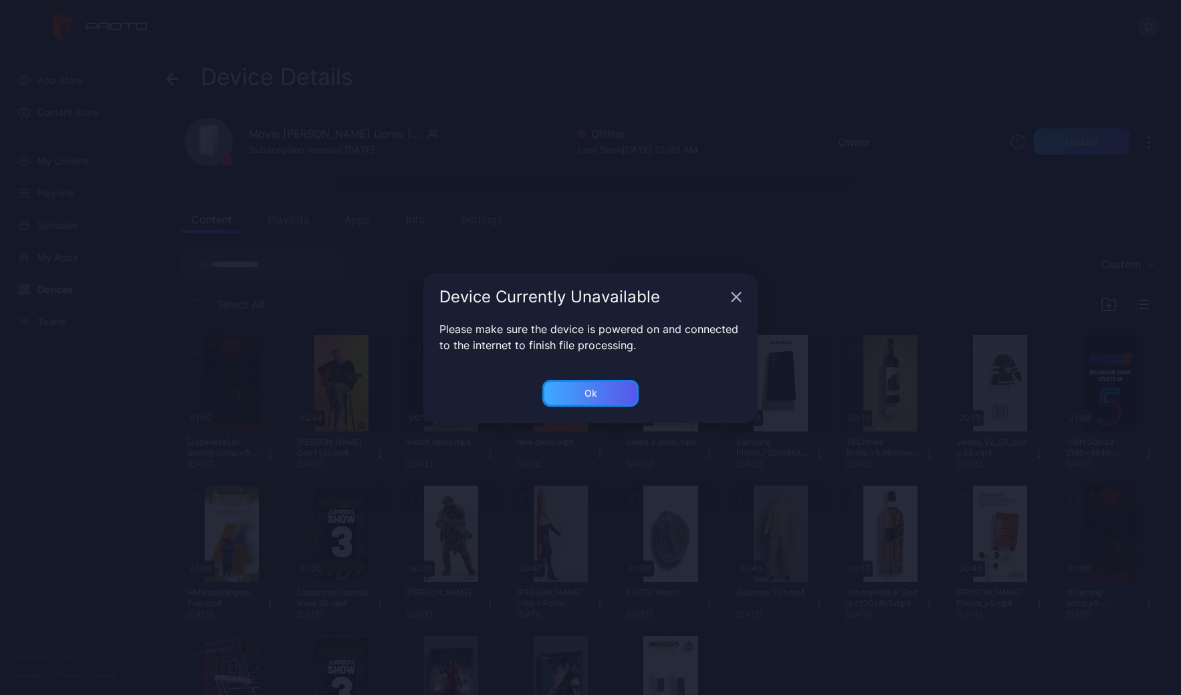
click at [617, 394] on div "Ok" at bounding box center [590, 393] width 96 height 27
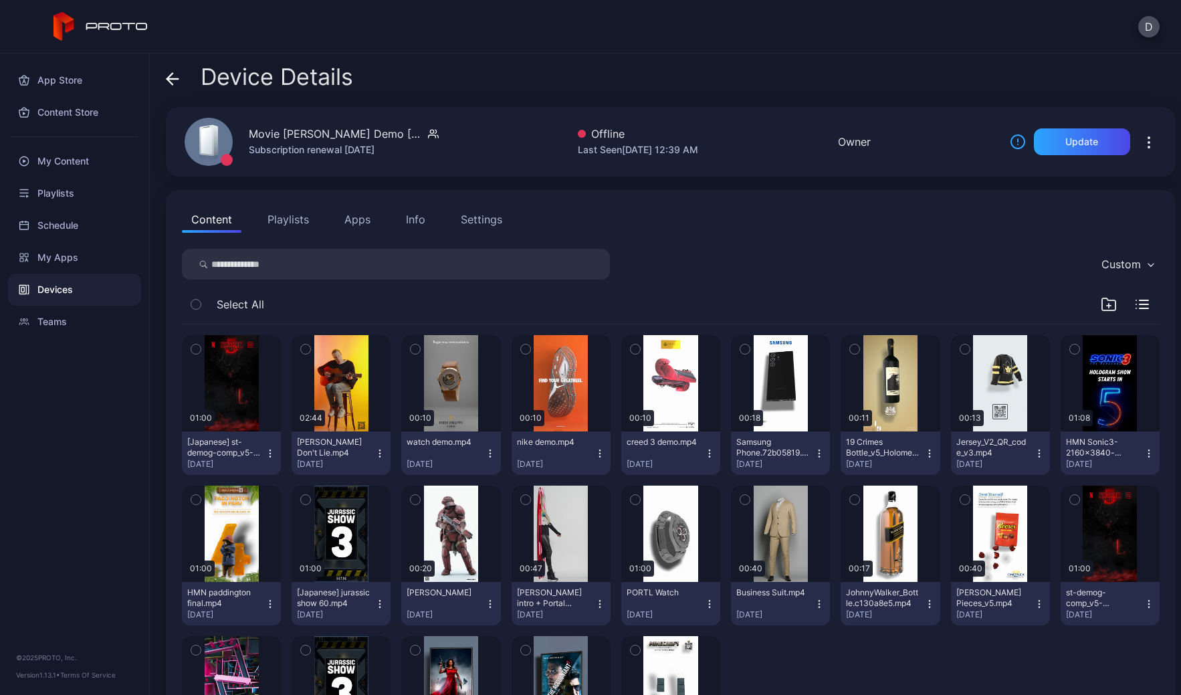
click at [289, 219] on button "Playlists" at bounding box center [288, 219] width 60 height 27
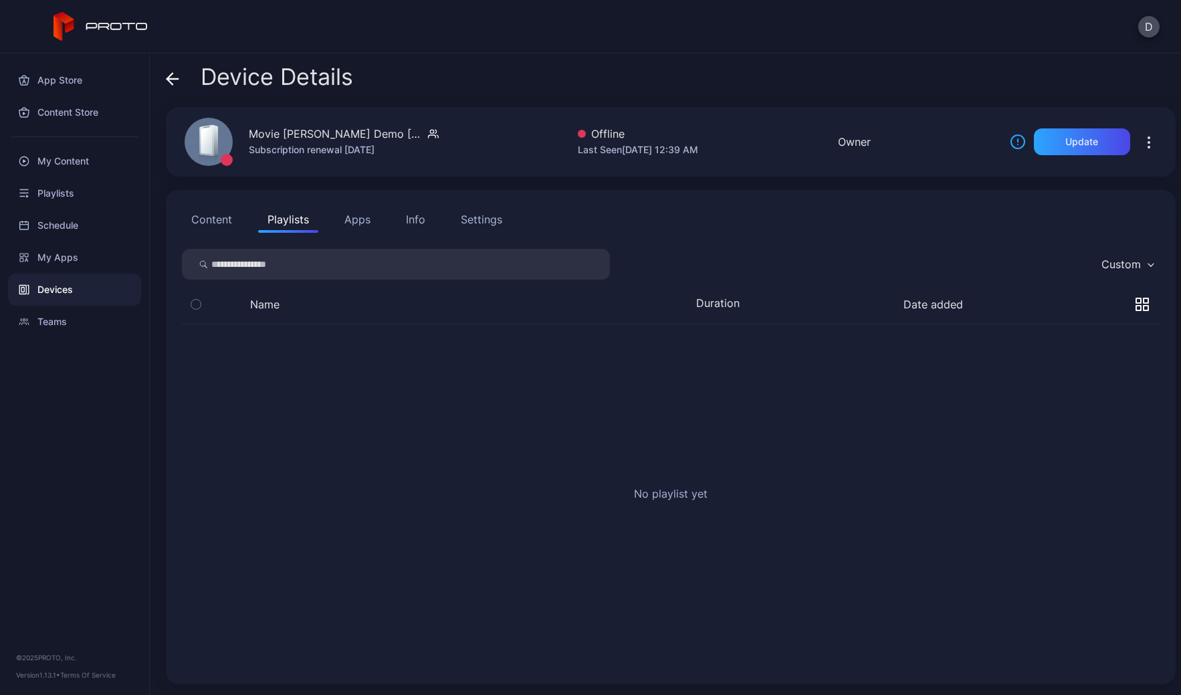
click at [369, 217] on button "Apps" at bounding box center [357, 219] width 45 height 27
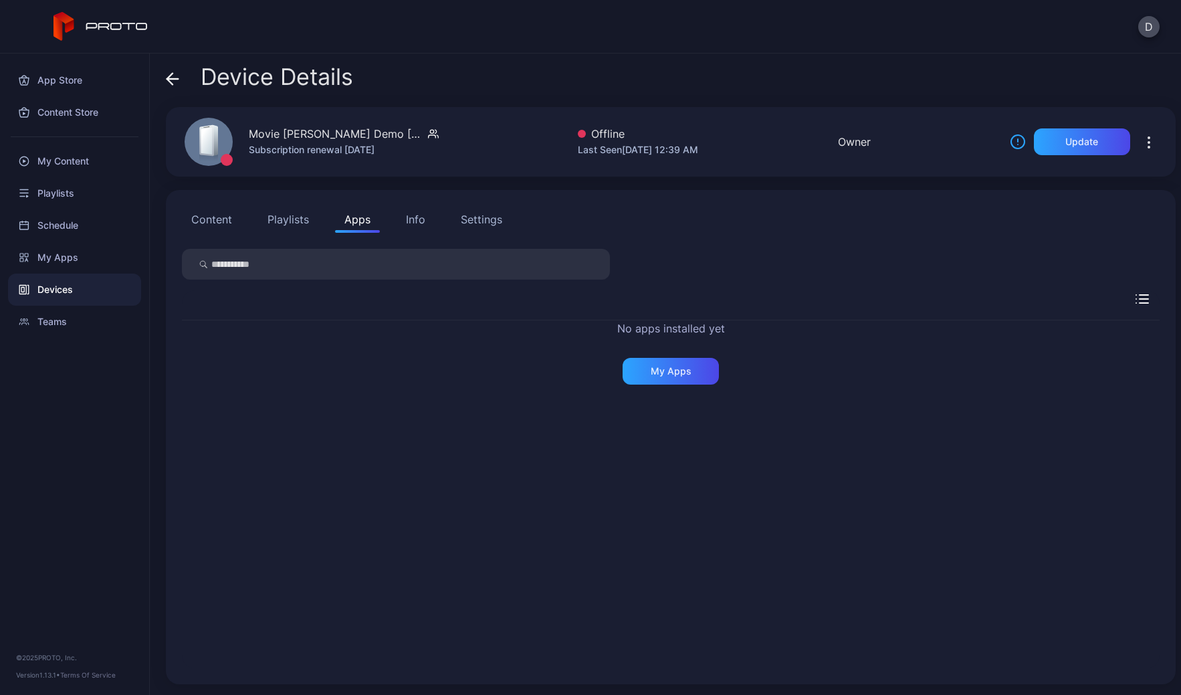
click at [468, 219] on div "Settings" at bounding box center [481, 219] width 41 height 16
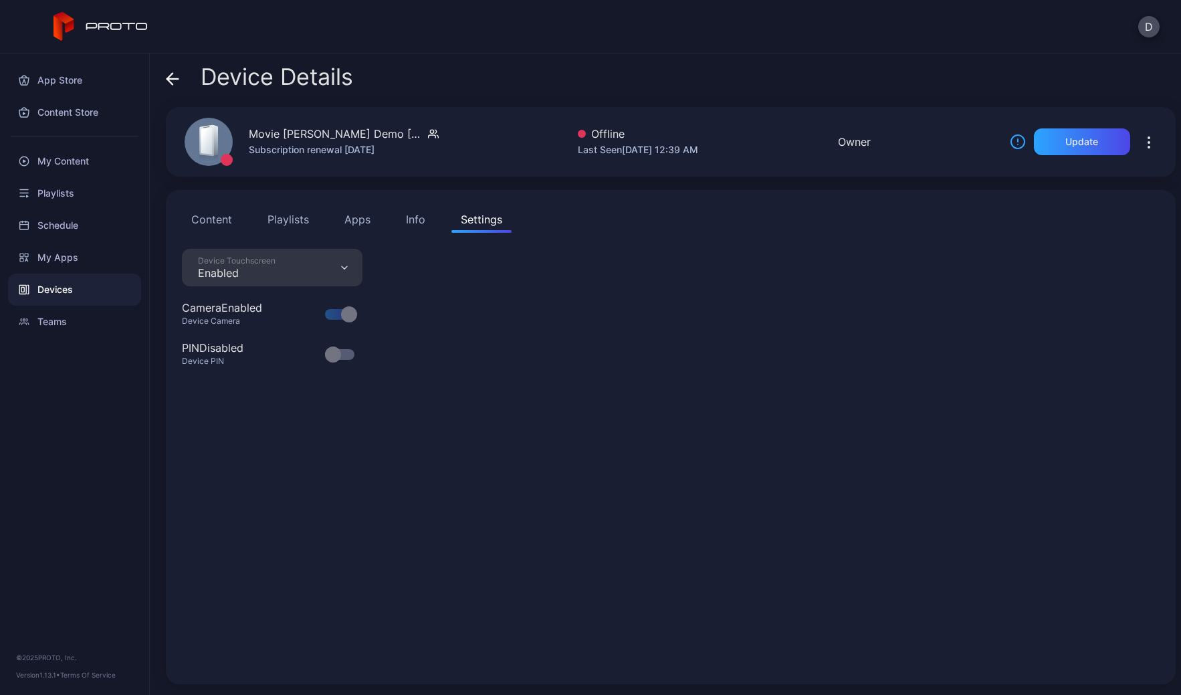
click at [428, 132] on icon "button" at bounding box center [433, 133] width 11 height 13
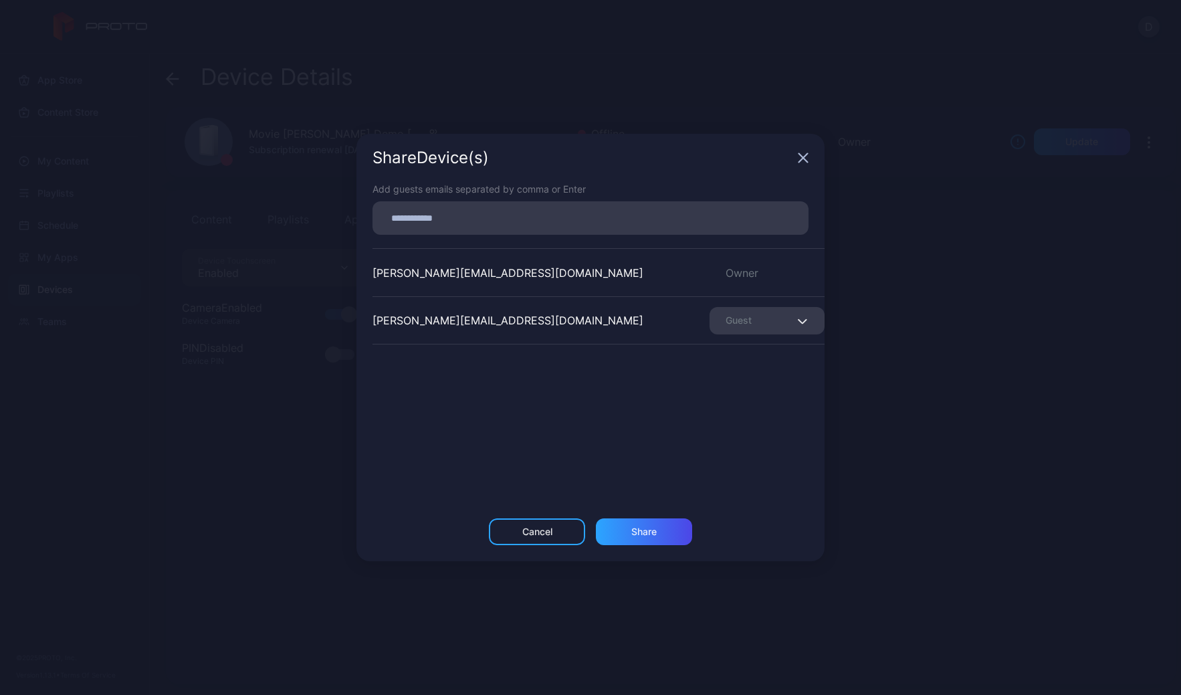
click at [779, 322] on div "Guest" at bounding box center [767, 320] width 115 height 27
click at [743, 364] on button "Remove Guest" at bounding box center [751, 362] width 114 height 43
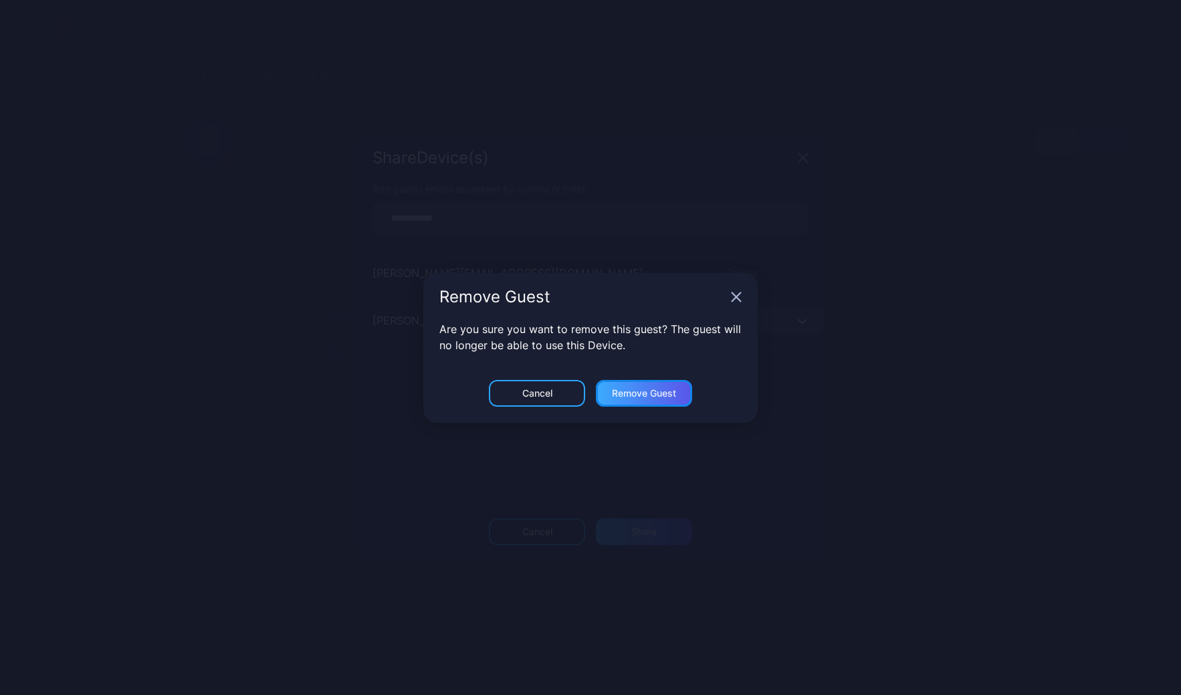
click at [641, 396] on div "Remove Guest" at bounding box center [644, 393] width 64 height 11
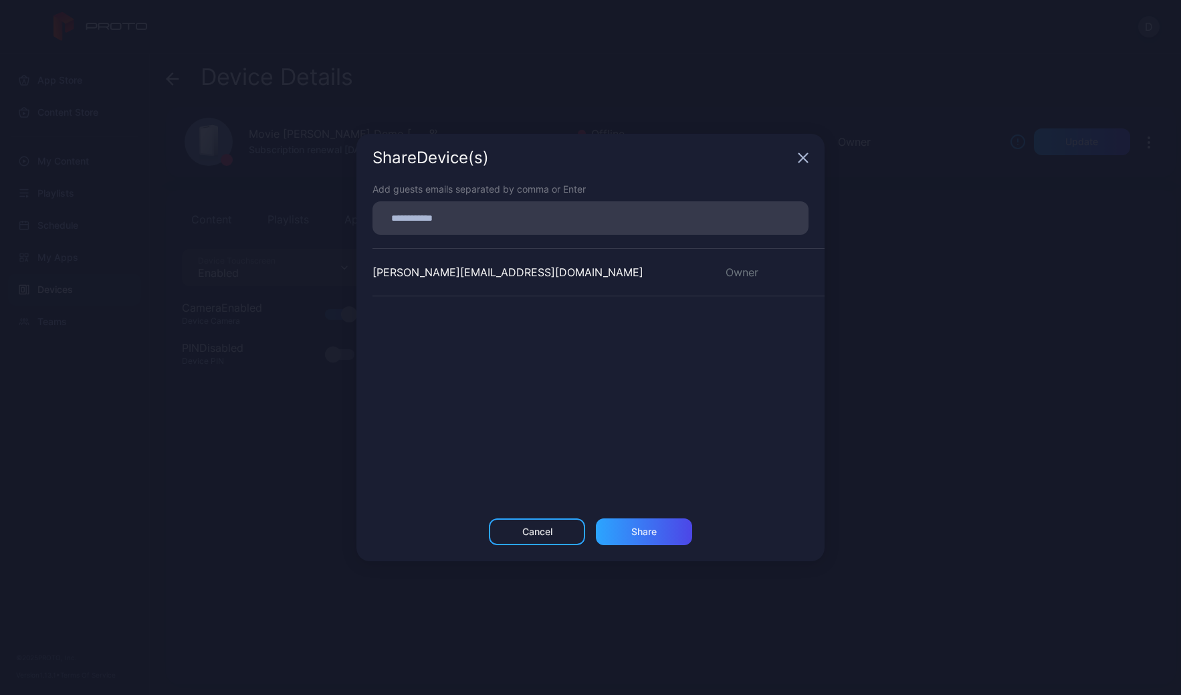
click at [800, 159] on icon "button" at bounding box center [803, 158] width 11 height 11
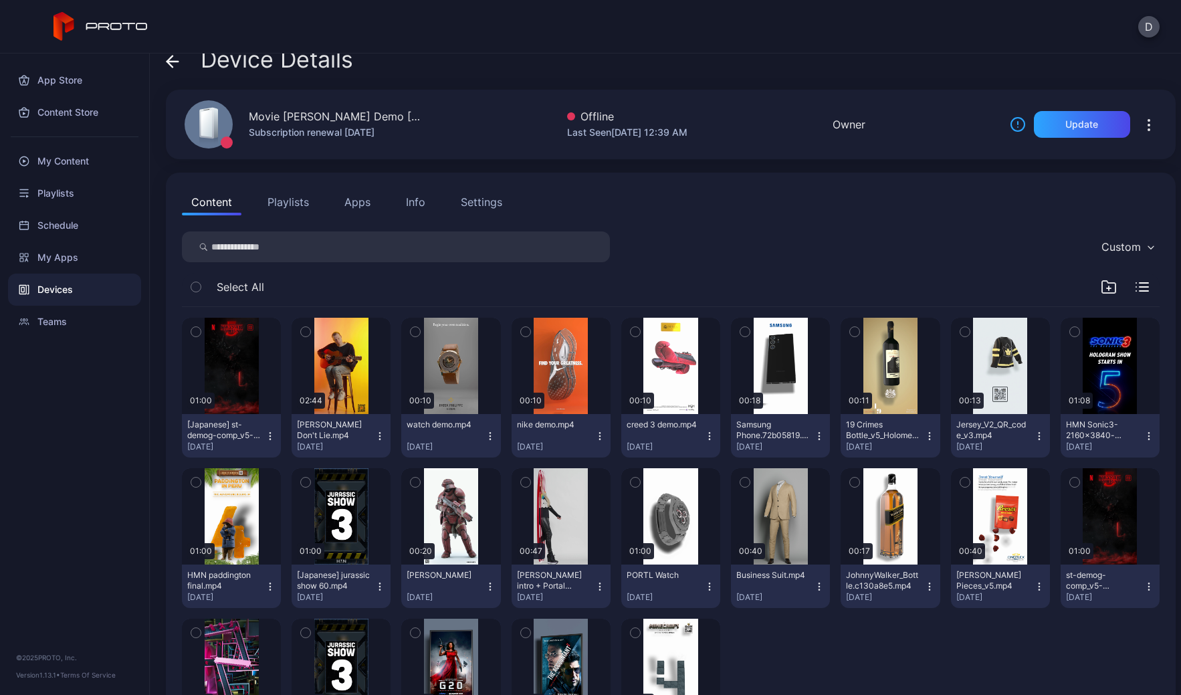
scroll to position [118, 0]
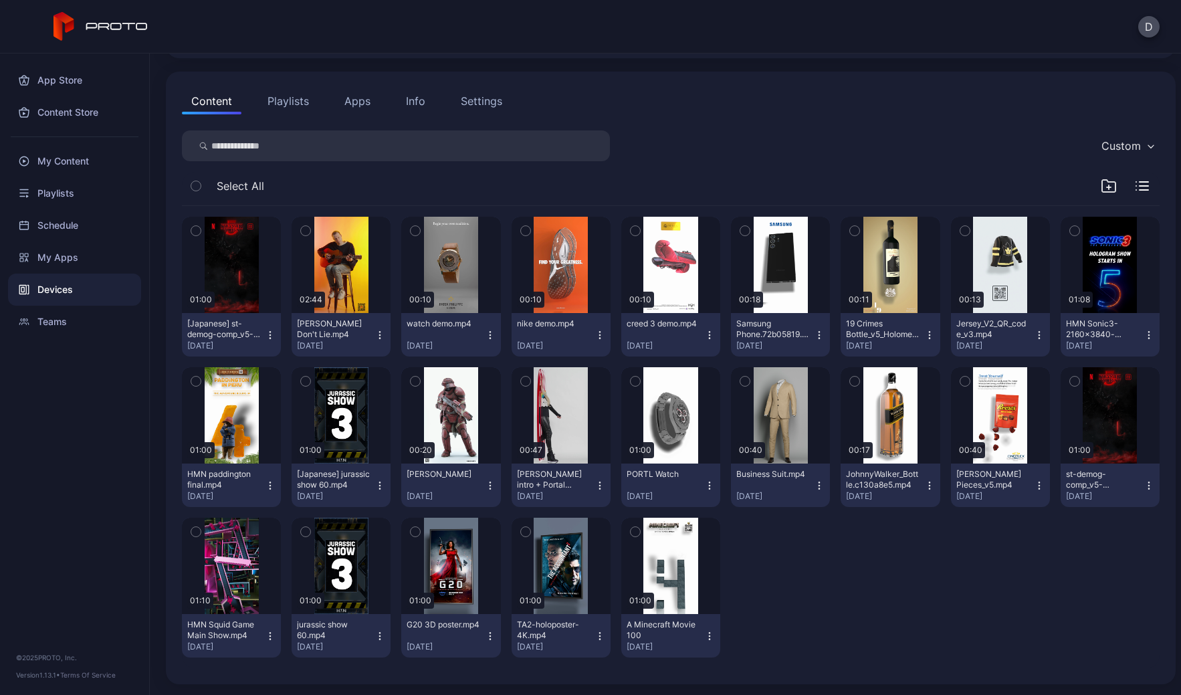
click at [481, 97] on div "Settings" at bounding box center [481, 101] width 41 height 16
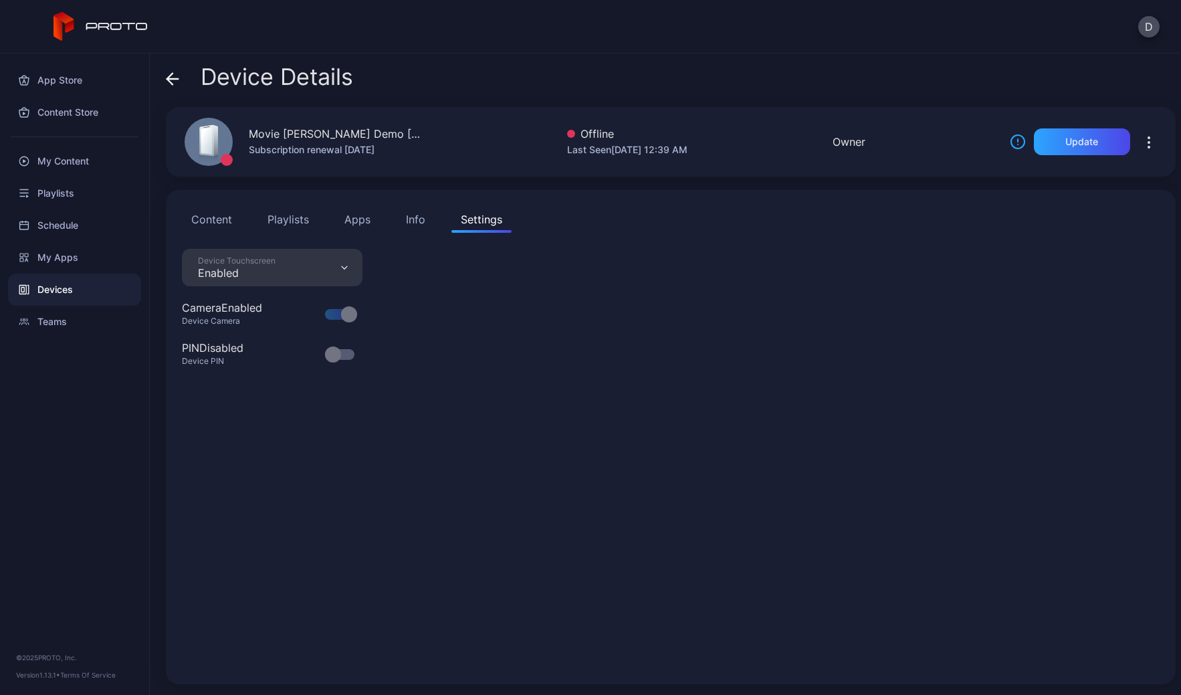
scroll to position [0, 0]
click at [359, 223] on button "Apps" at bounding box center [357, 219] width 45 height 27
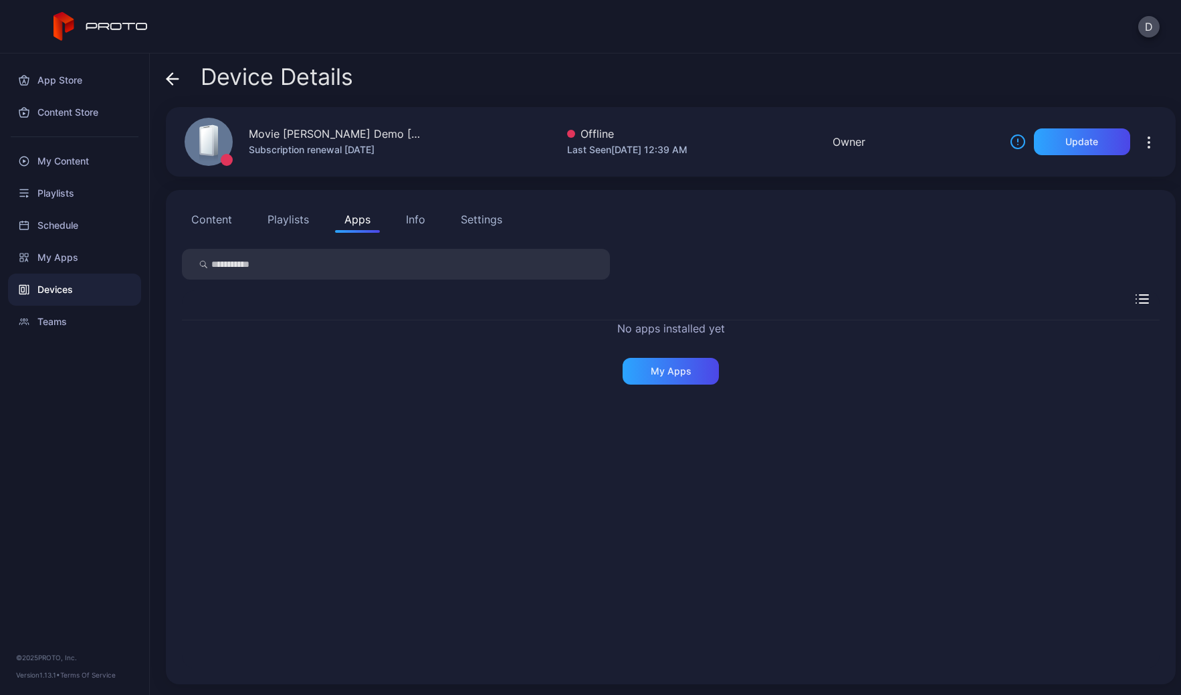
click at [514, 214] on div "Content Playlists Apps Info Settings" at bounding box center [671, 219] width 978 height 27
click at [480, 224] on div "Settings" at bounding box center [481, 219] width 41 height 16
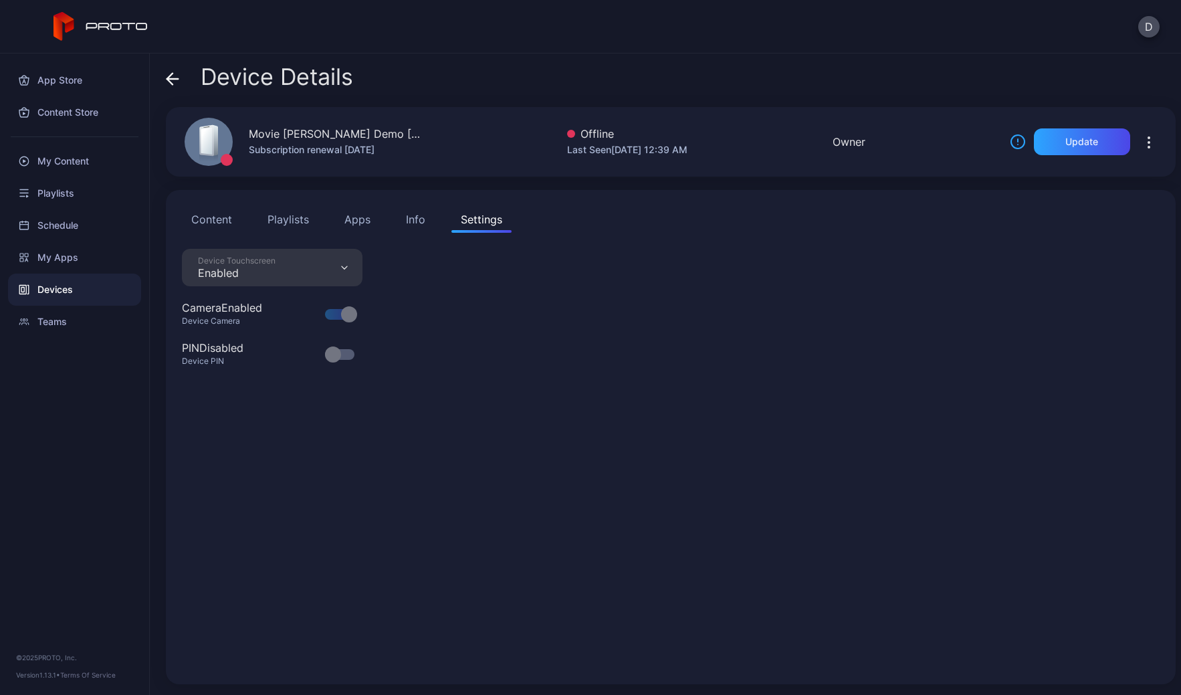
click at [215, 215] on button "Content" at bounding box center [212, 219] width 60 height 27
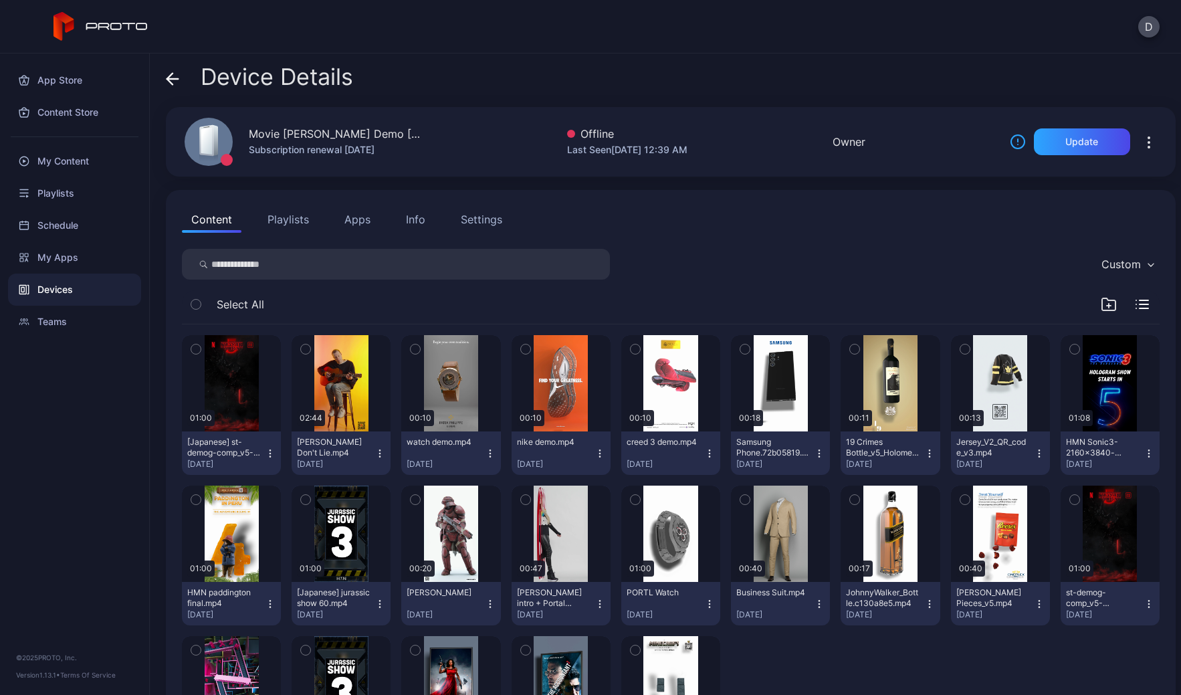
click at [485, 219] on div "Settings" at bounding box center [481, 219] width 41 height 16
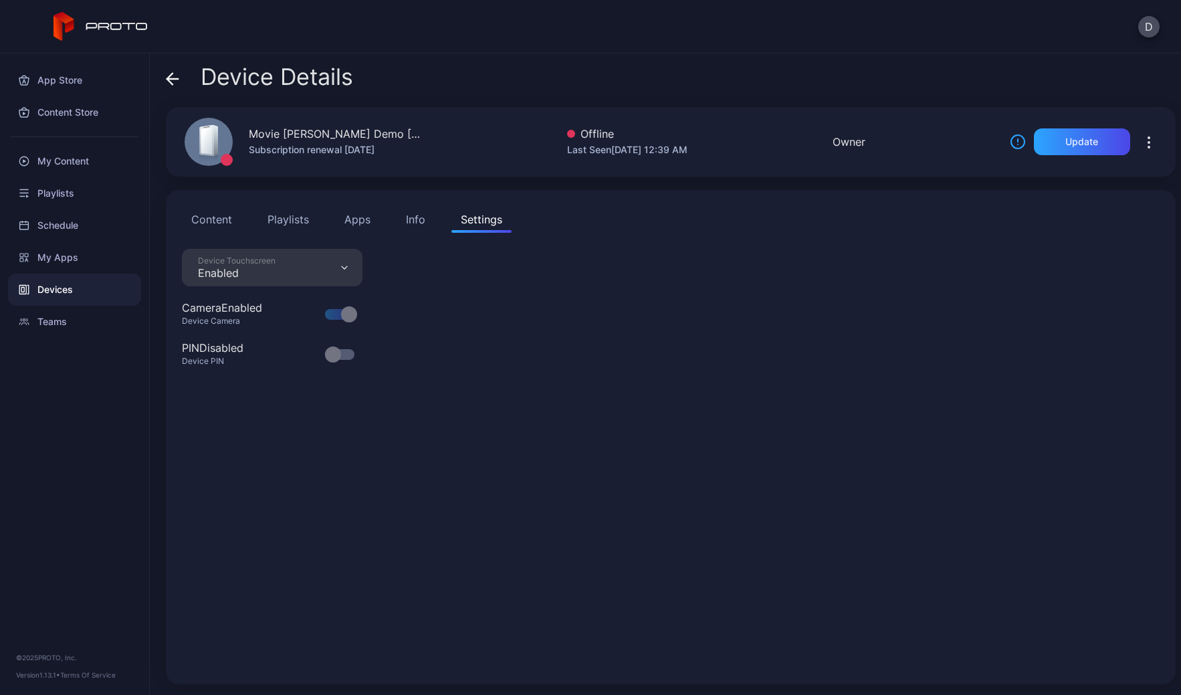
click at [207, 215] on button "Content" at bounding box center [212, 219] width 60 height 27
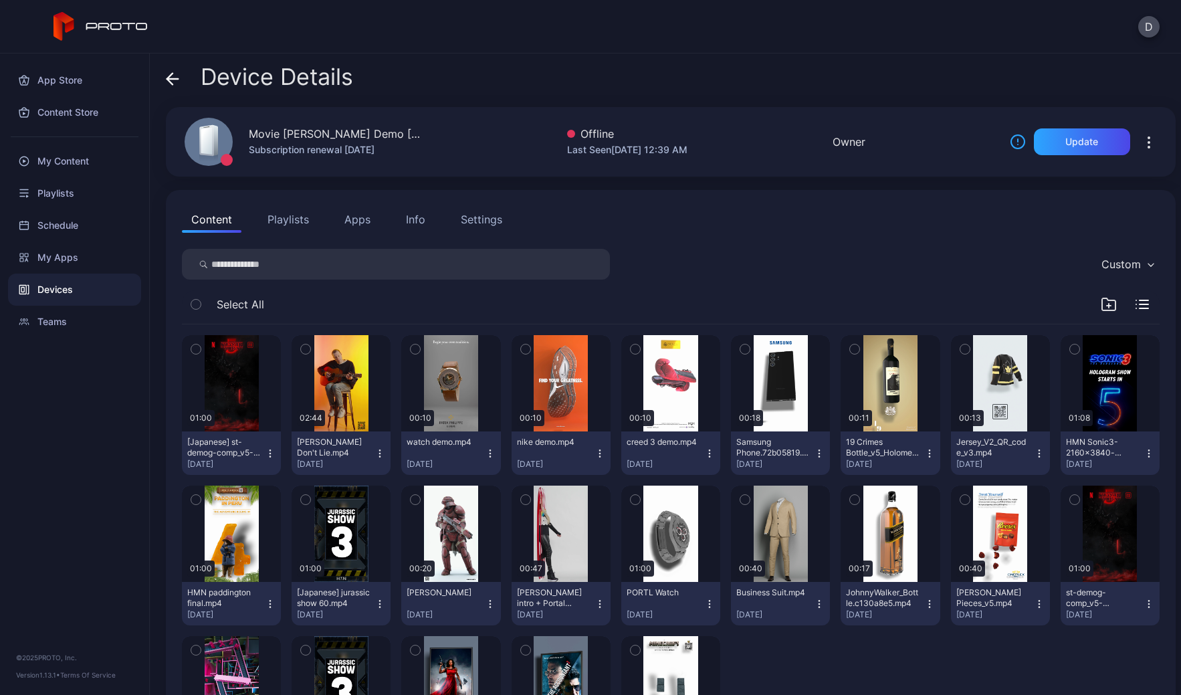
click at [173, 83] on icon at bounding box center [172, 78] width 13 height 13
